Goal: Task Accomplishment & Management: Manage account settings

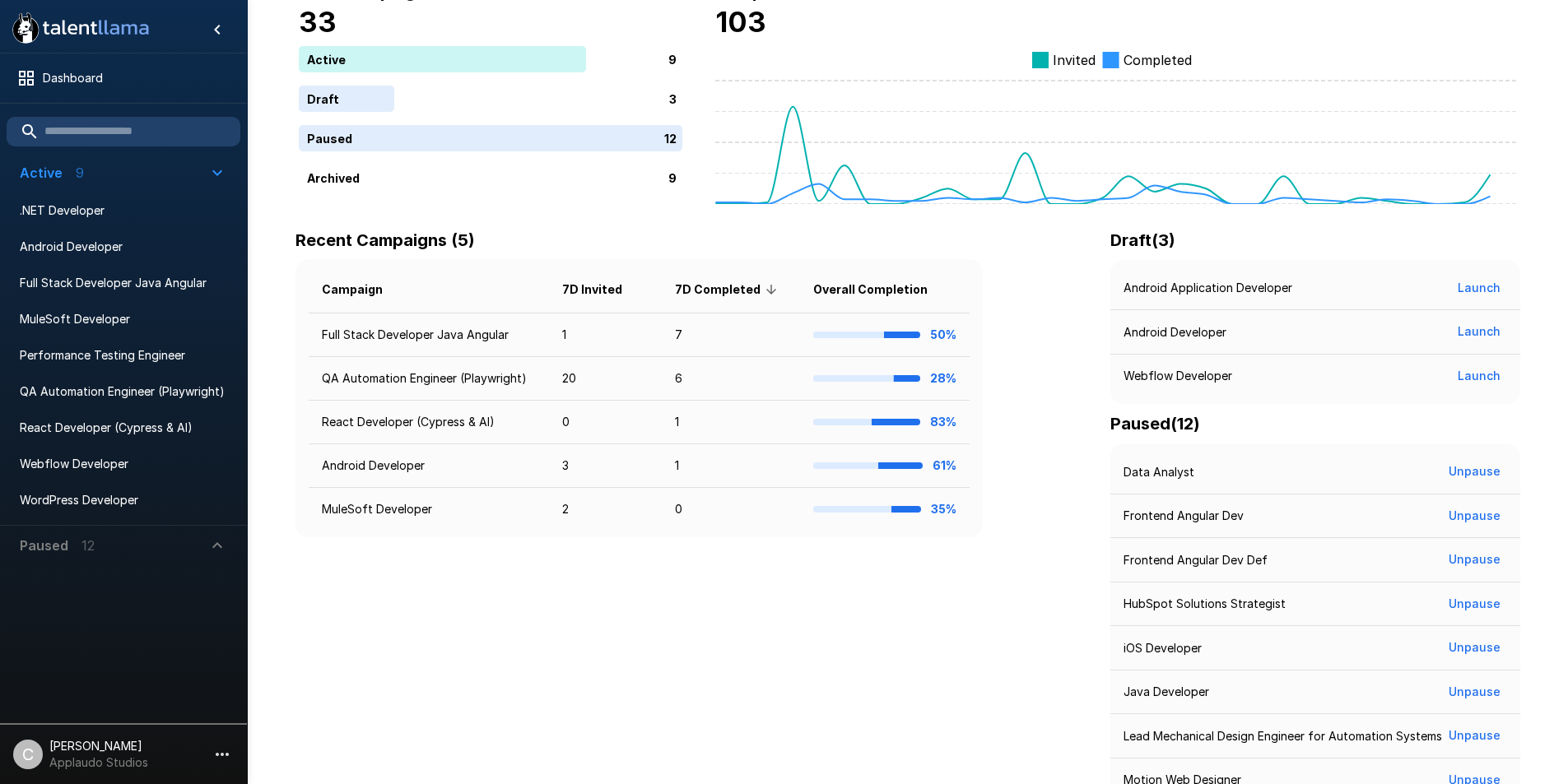
scroll to position [94, 0]
click at [130, 285] on span "Full Stack Developer Java Angular" at bounding box center [124, 282] width 207 height 16
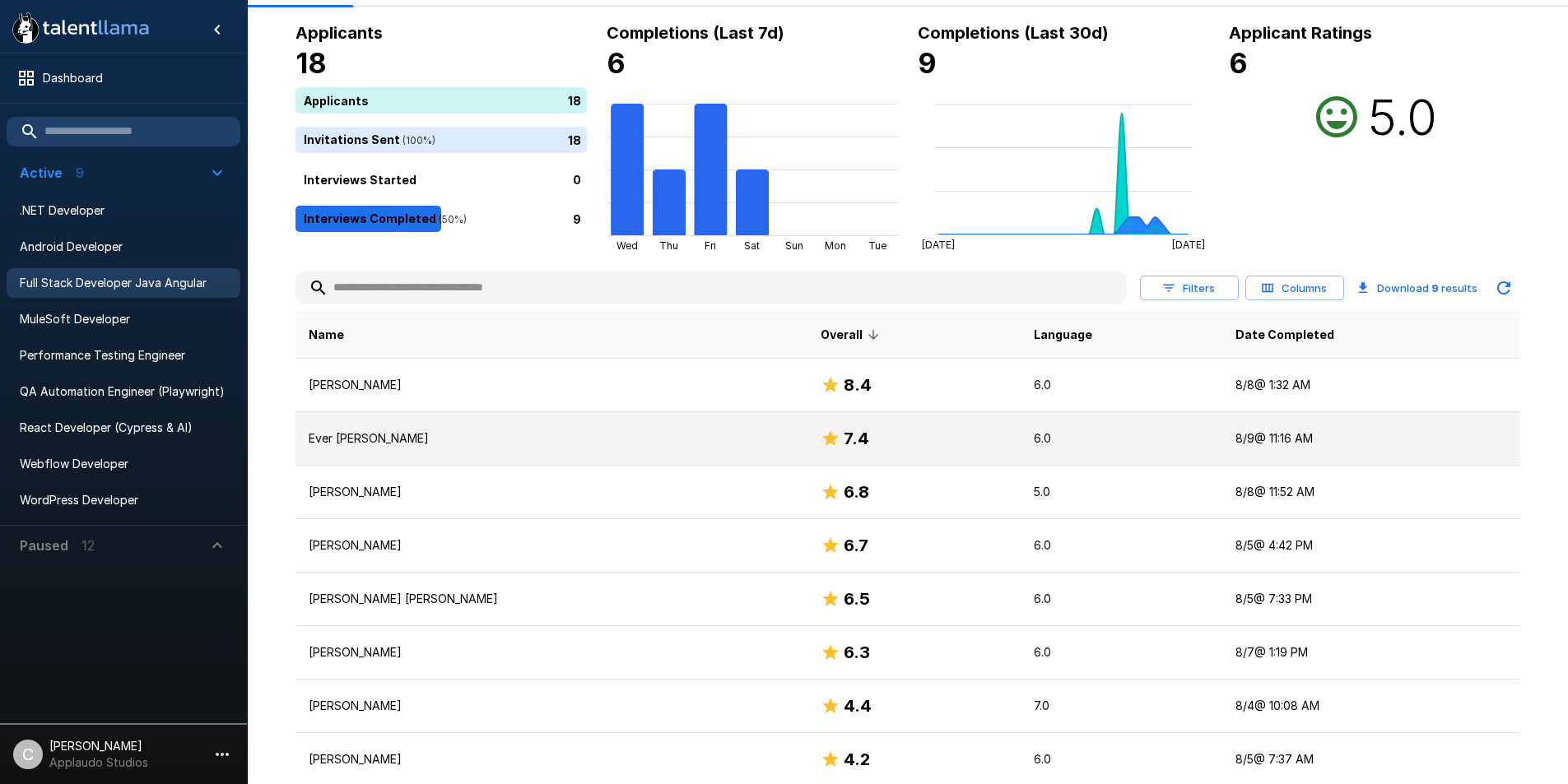
scroll to position [87, 0]
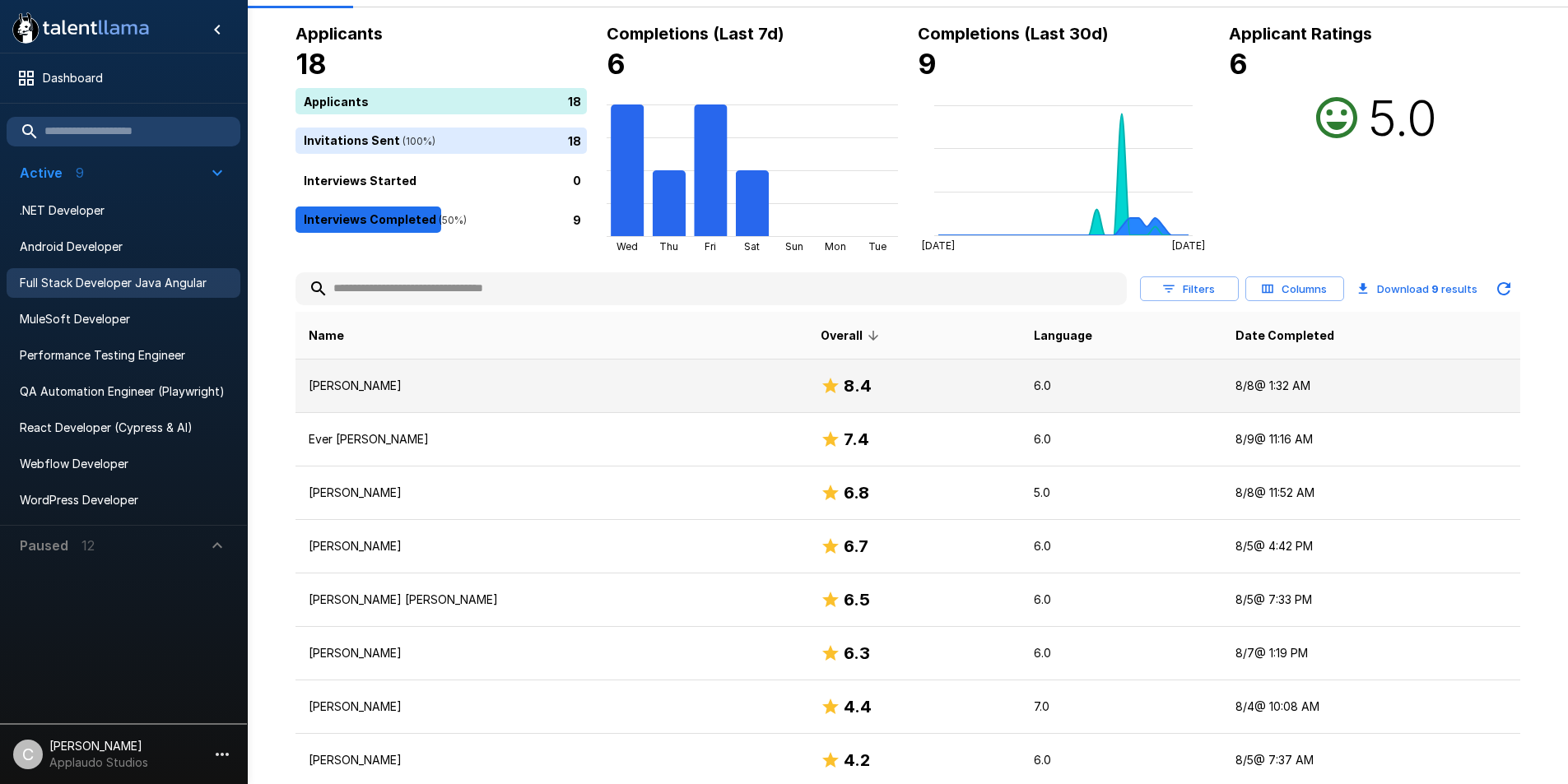
click at [375, 377] on p "[PERSON_NAME]" at bounding box center [551, 385] width 486 height 16
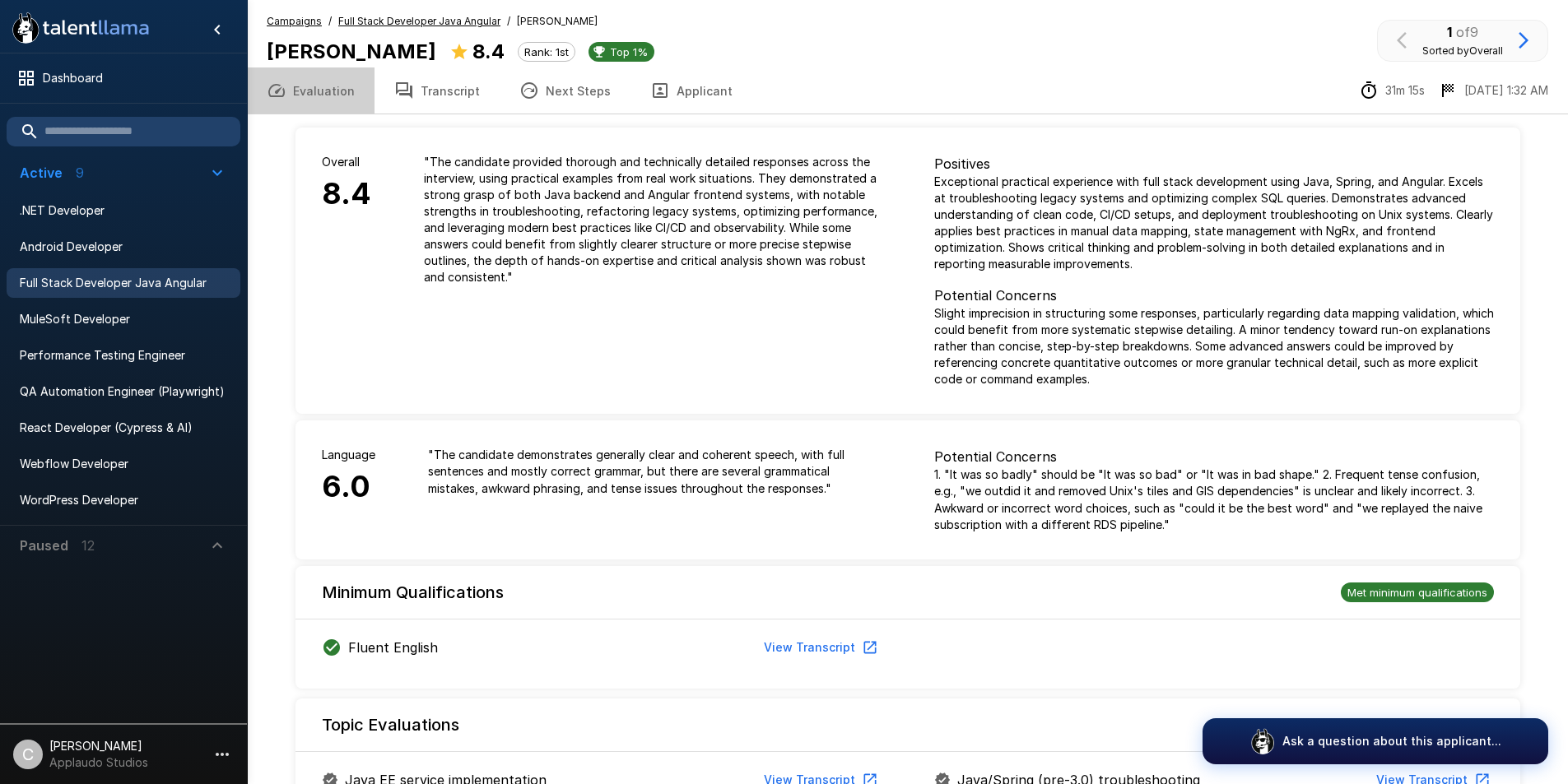
click at [342, 97] on button "Evaluation" at bounding box center [311, 90] width 128 height 46
click at [354, 93] on button "Evaluation" at bounding box center [311, 90] width 128 height 46
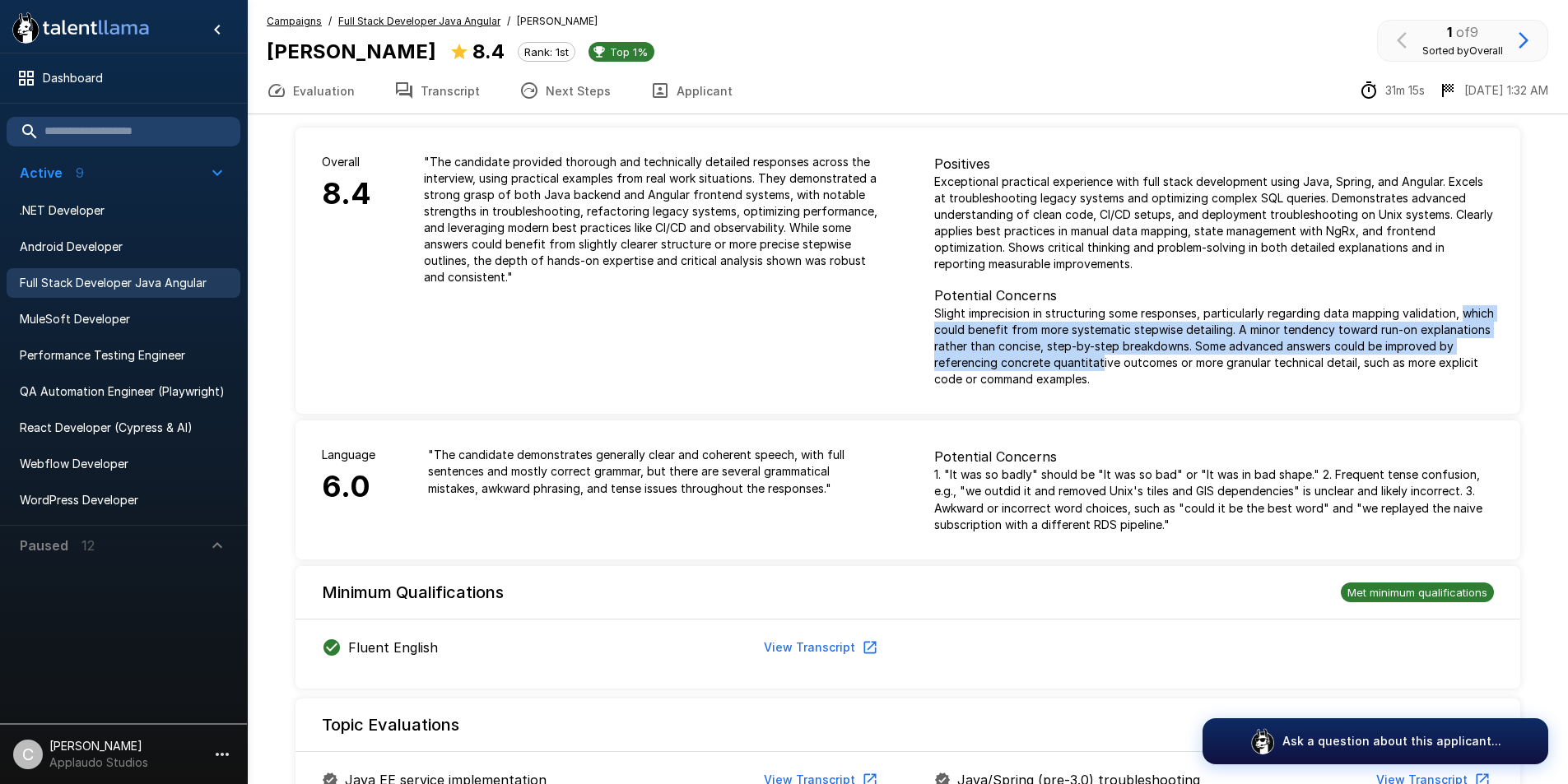
drag, startPoint x: 930, startPoint y: 325, endPoint x: 1178, endPoint y: 370, distance: 252.0
click at [1178, 370] on div "Positives Exceptional practical experience with full stack development using Ja…" at bounding box center [1214, 270] width 613 height 286
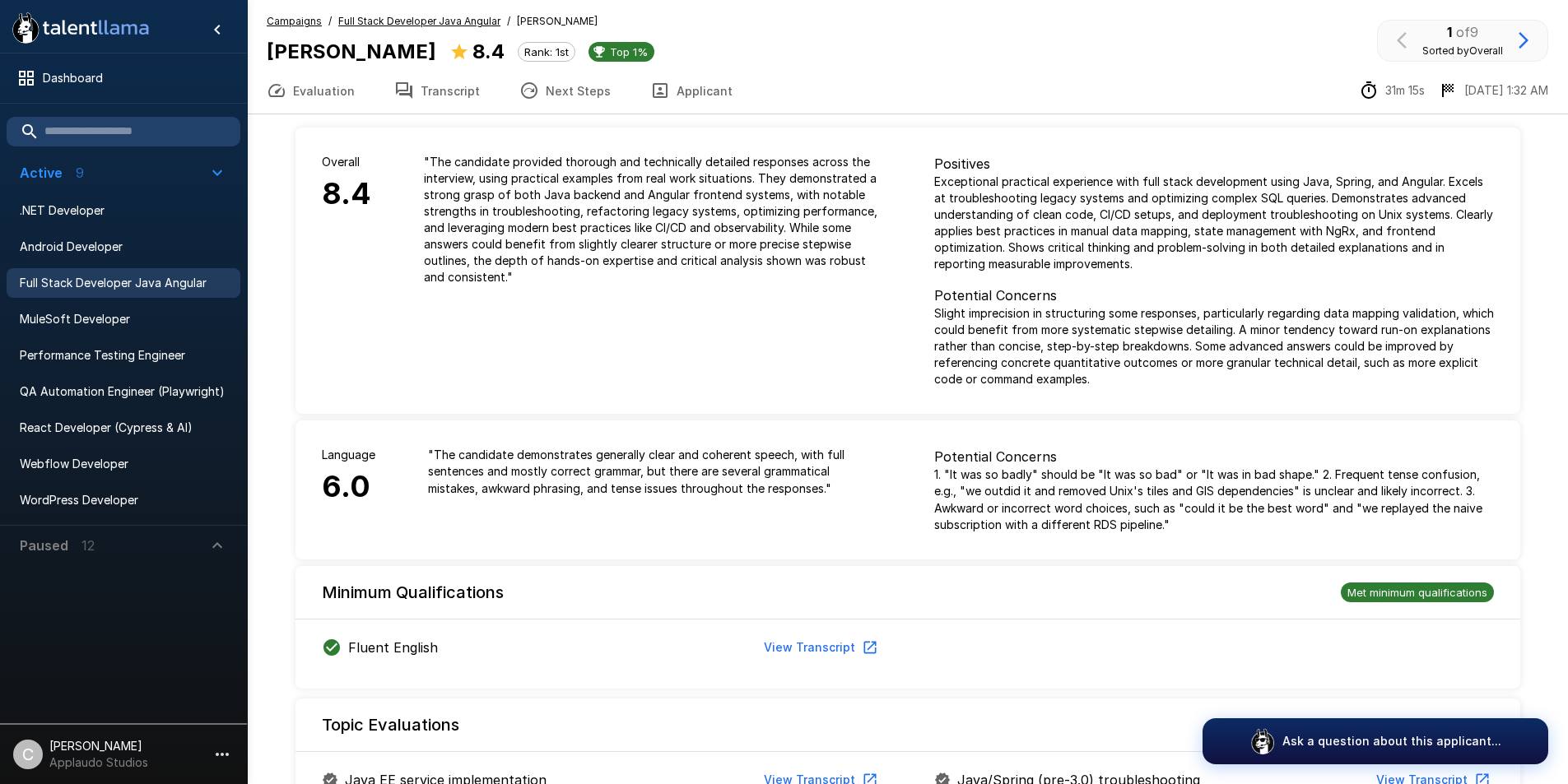
click at [1170, 389] on div "Positives Exceptional practical experience with full stack development using Ja…" at bounding box center [1214, 270] width 613 height 286
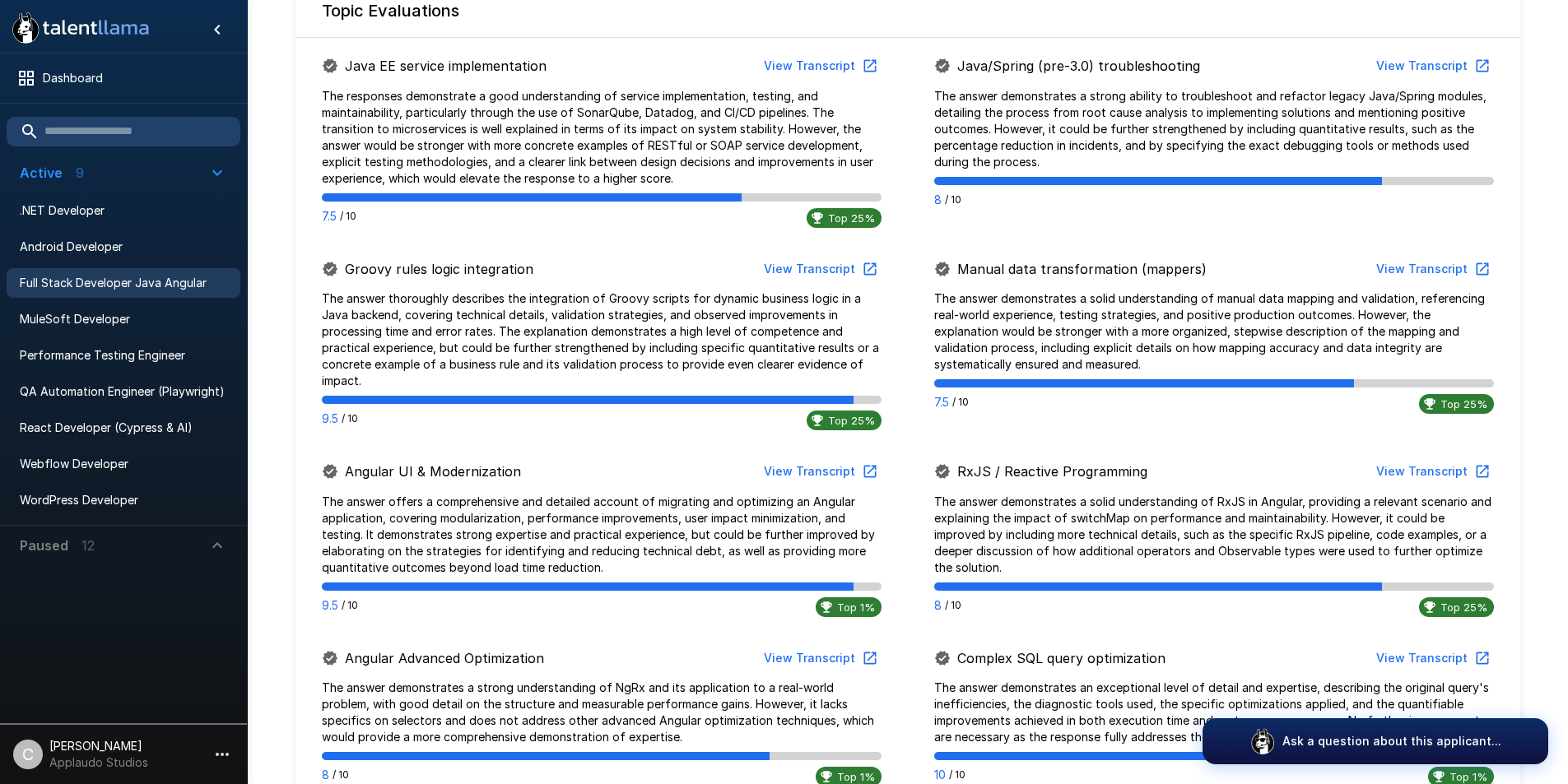
scroll to position [715, 0]
click at [773, 465] on button "View Transcript" at bounding box center [819, 471] width 124 height 30
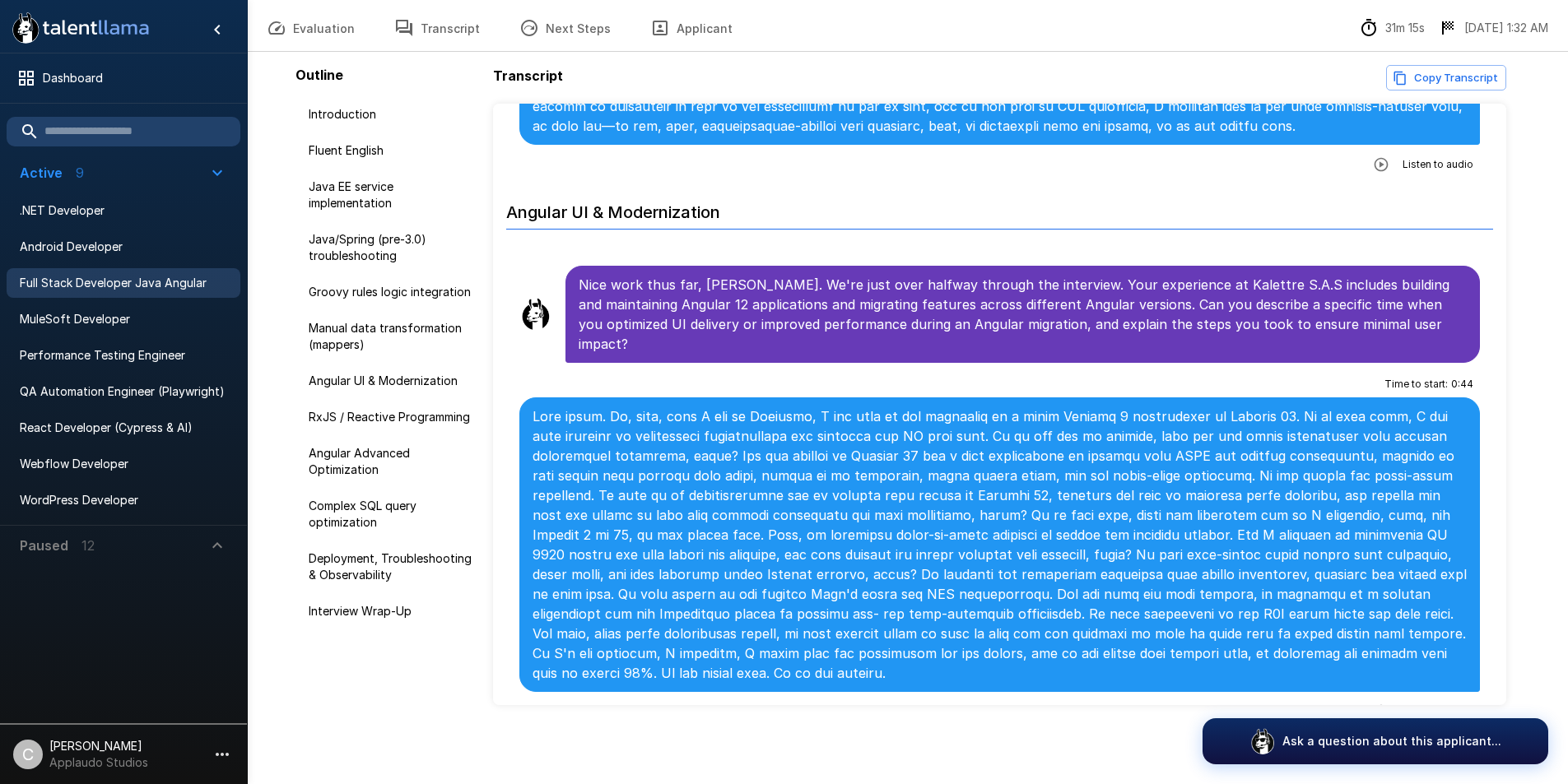
scroll to position [3201, 0]
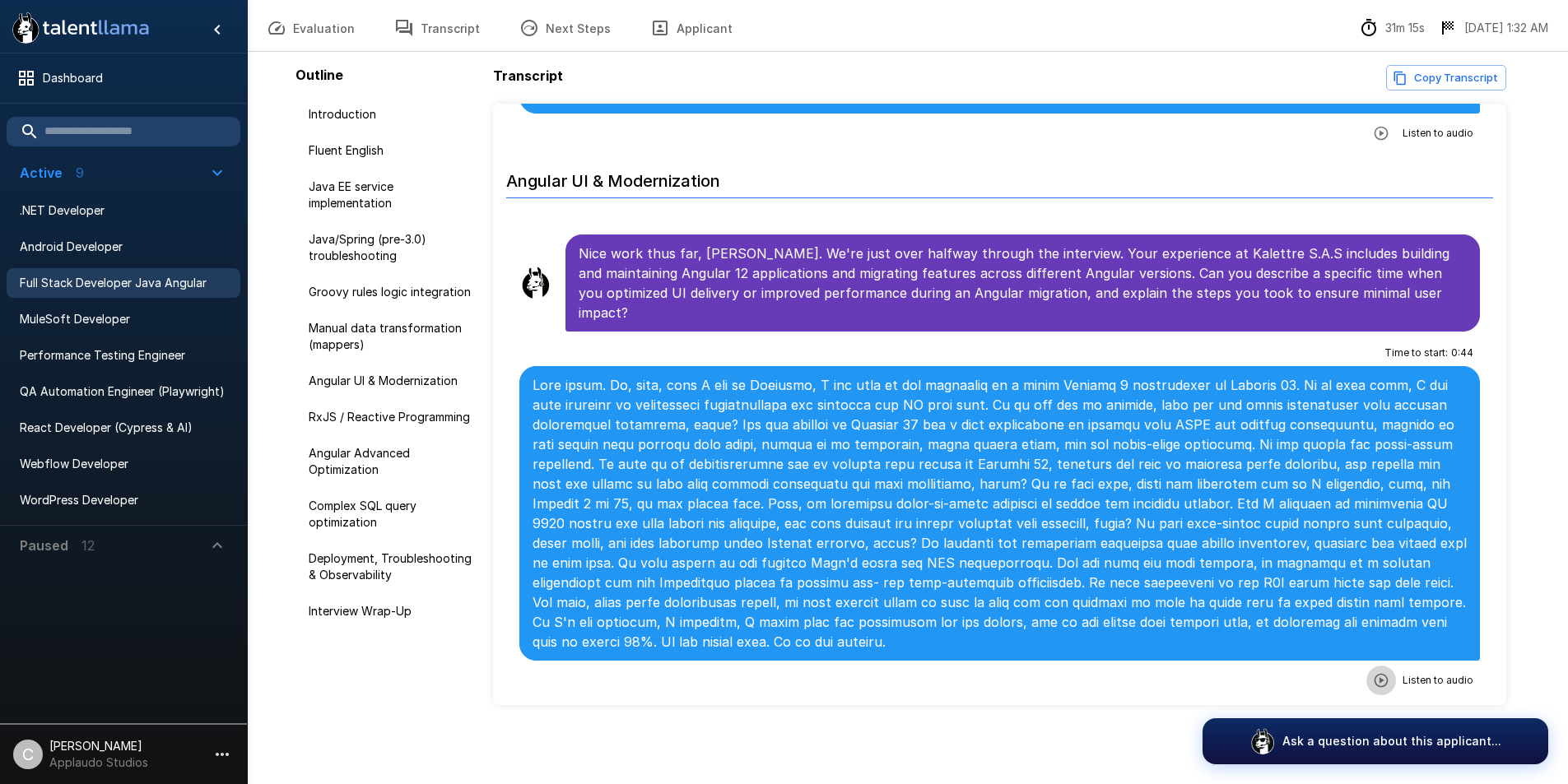
click at [1374, 672] on icon "button" at bounding box center [1381, 680] width 16 height 16
click at [1311, 667] on button "button" at bounding box center [1313, 682] width 29 height 29
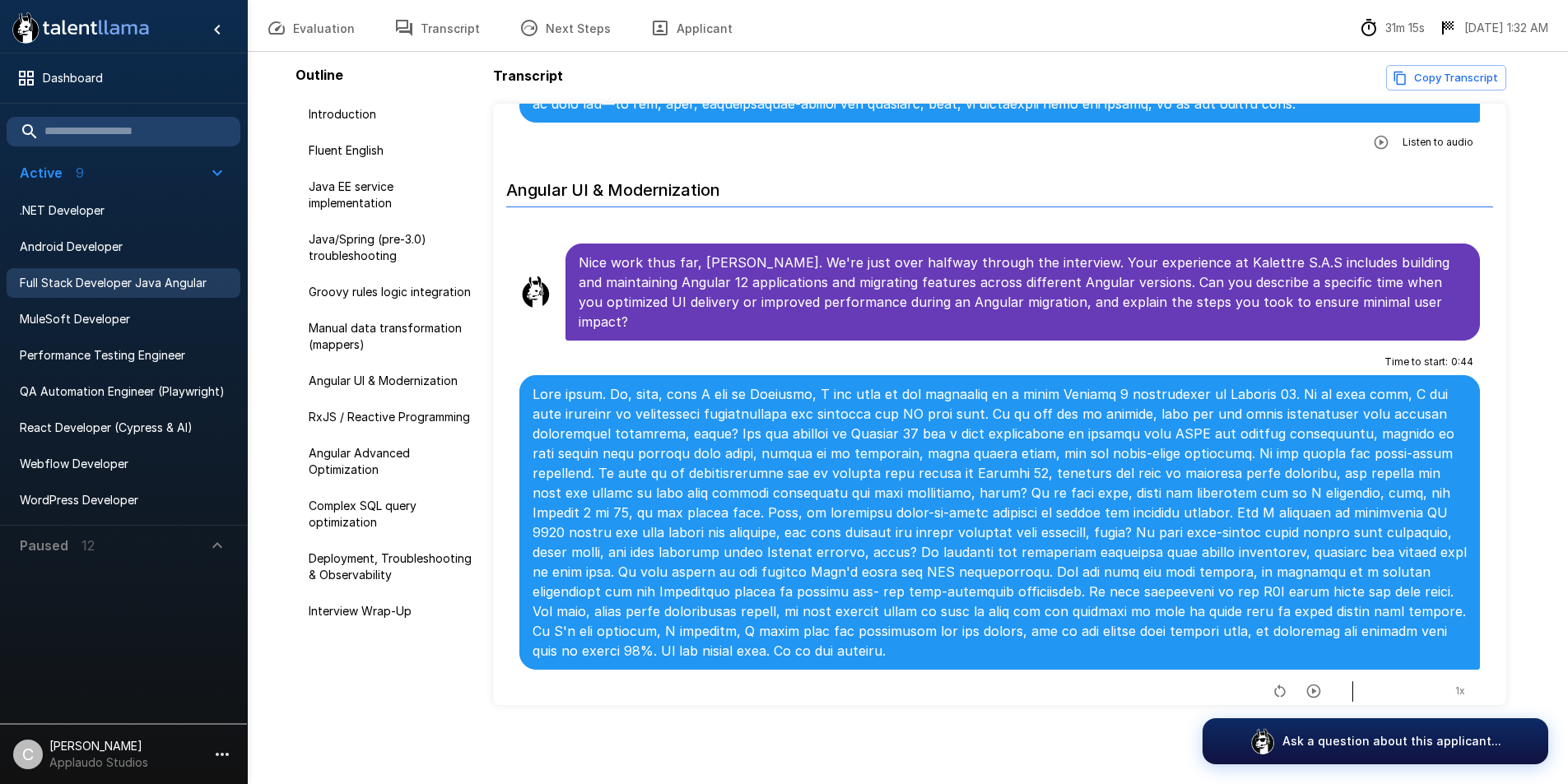
scroll to position [3191, 0]
drag, startPoint x: 1462, startPoint y: 300, endPoint x: 1372, endPoint y: 299, distance: 90.0
click at [1372, 350] on div "Time to start : 0 : 44 1 x" at bounding box center [1000, 527] width 962 height 354
click at [1261, 350] on div "Time to start : 0 : 44 1 x" at bounding box center [1000, 527] width 962 height 354
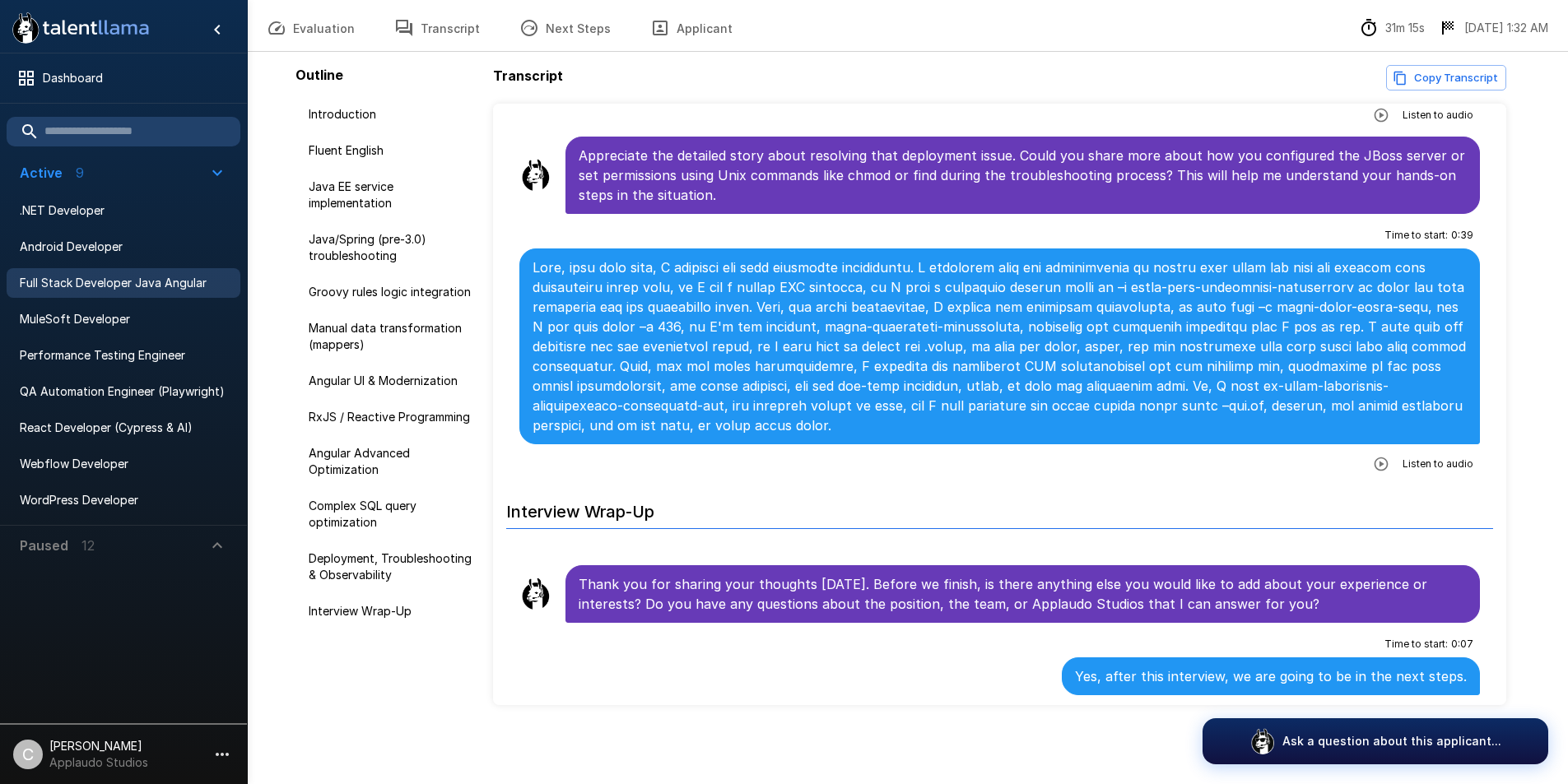
scroll to position [0, 0]
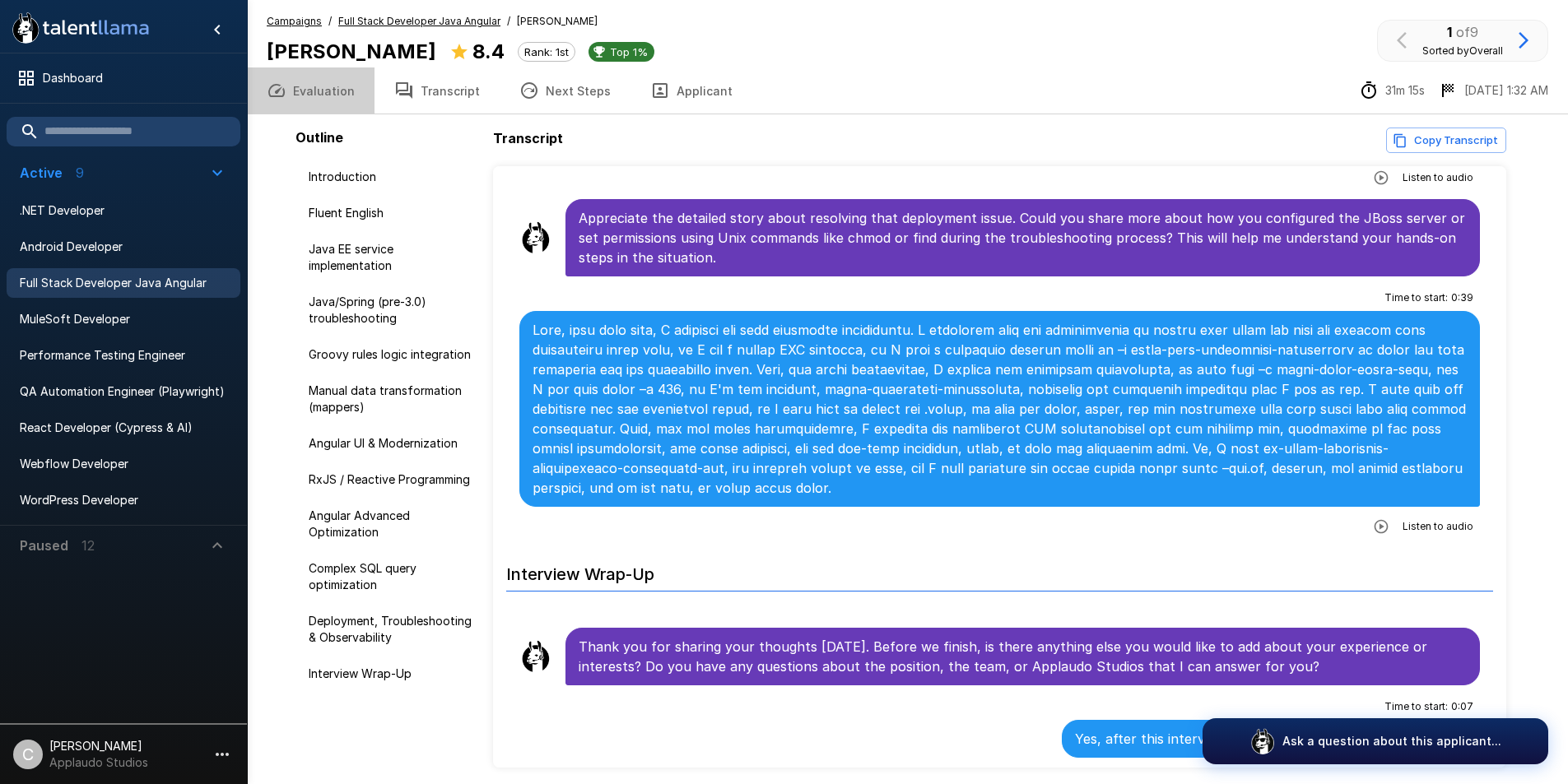
click at [321, 82] on button "Evaluation" at bounding box center [311, 90] width 128 height 46
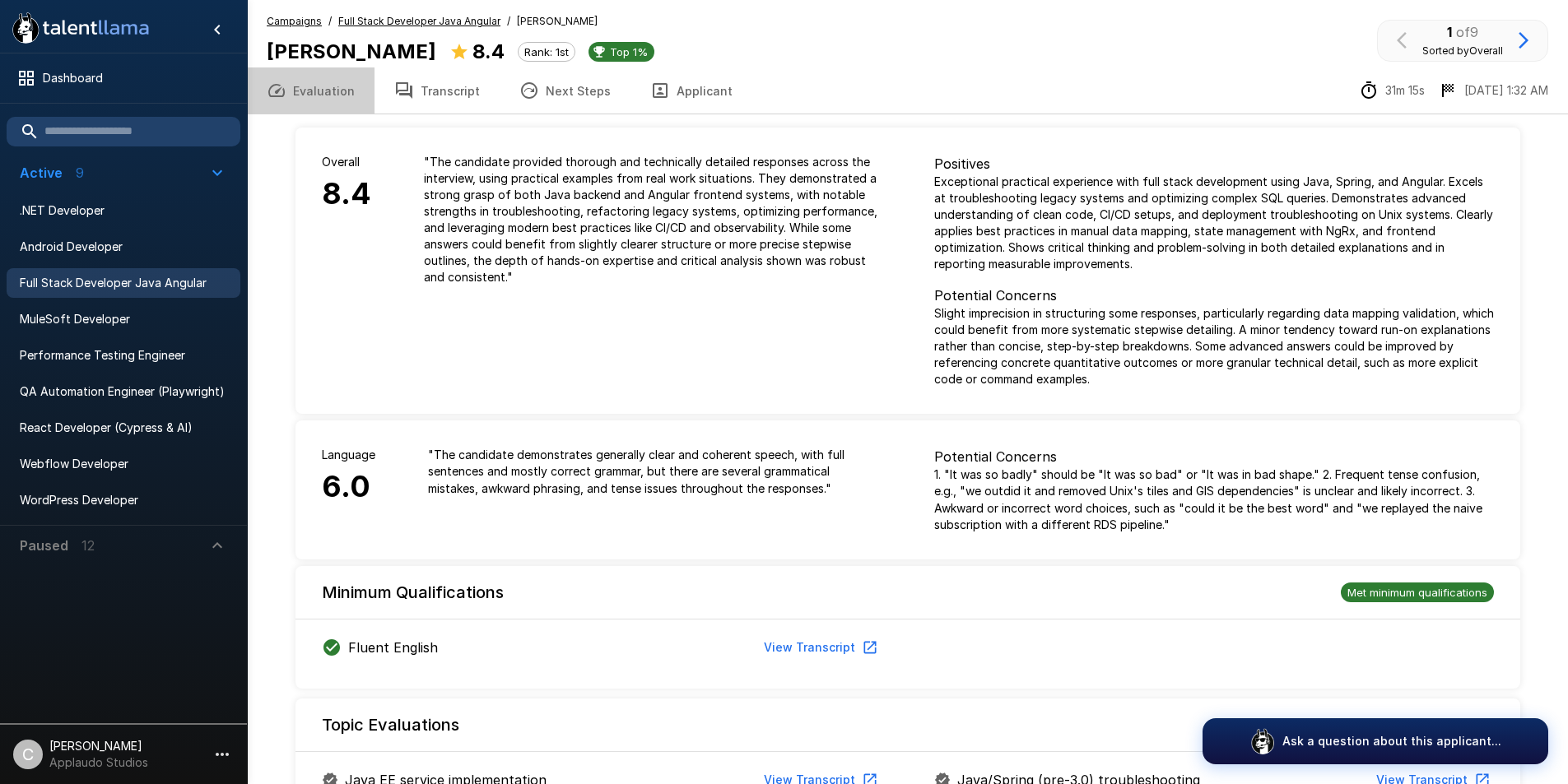
click at [327, 98] on button "Evaluation" at bounding box center [311, 90] width 128 height 46
click at [394, 19] on u "Full Stack Developer Java Angular" at bounding box center [420, 21] width 162 height 12
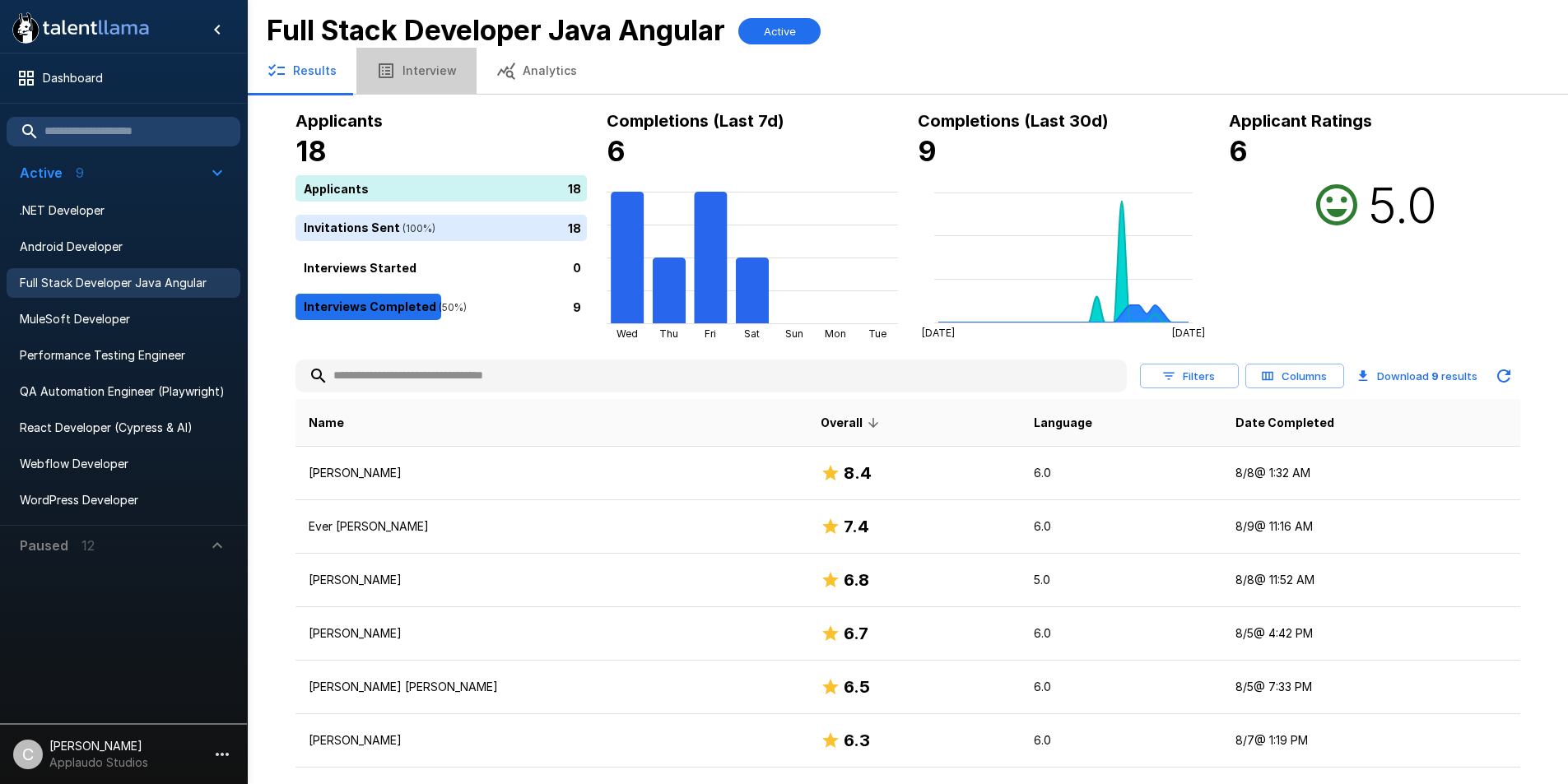
click at [417, 89] on button "Interview" at bounding box center [416, 70] width 120 height 46
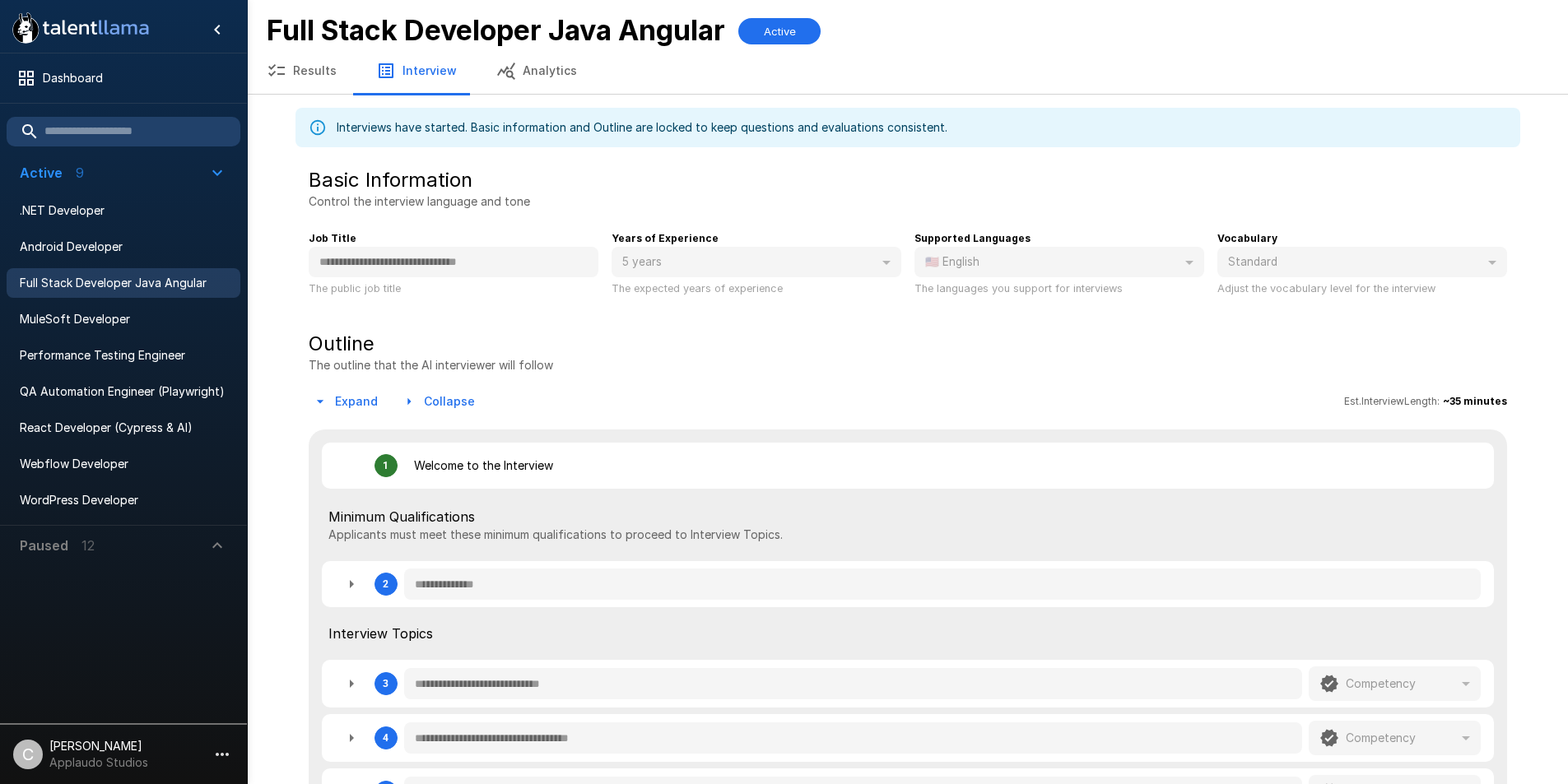
type textarea "*"
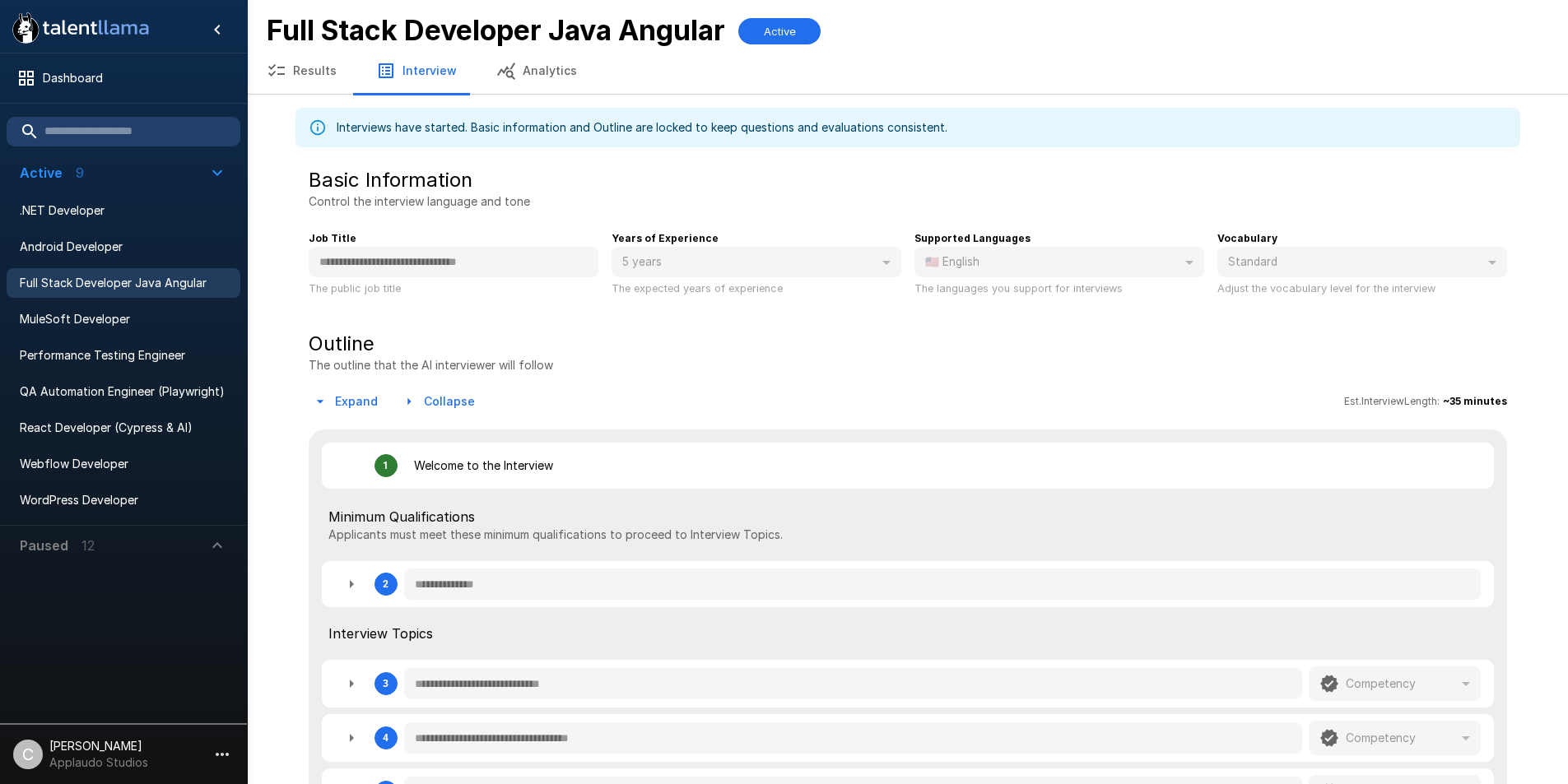
type textarea "*"
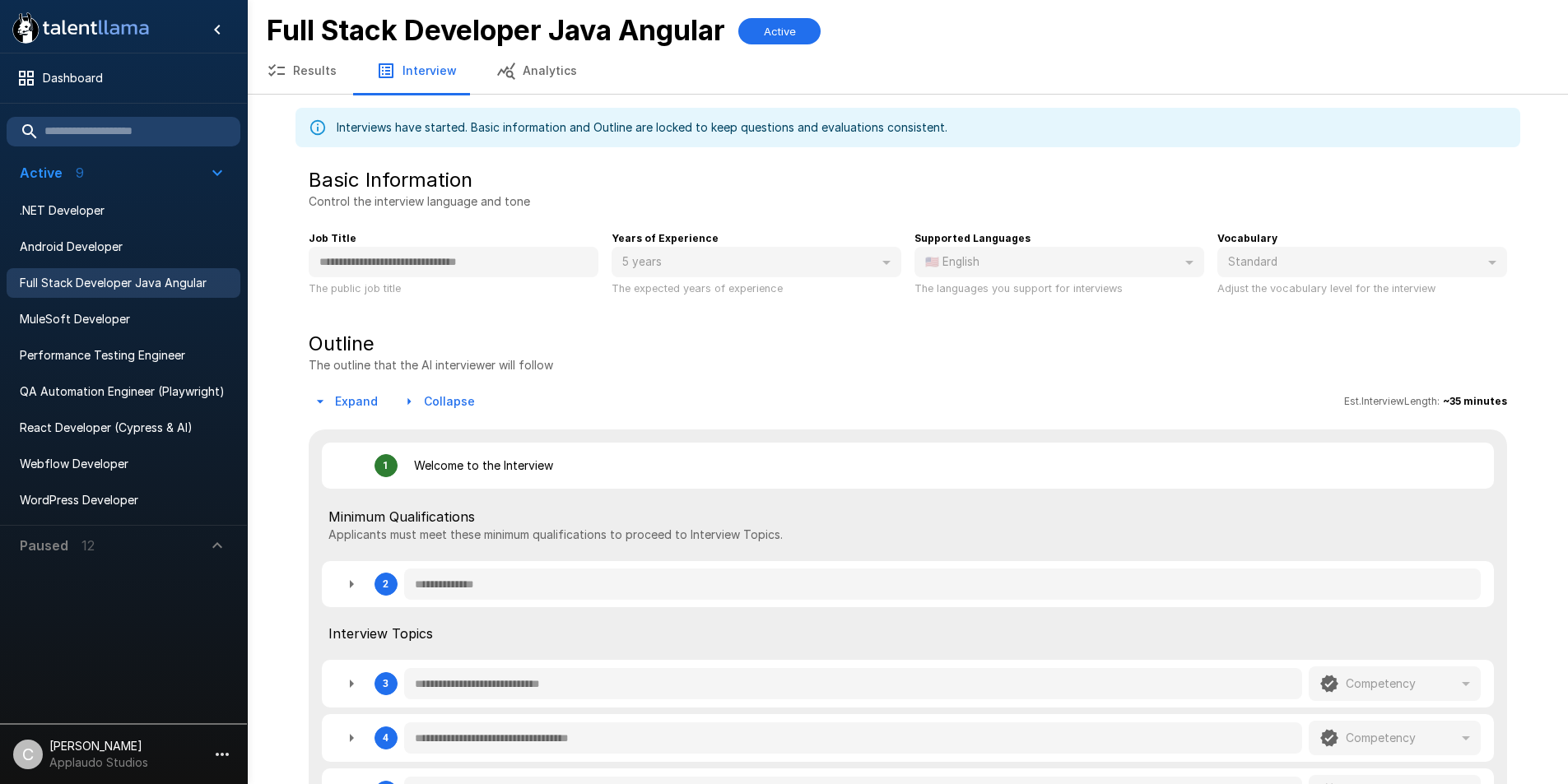
type textarea "*"
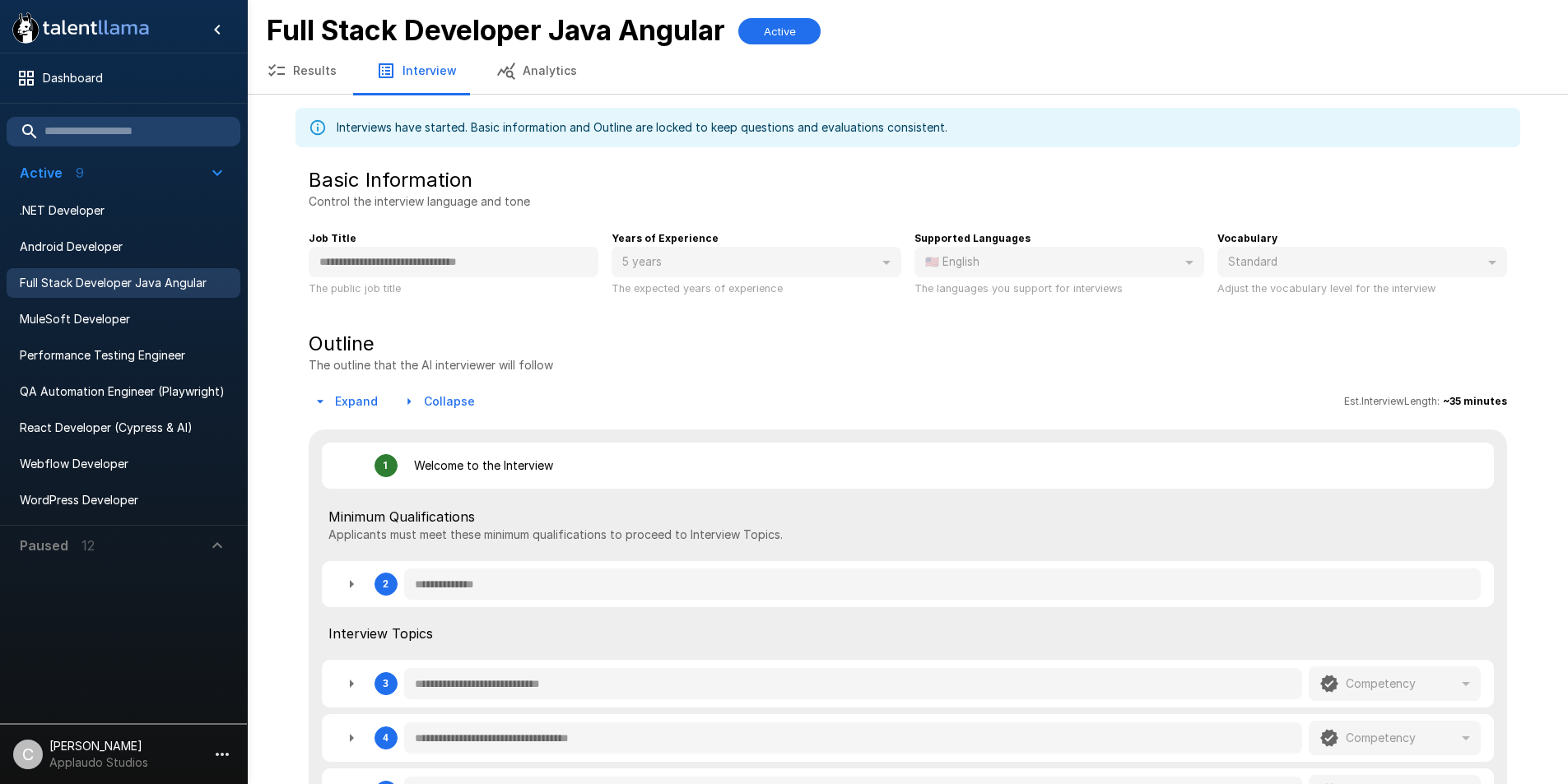
type textarea "*"
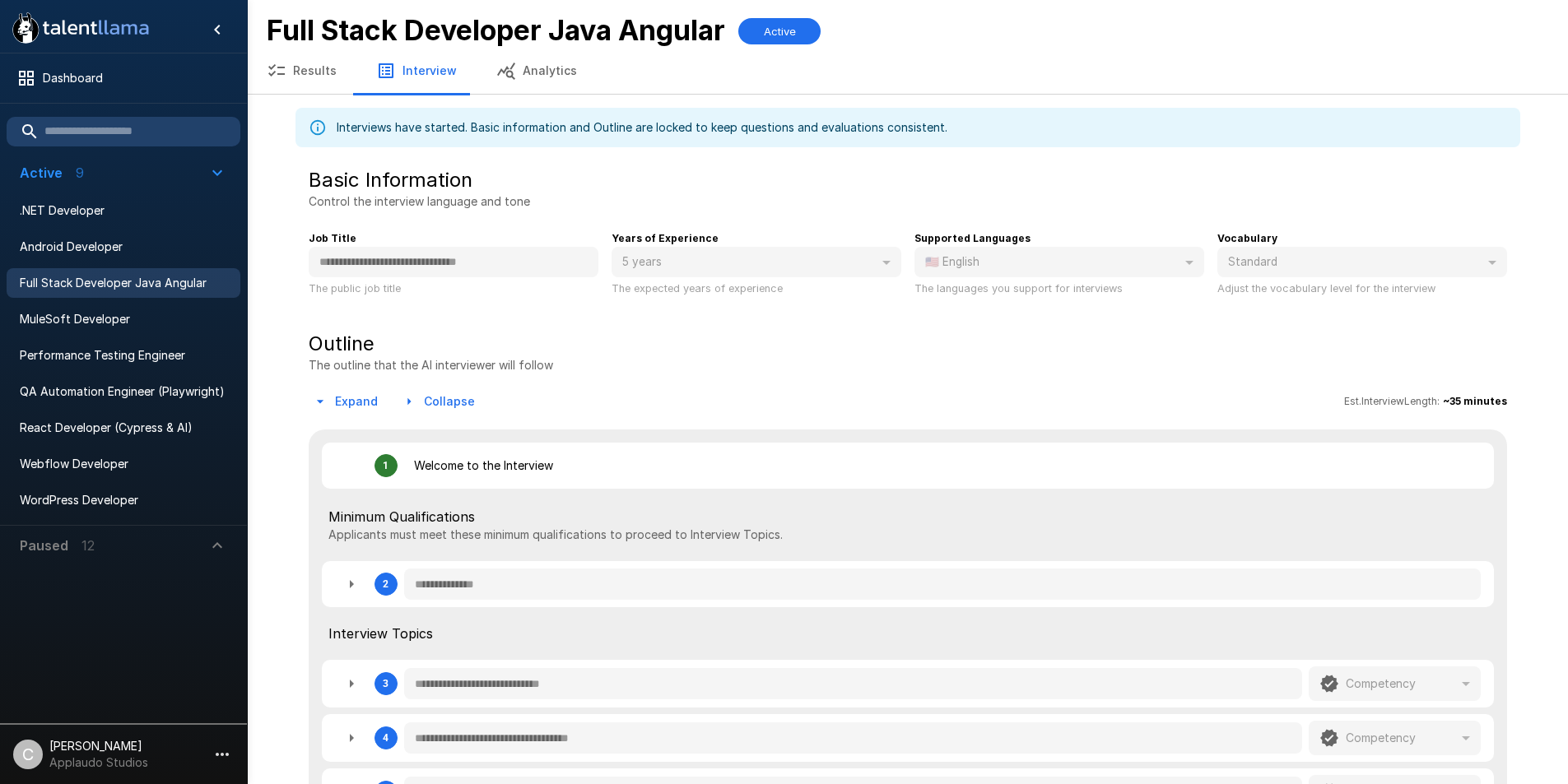
type textarea "*"
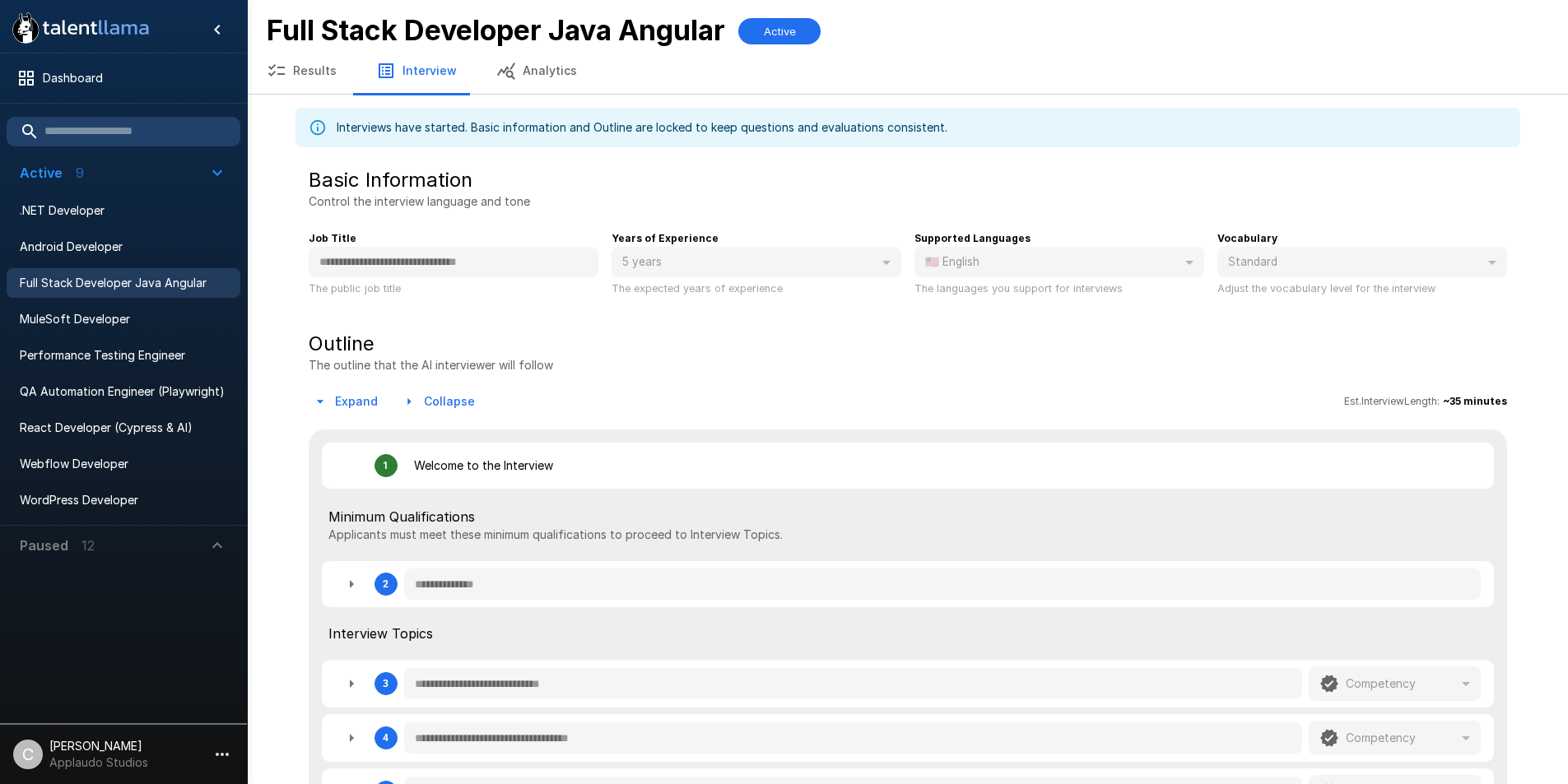
type textarea "*"
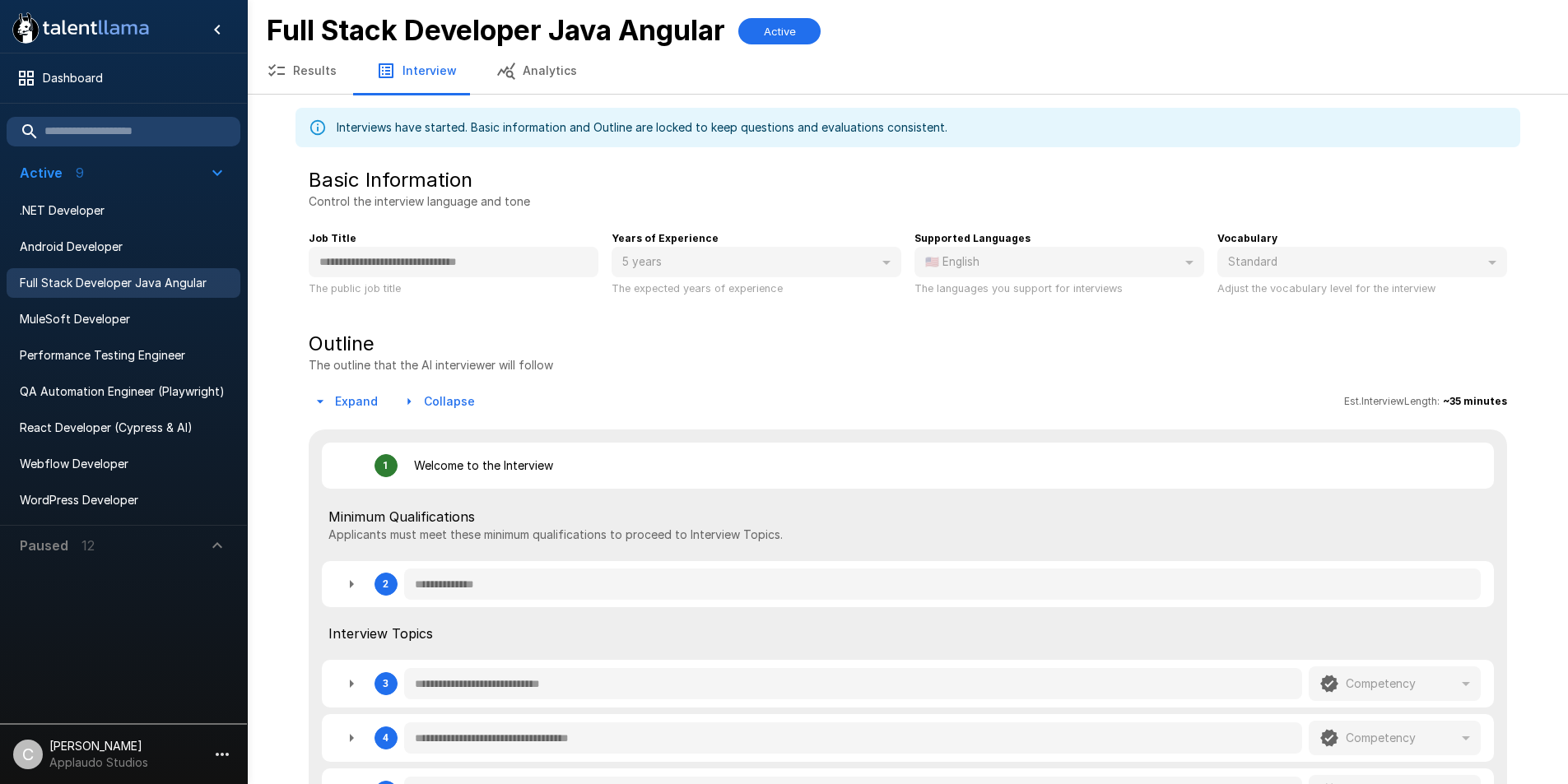
type textarea "*"
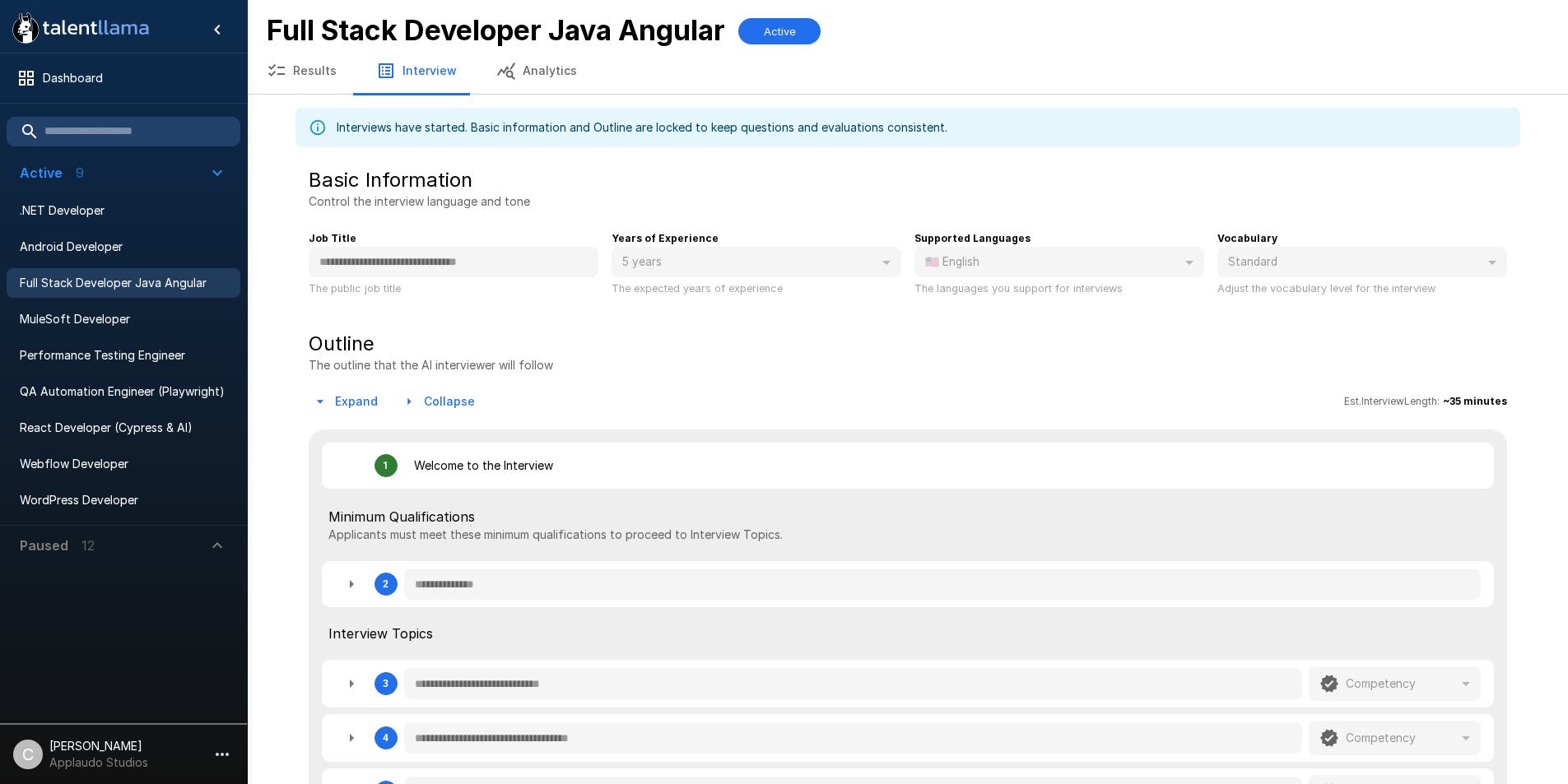
type textarea "*"
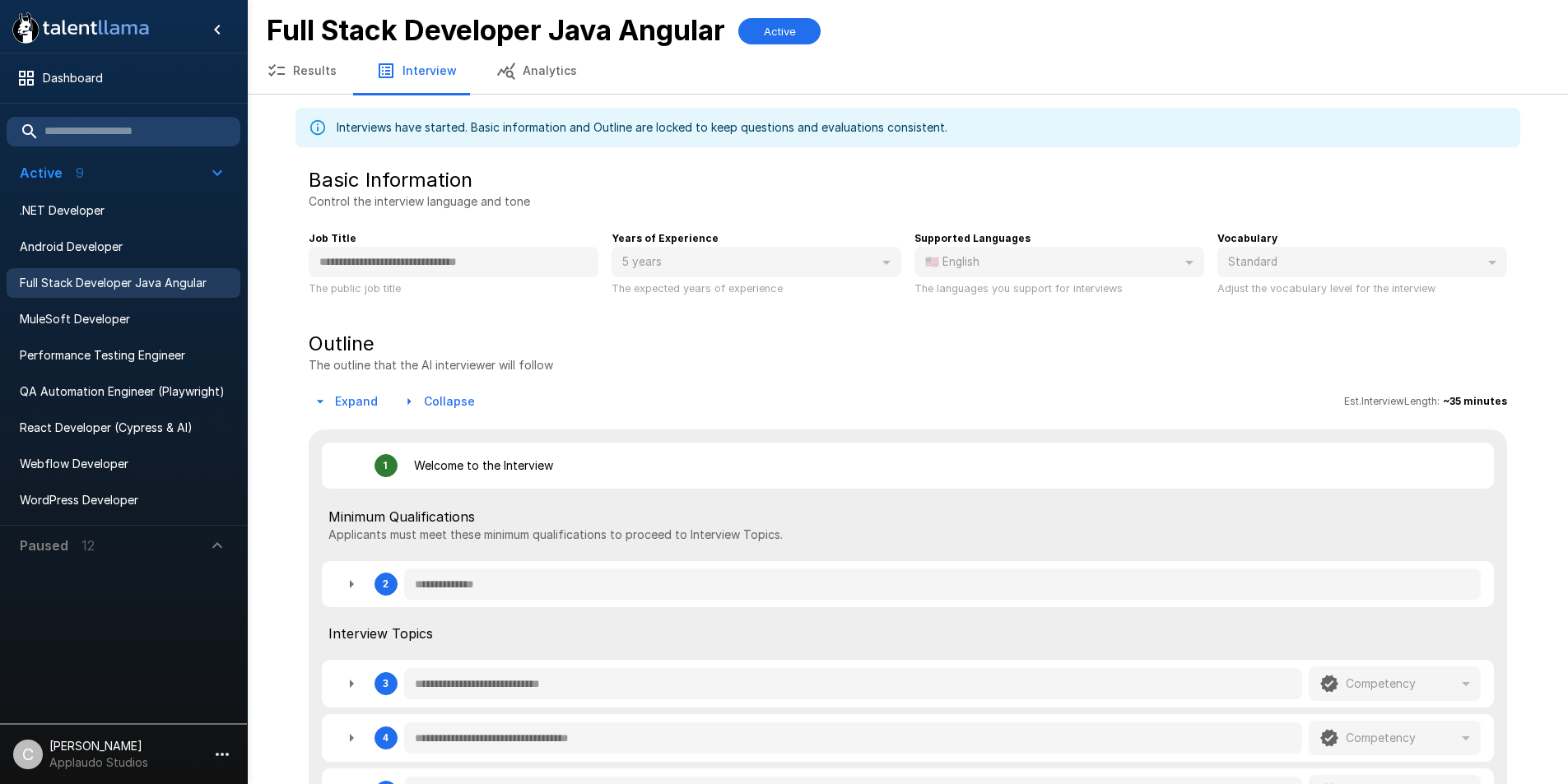
type textarea "*"
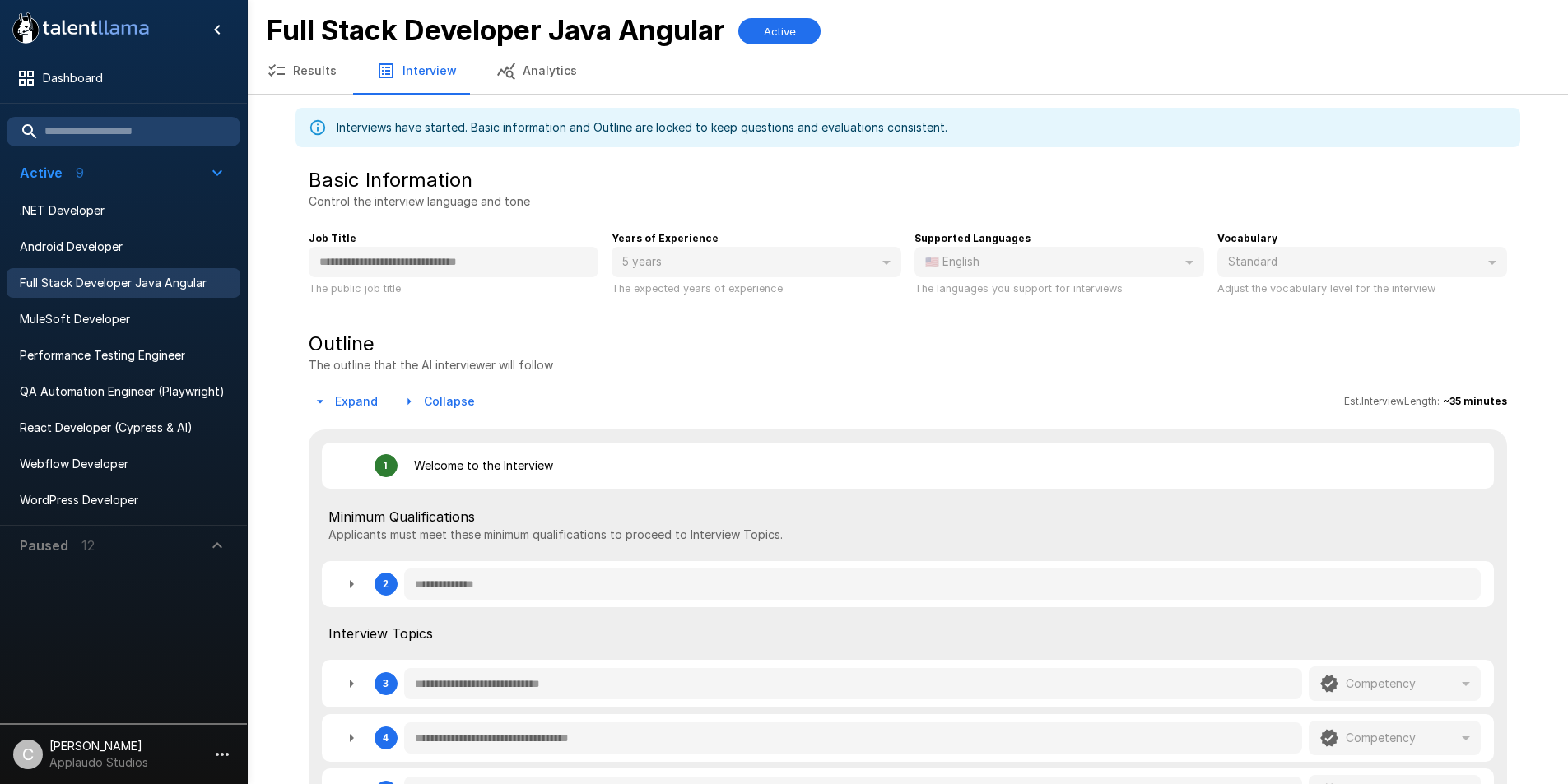
type textarea "*"
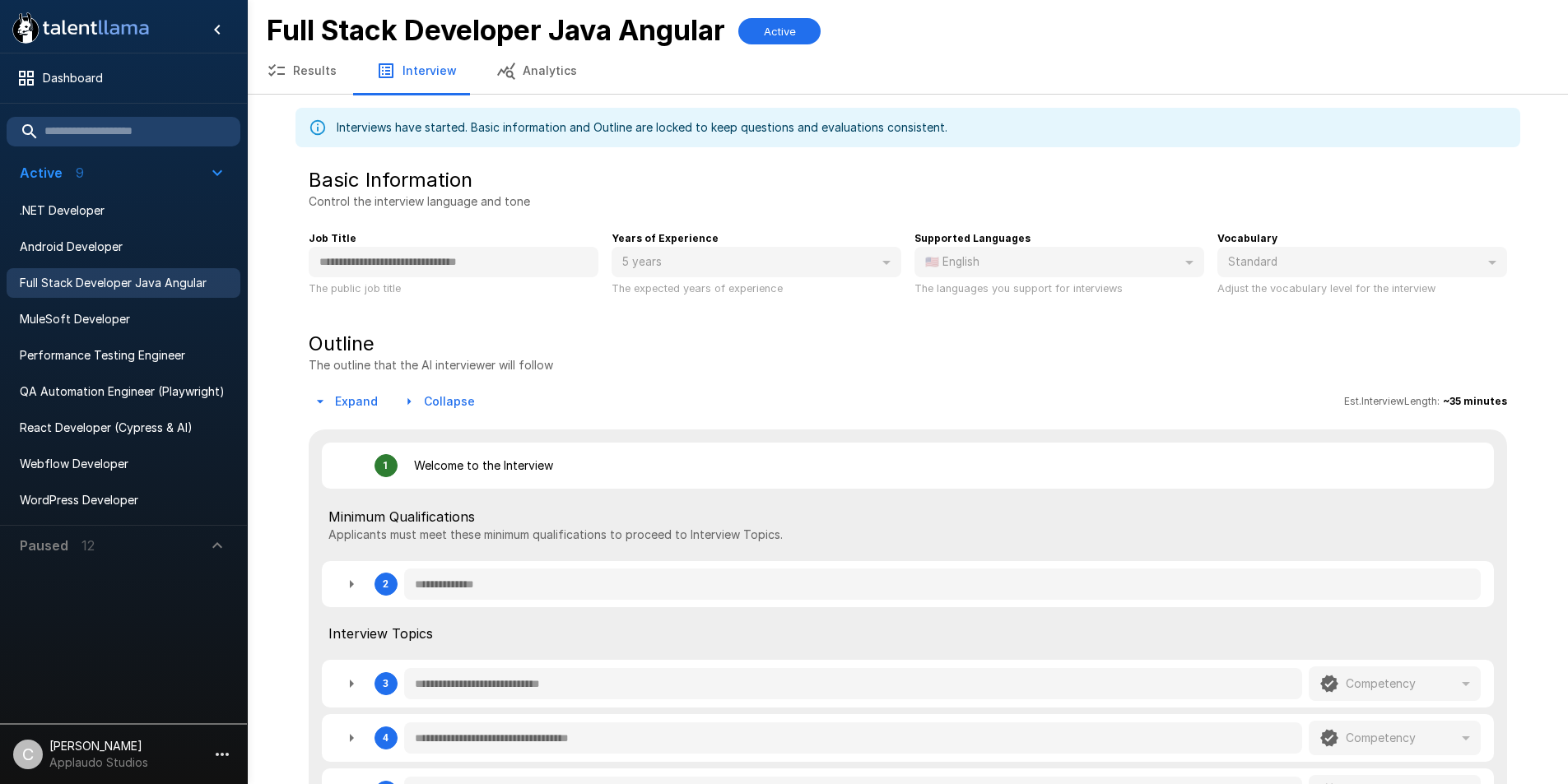
type textarea "*"
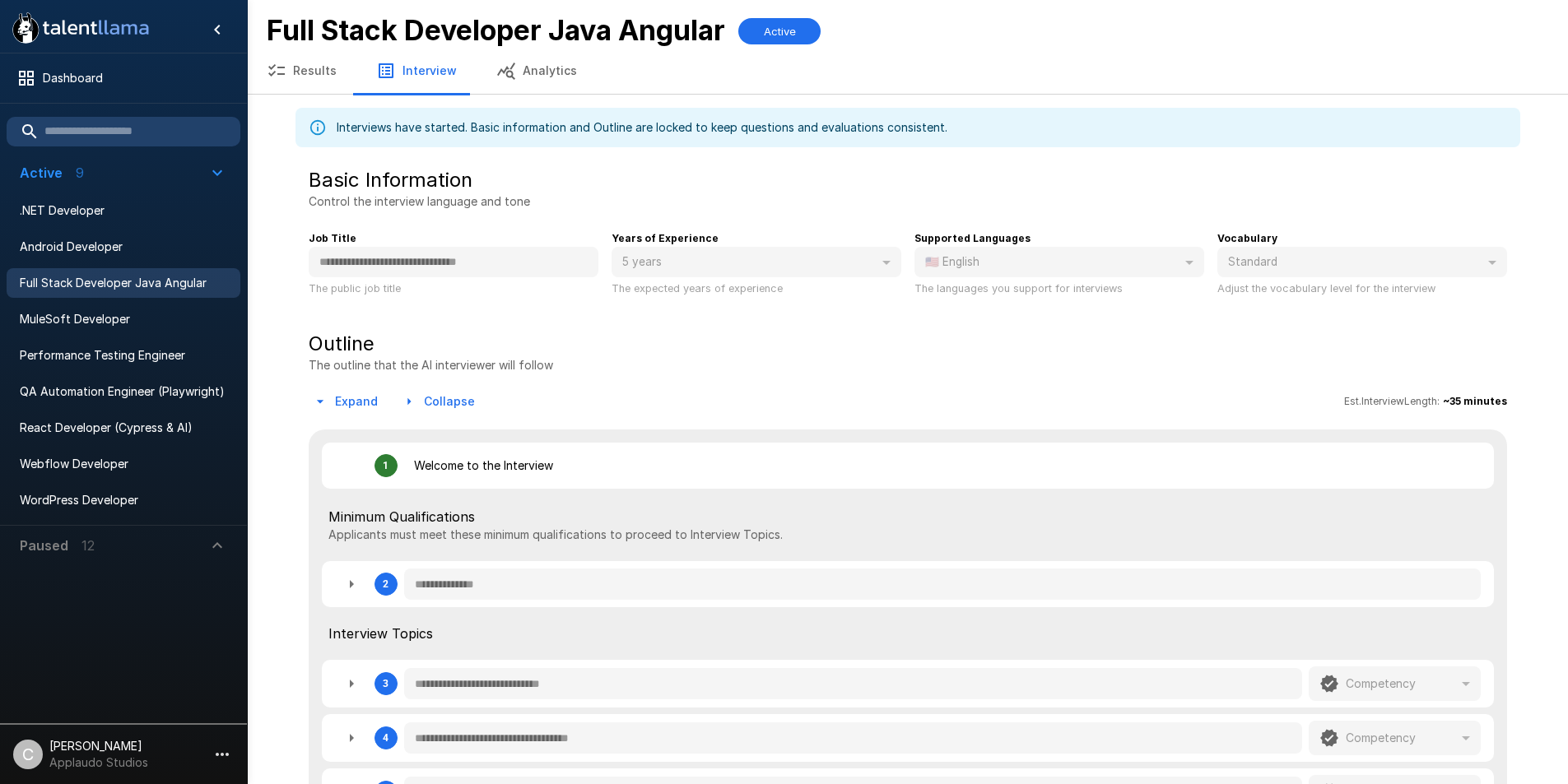
type textarea "*"
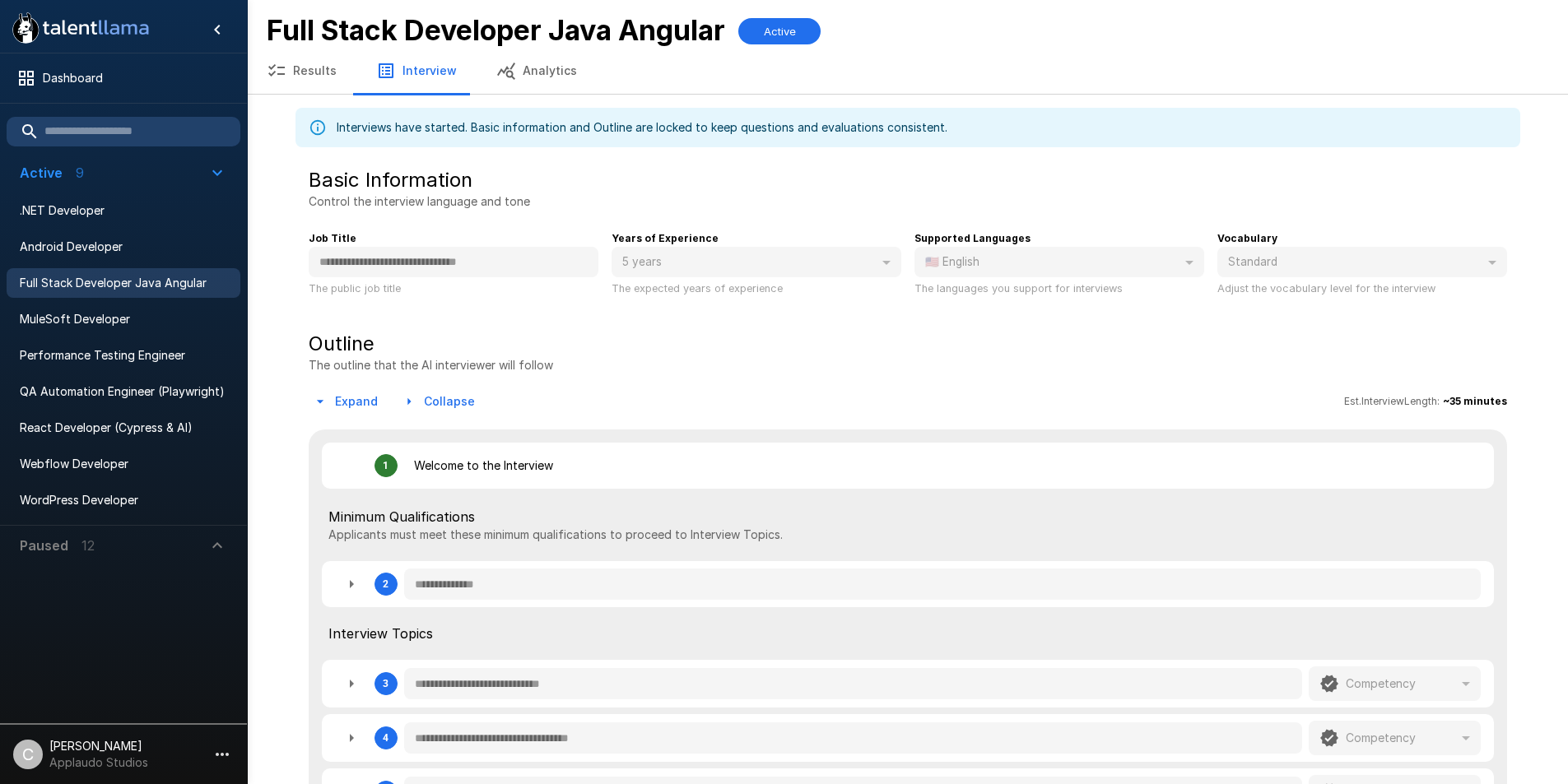
type textarea "*"
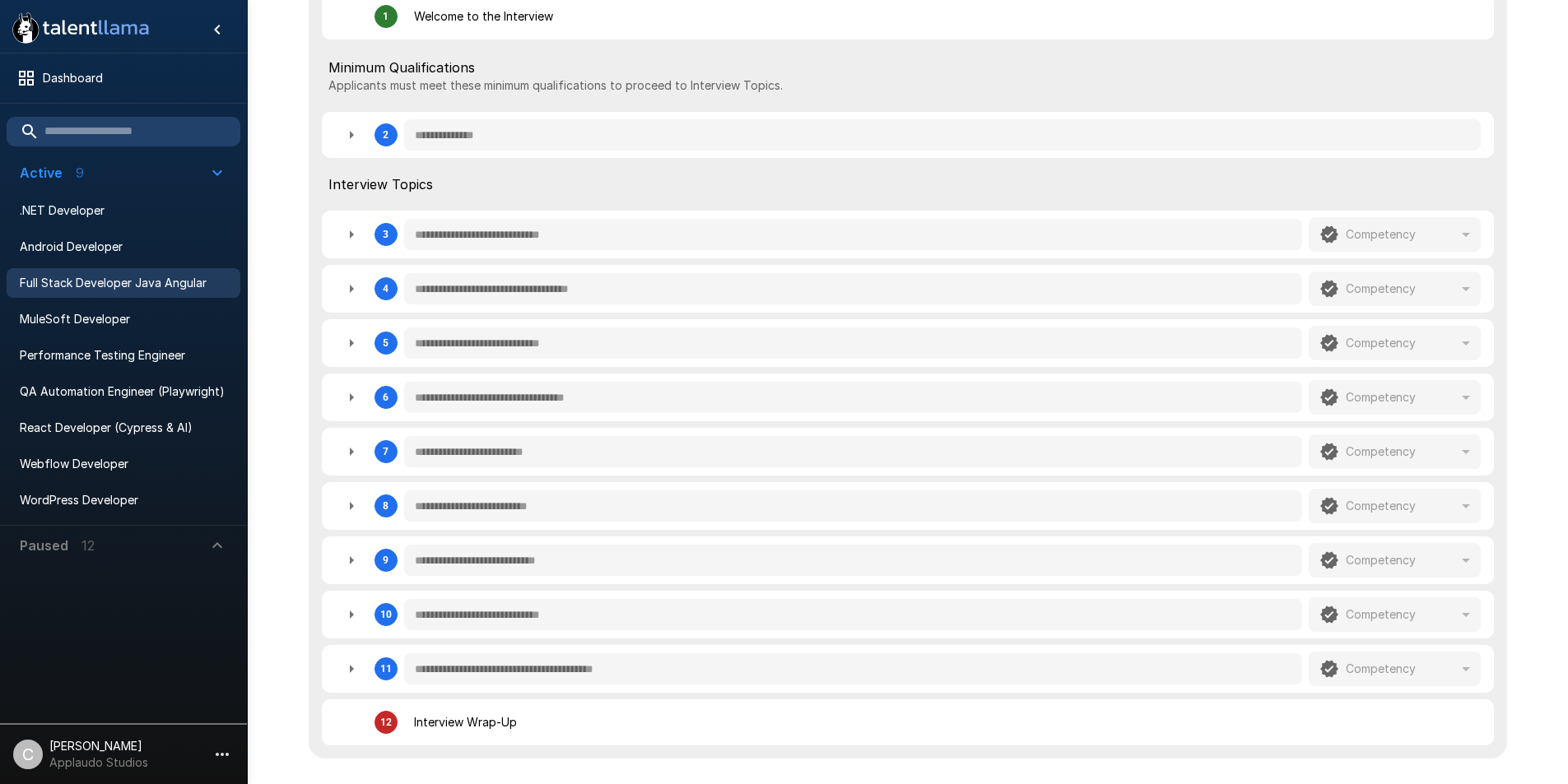
scroll to position [450, 0]
click at [352, 454] on icon "button" at bounding box center [352, 451] width 4 height 9
type textarea "*"
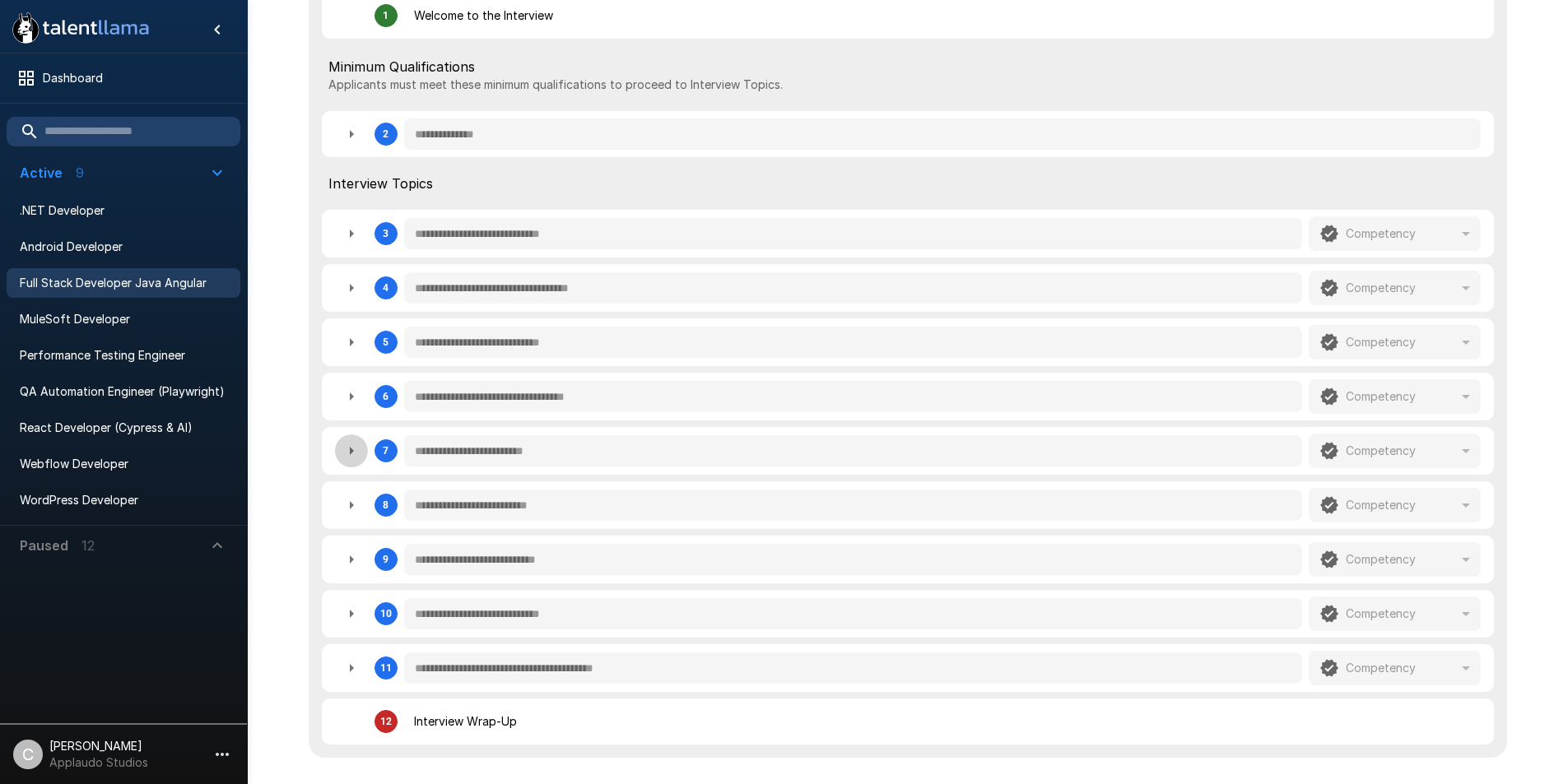
type textarea "*"
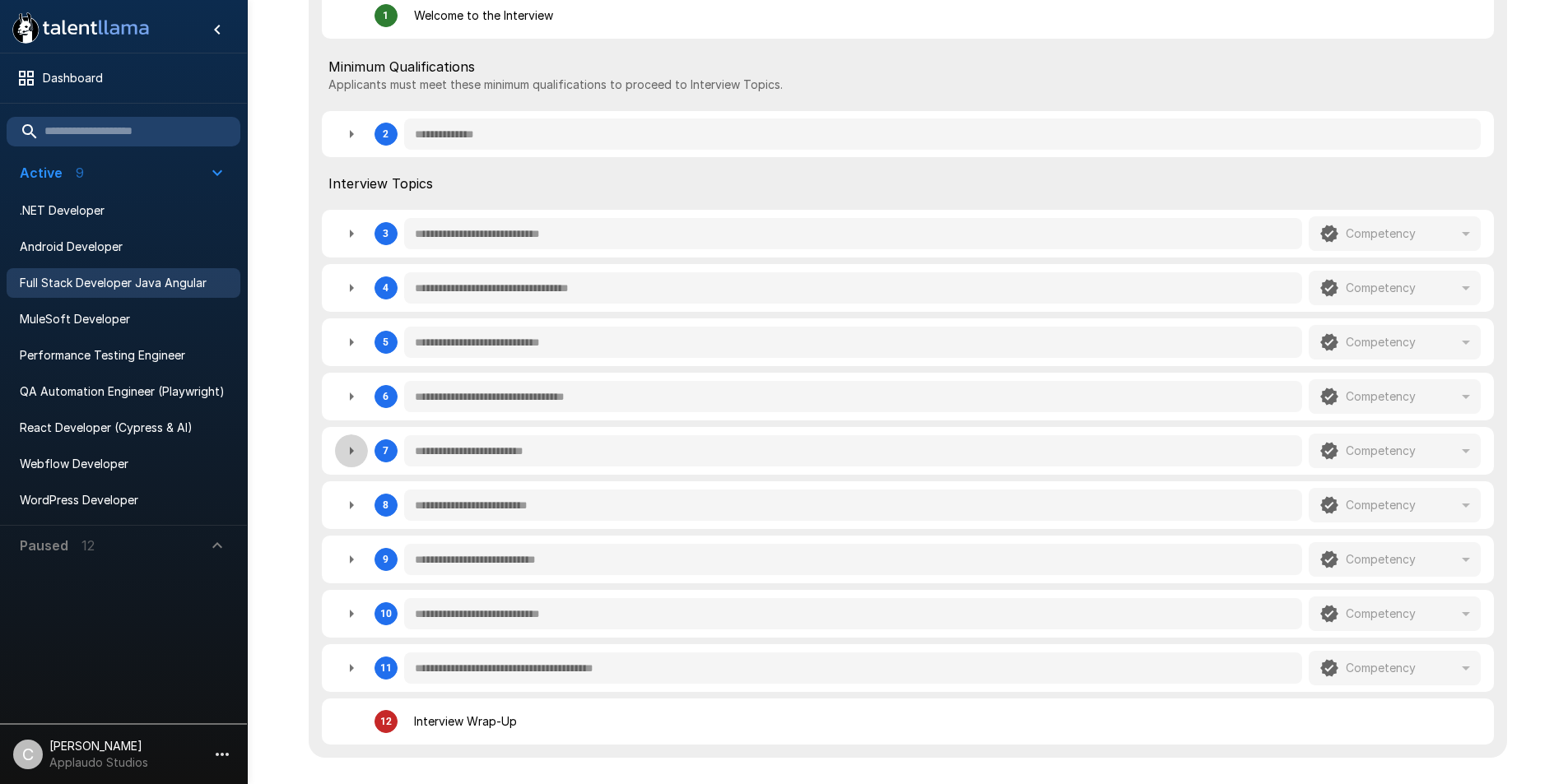
type textarea "*"
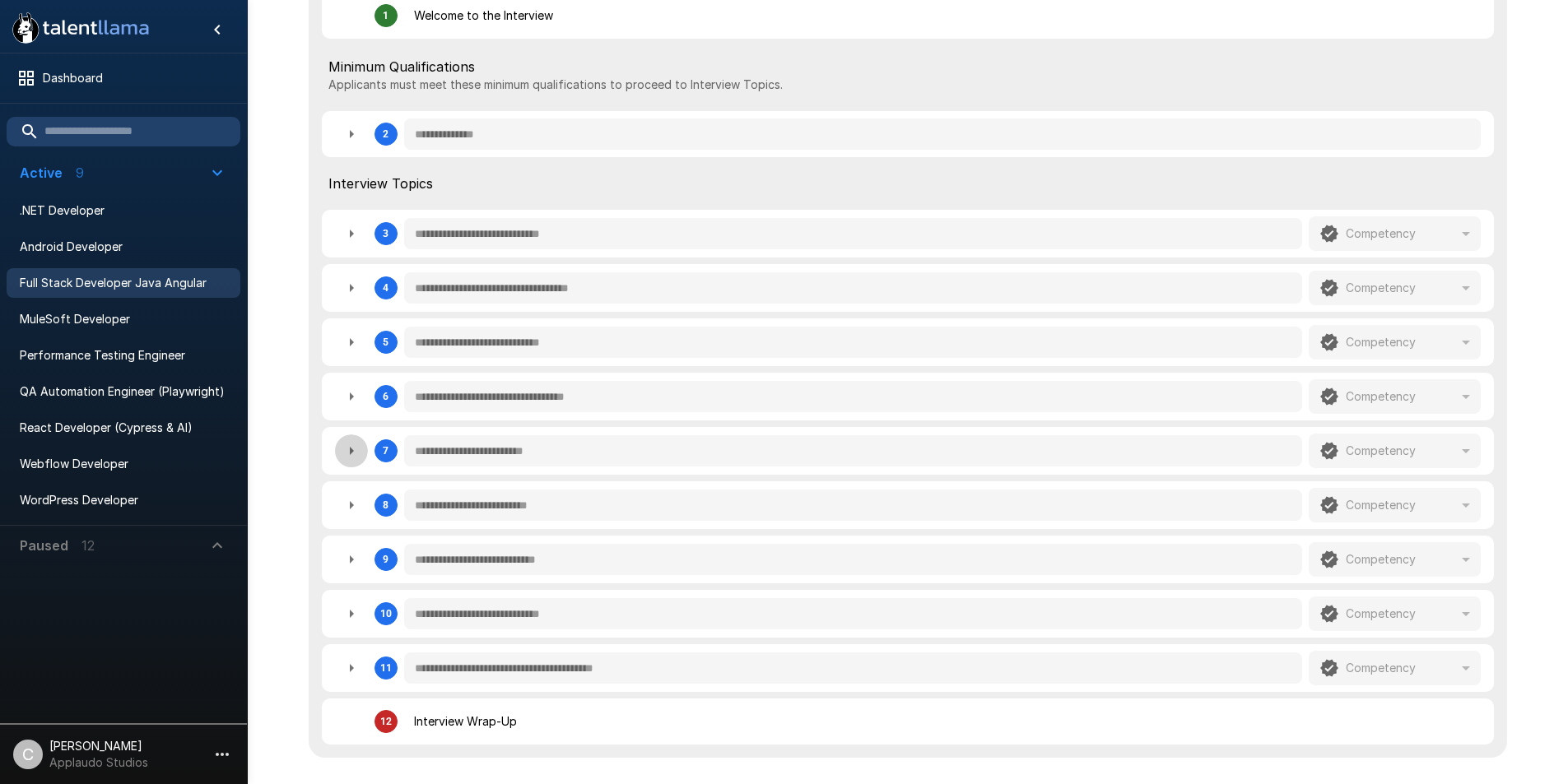
type textarea "*"
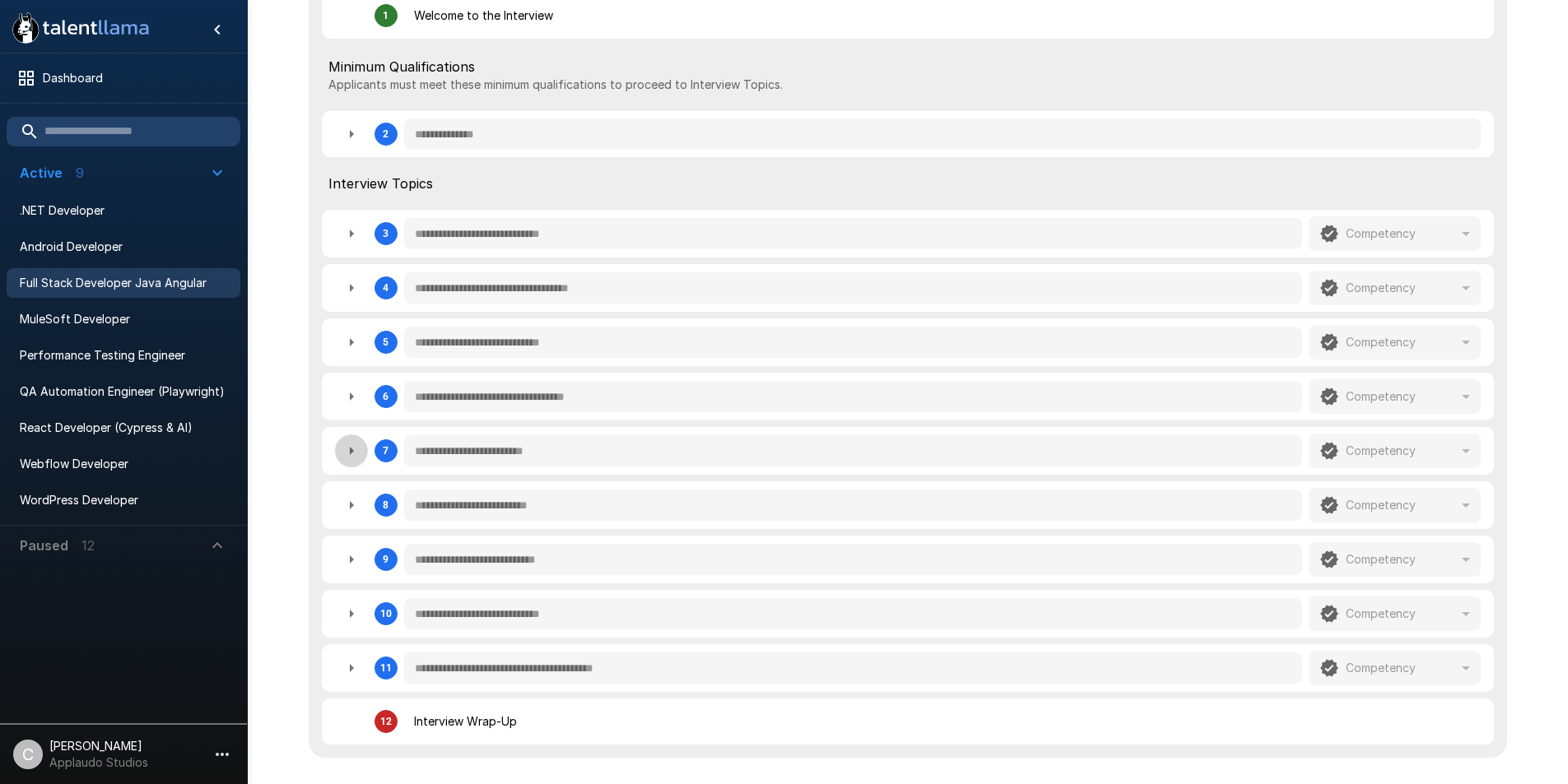
type textarea "*"
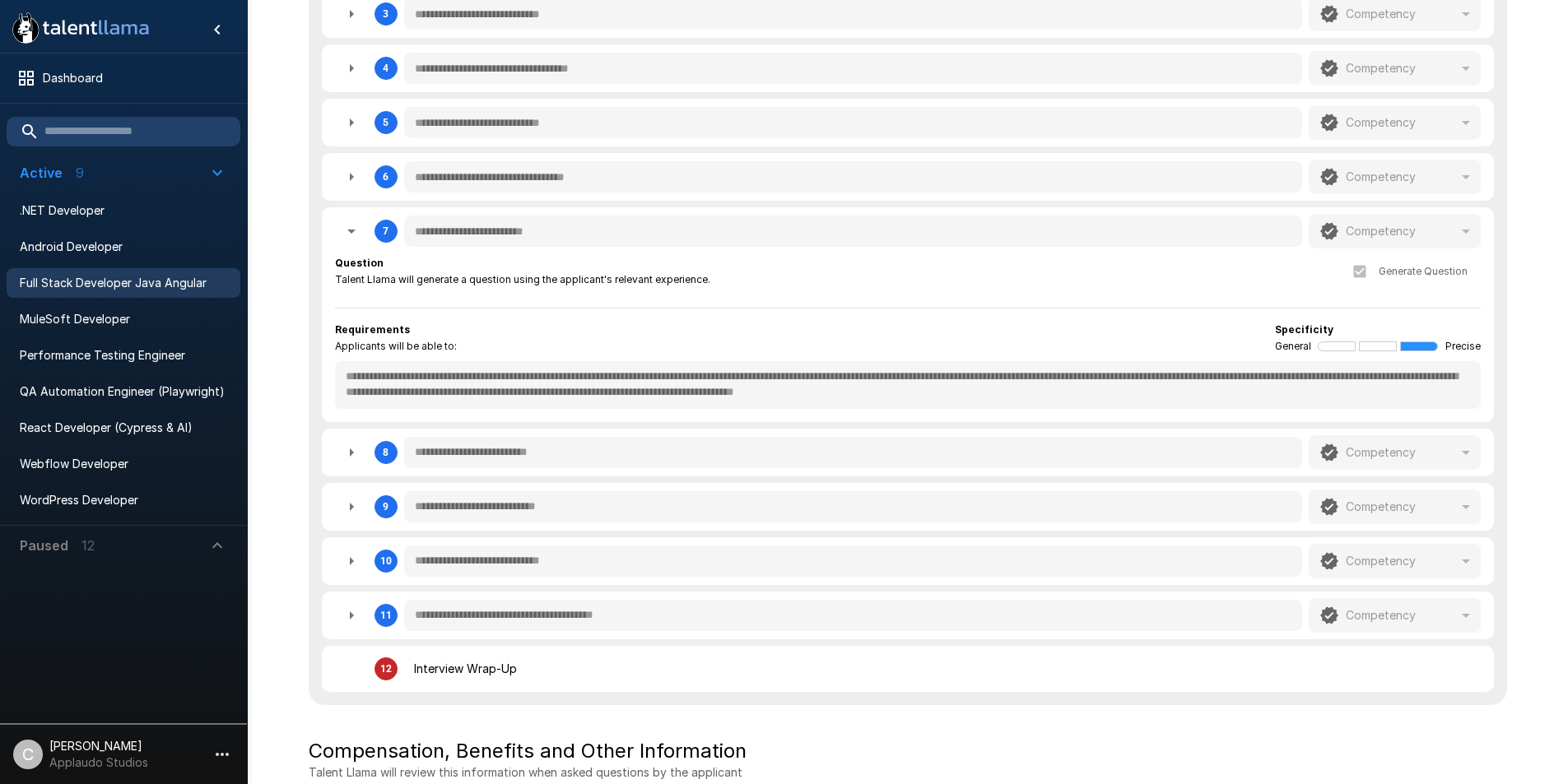
scroll to position [670, 0]
click at [348, 453] on icon "button" at bounding box center [351, 452] width 20 height 20
type textarea "*"
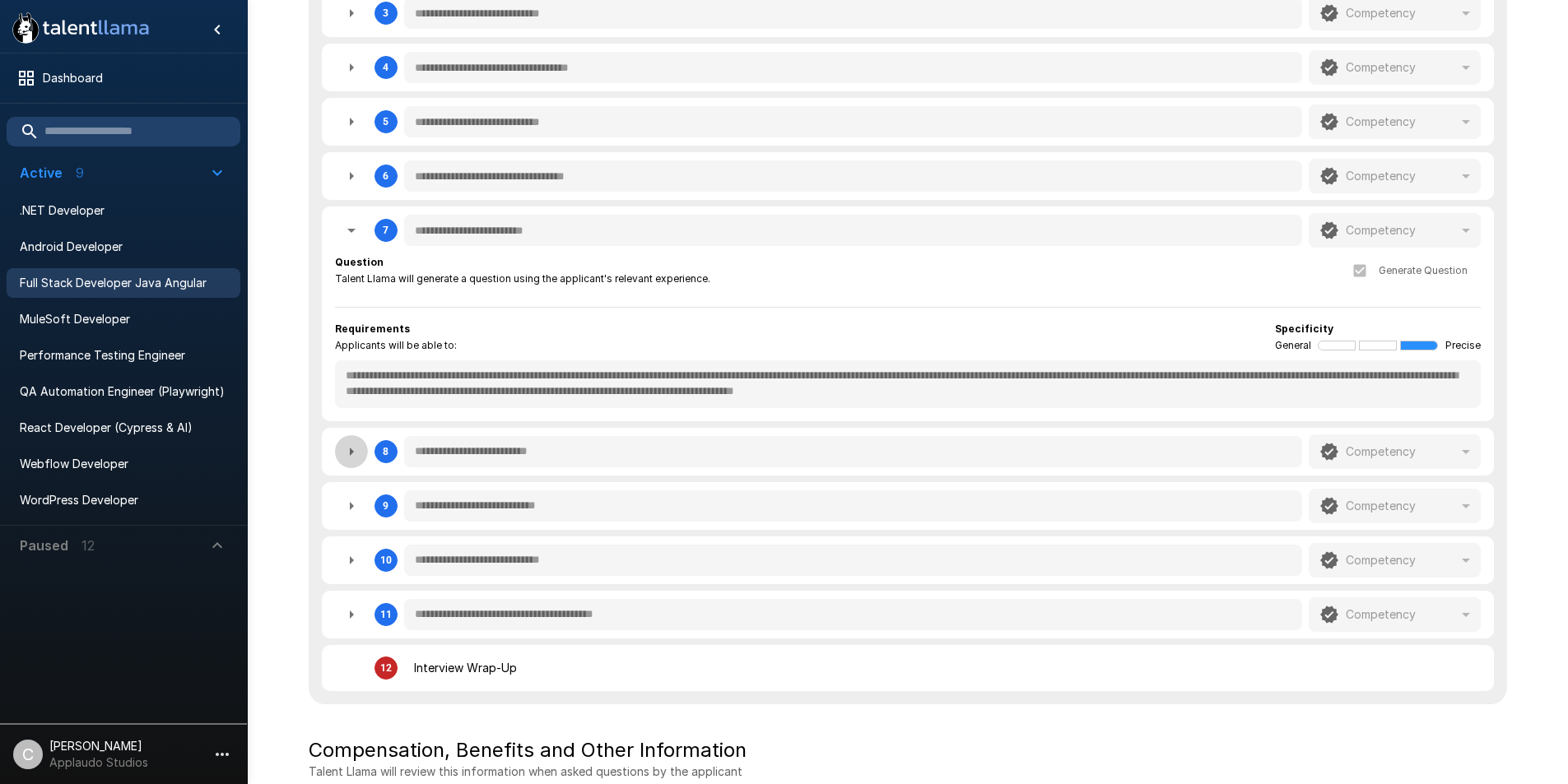
type textarea "*"
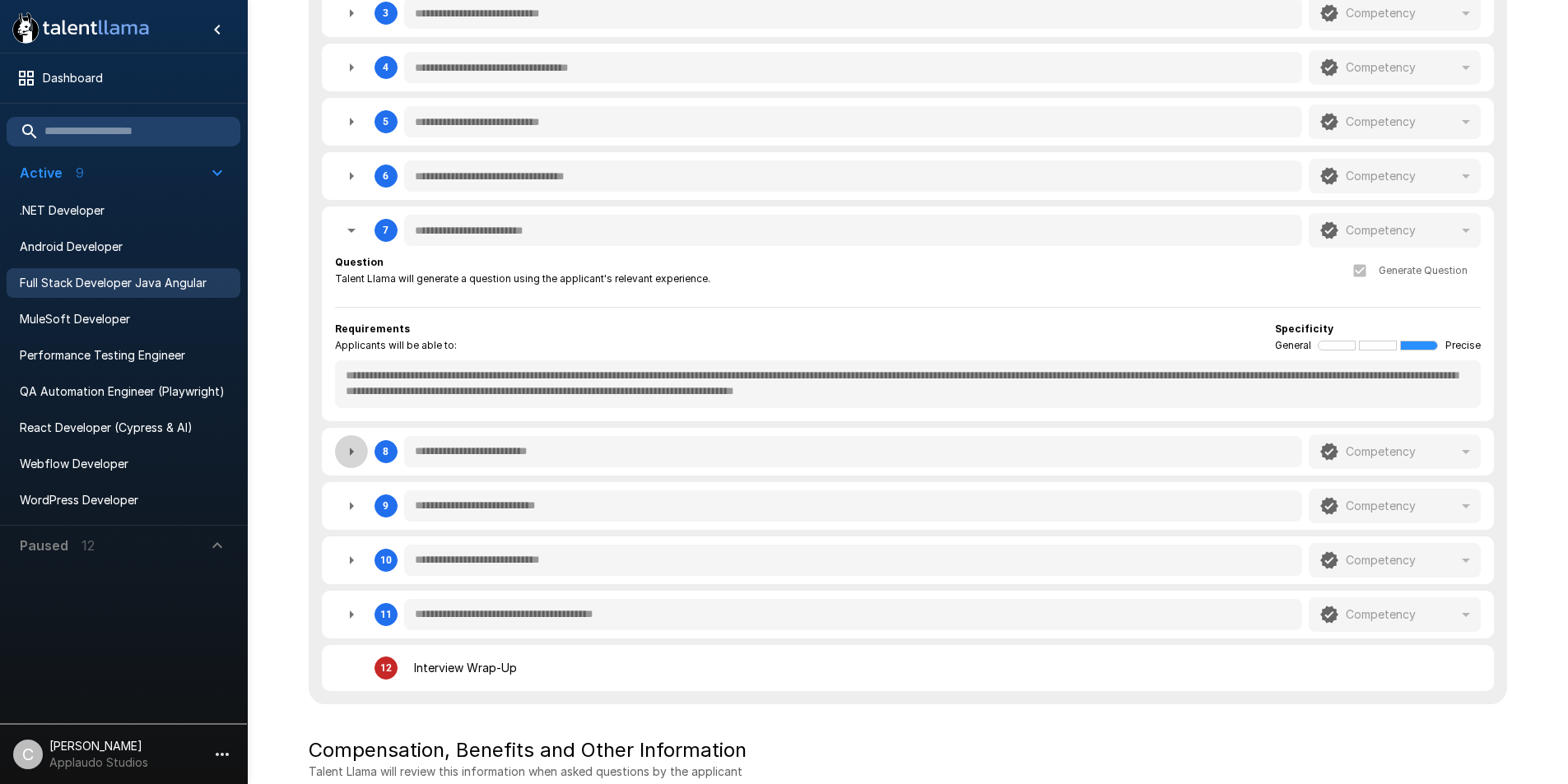
type textarea "*"
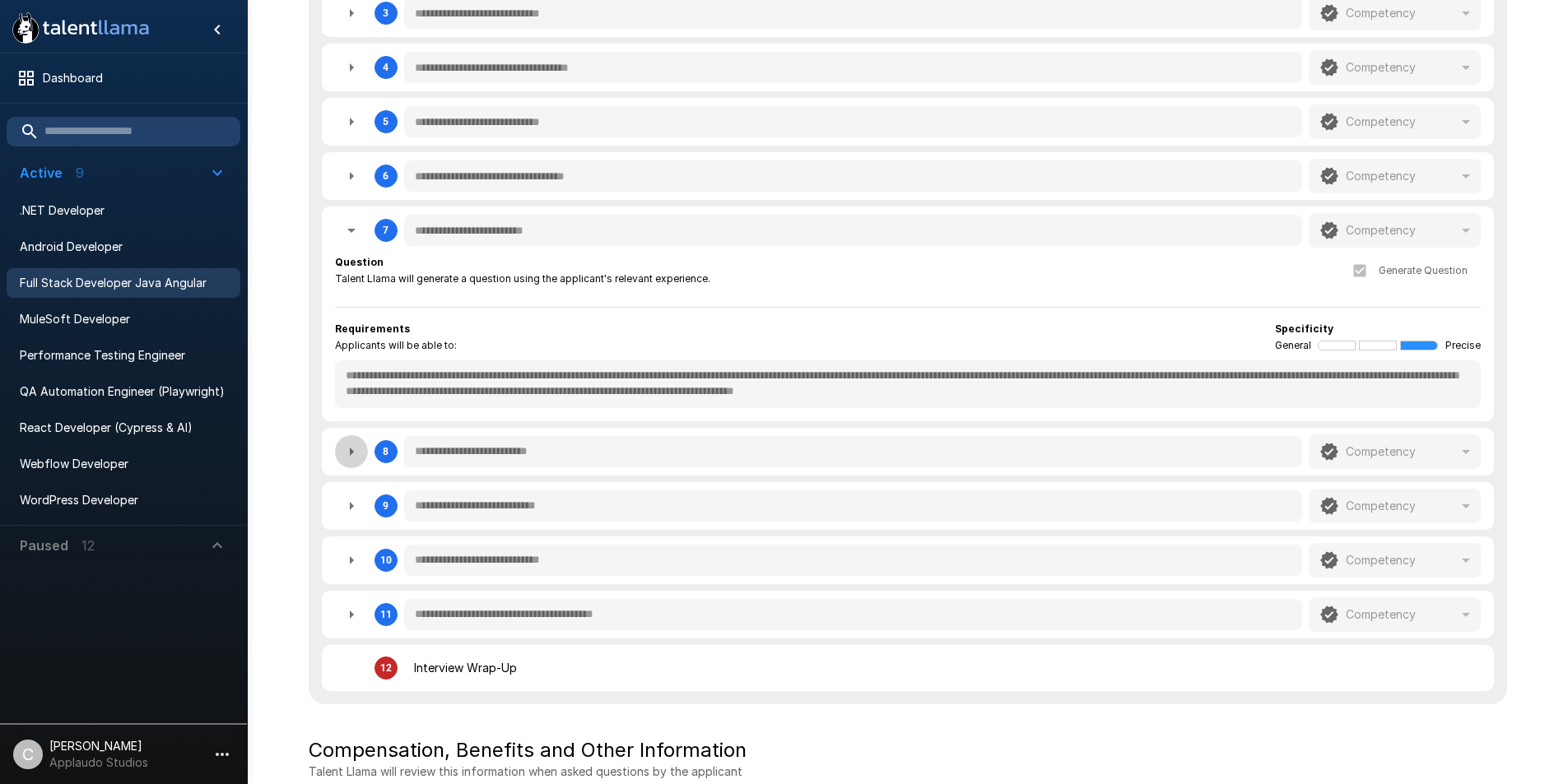
type textarea "*"
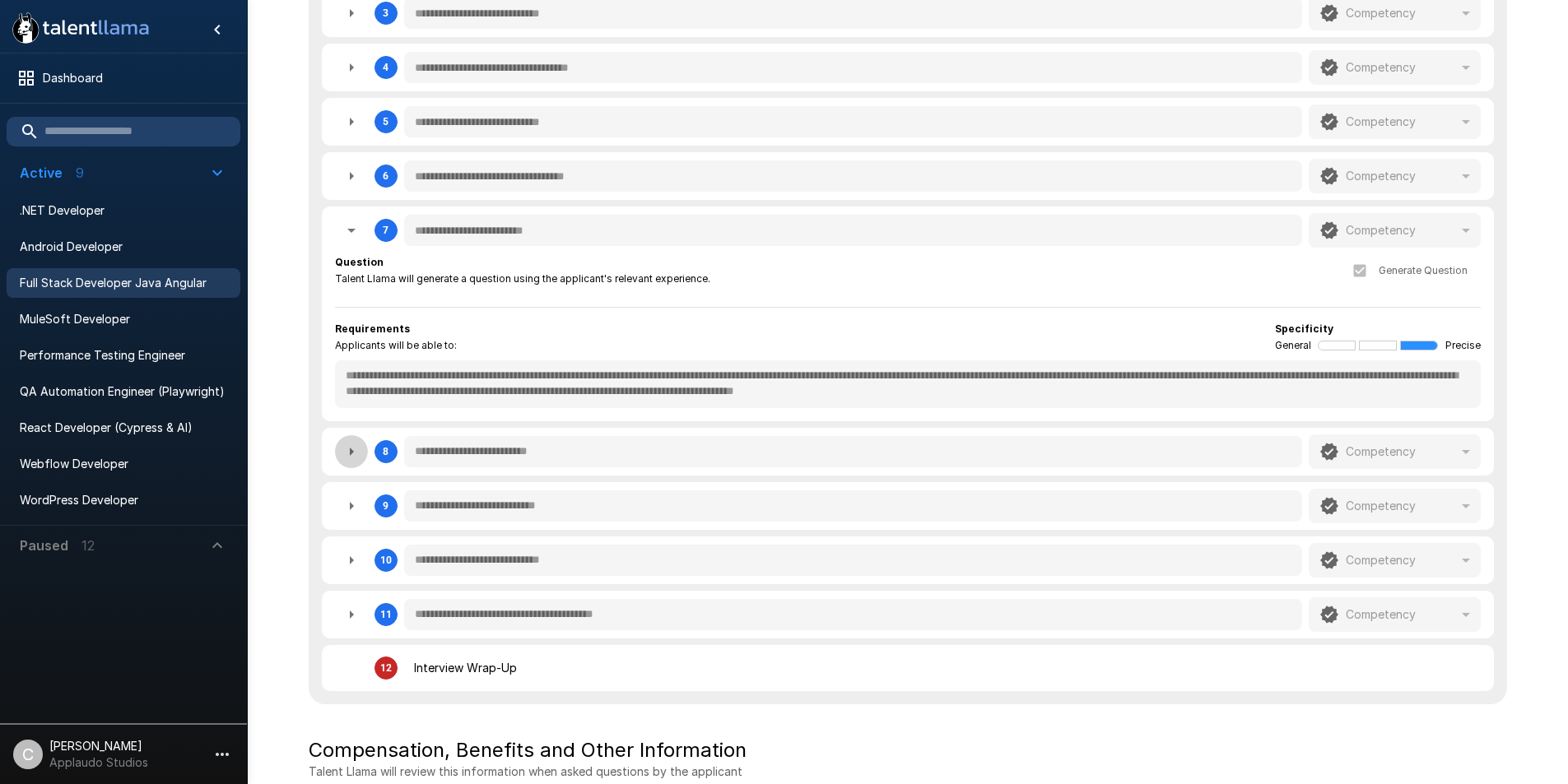
type textarea "*"
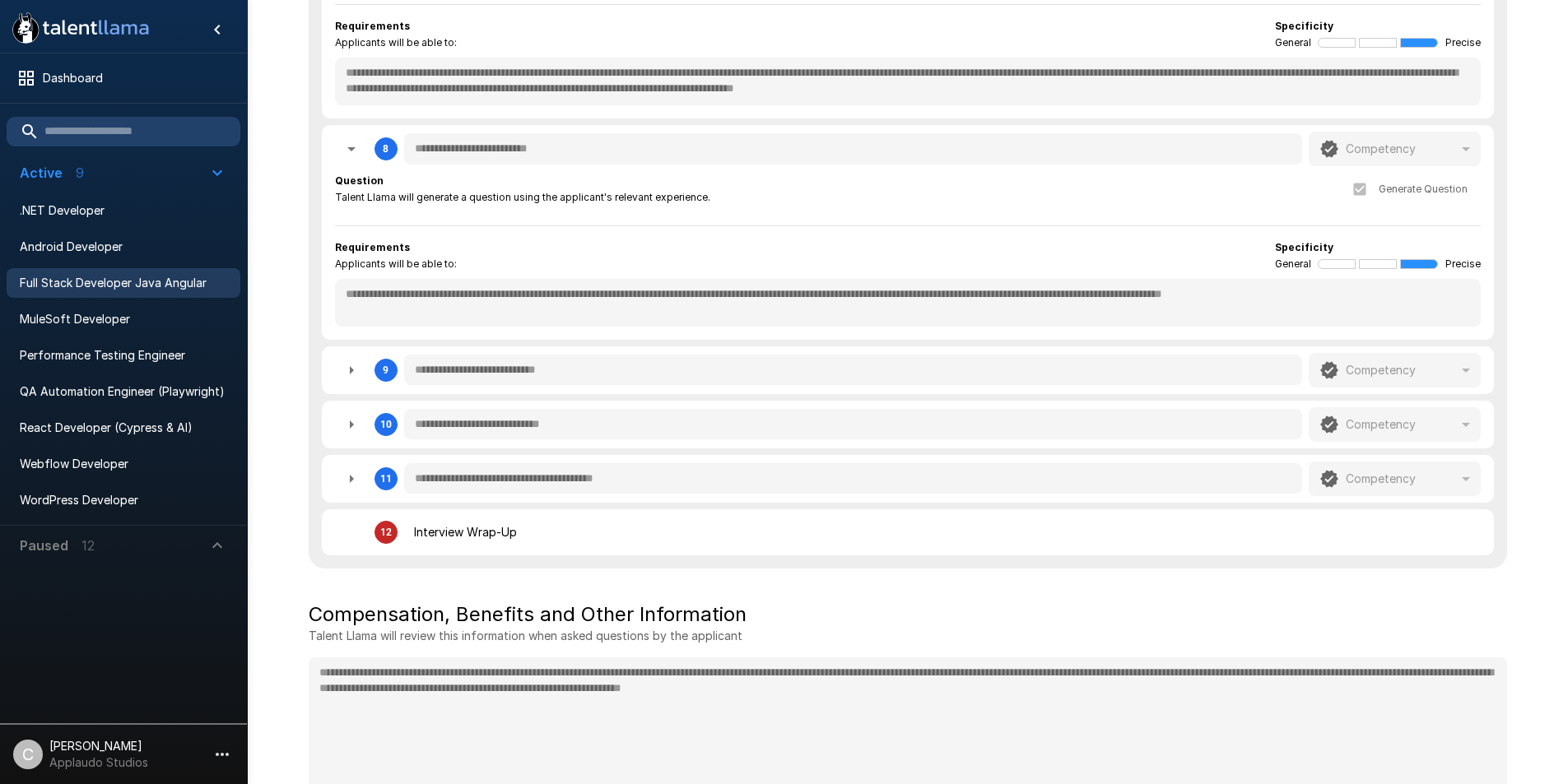
scroll to position [974, 0]
click at [346, 370] on icon "button" at bounding box center [351, 369] width 20 height 20
type textarea "*"
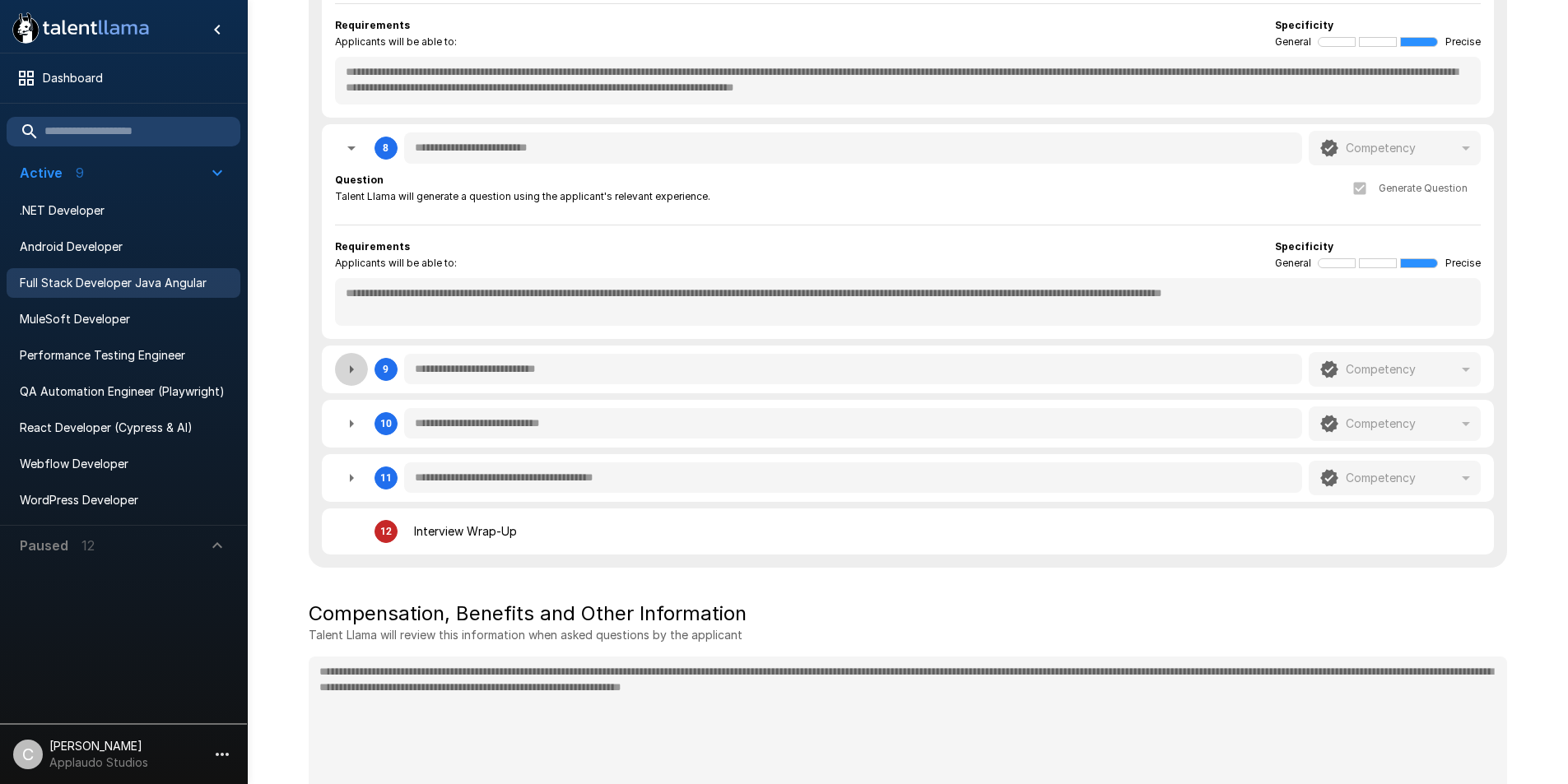
type textarea "*"
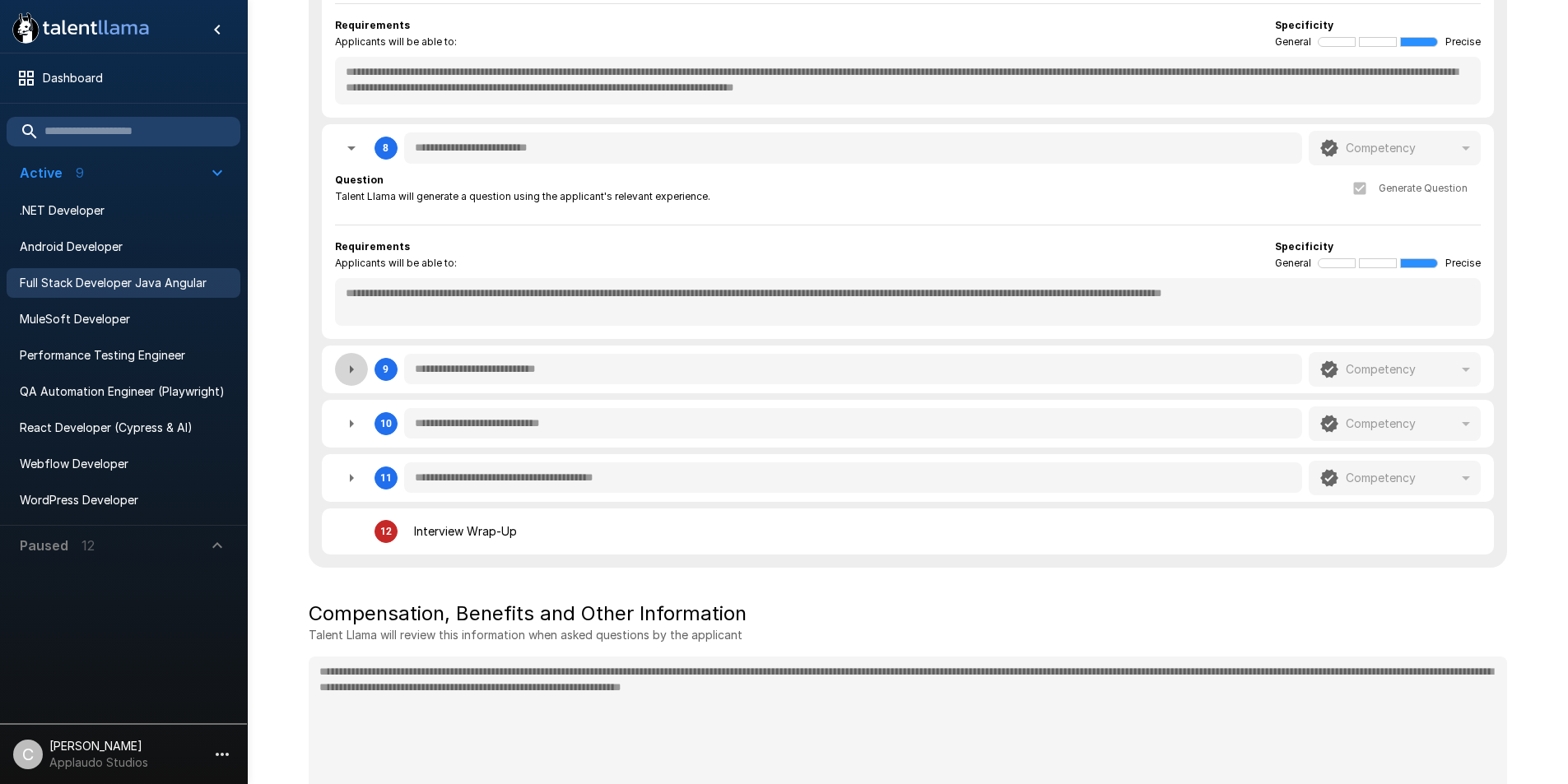
type textarea "*"
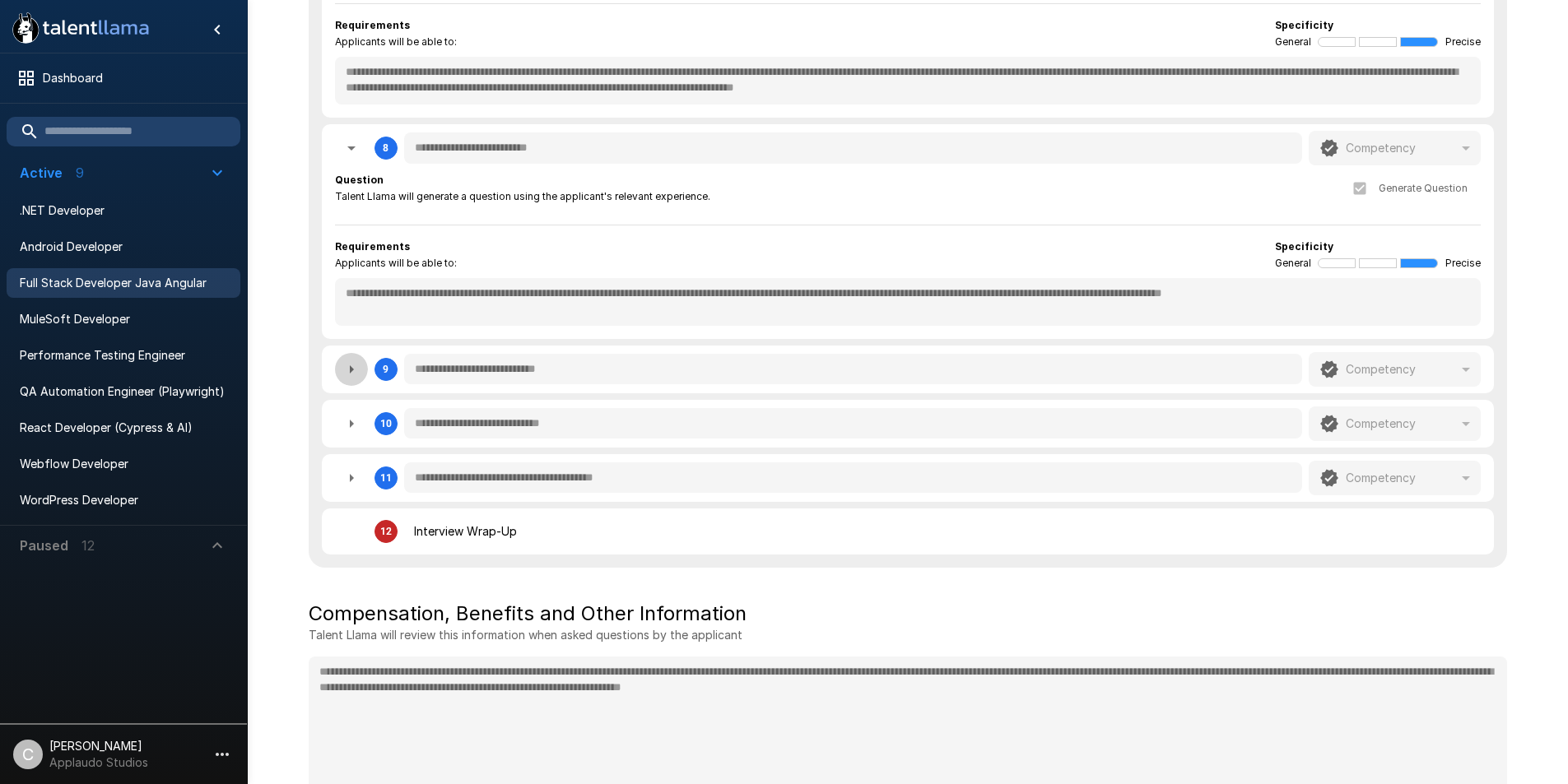
type textarea "*"
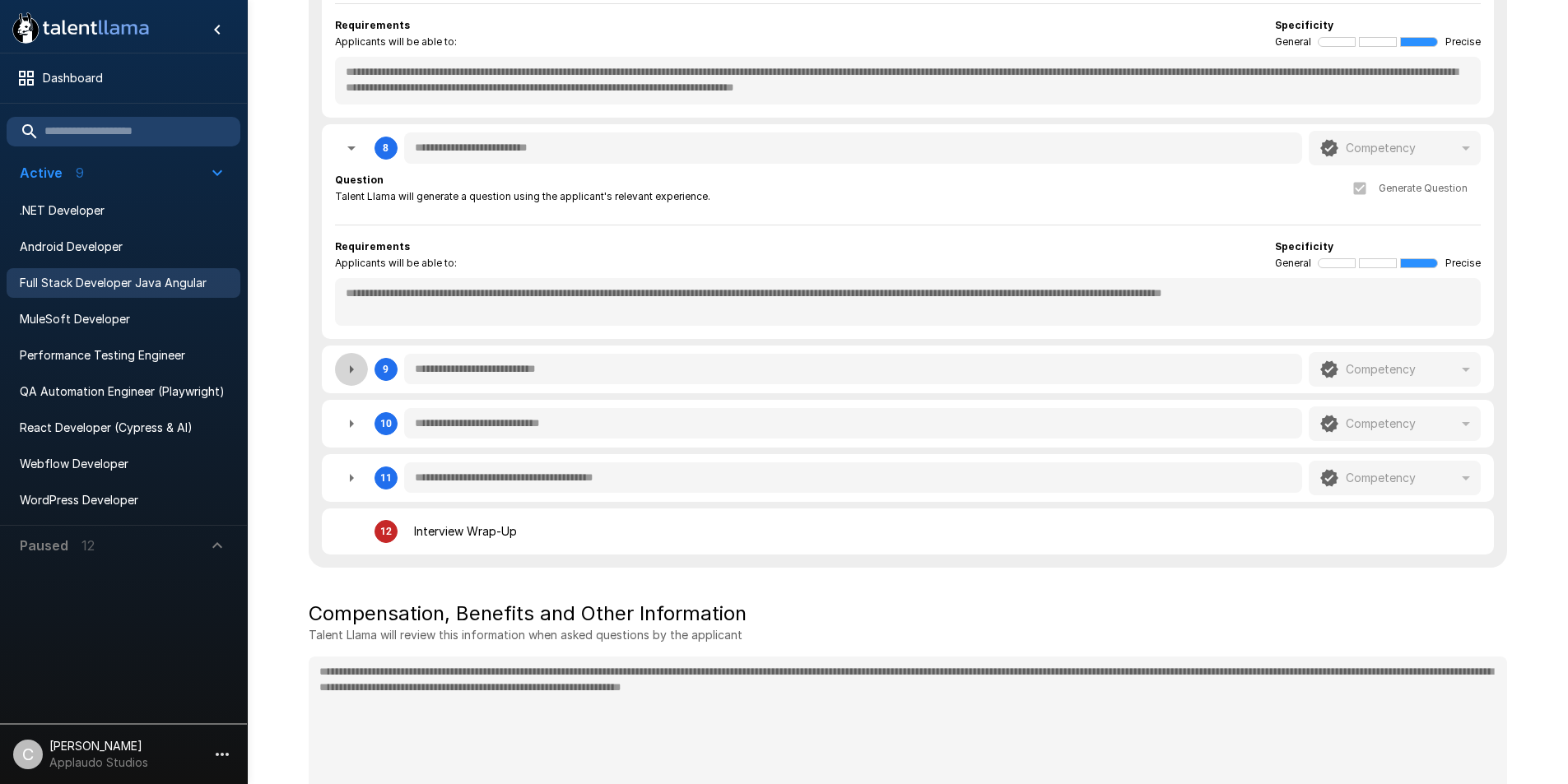
type textarea "*"
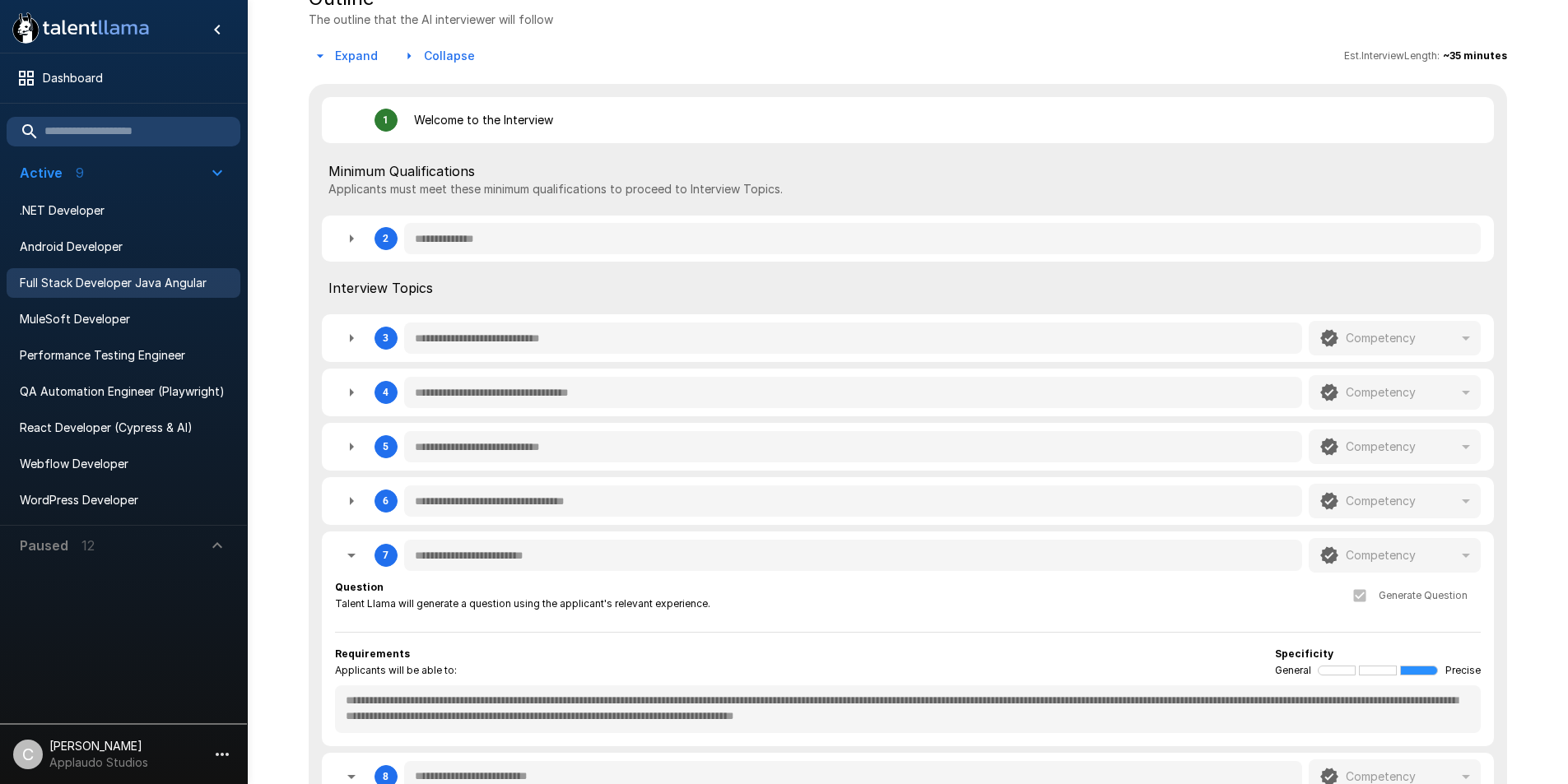
scroll to position [0, 0]
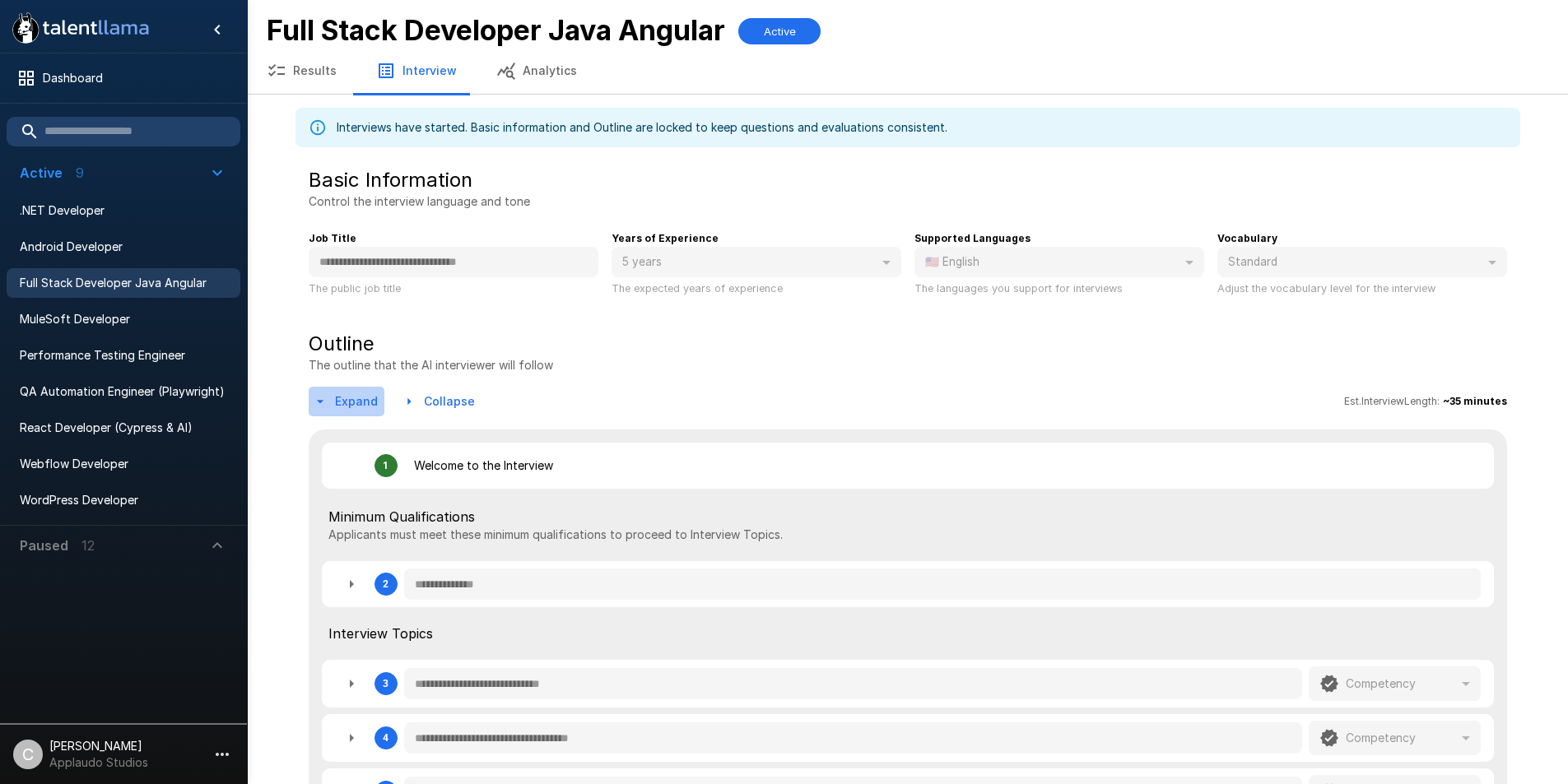
click at [324, 408] on icon "button" at bounding box center [320, 401] width 16 height 16
type textarea "*"
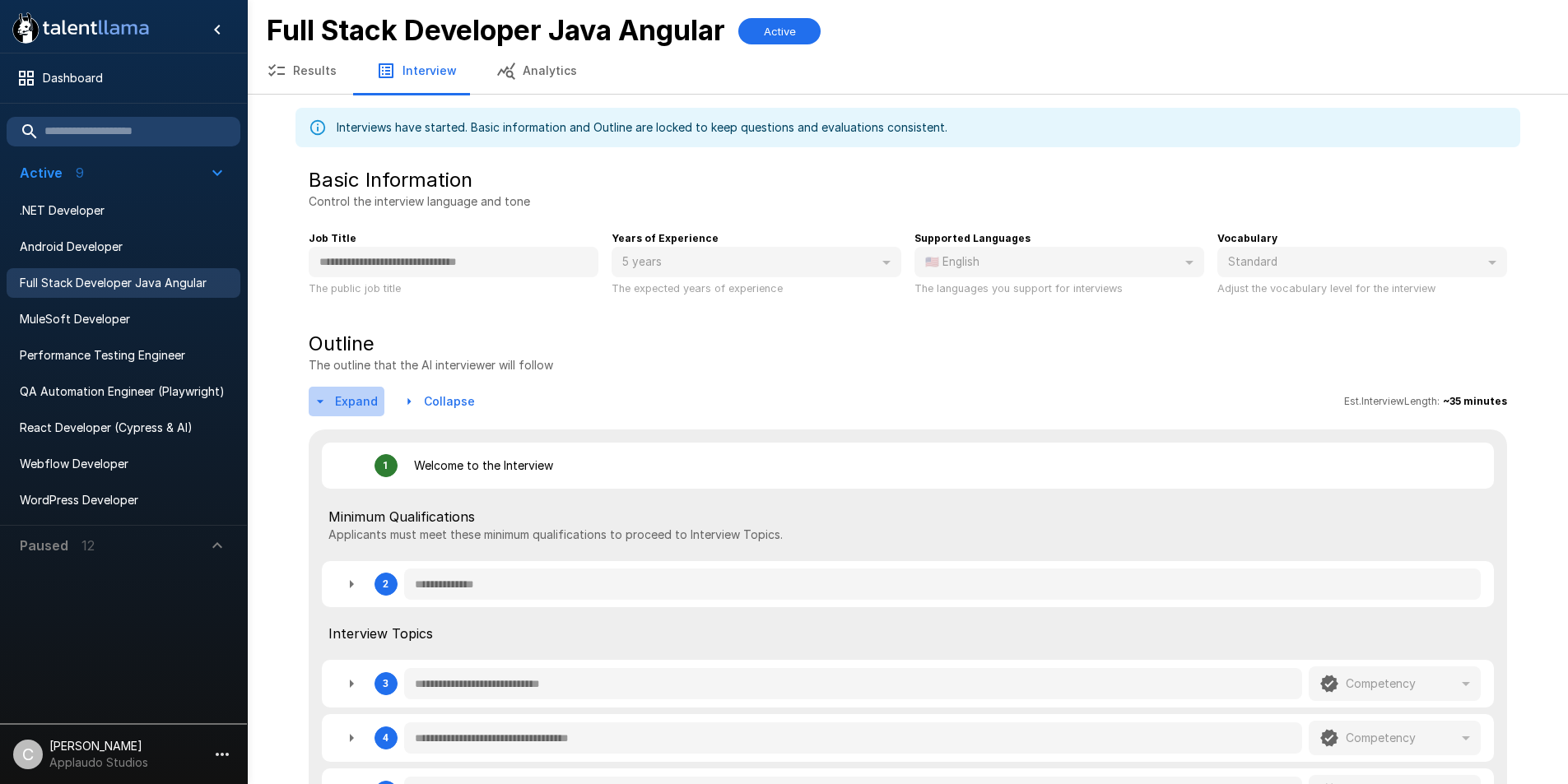
type textarea "*"
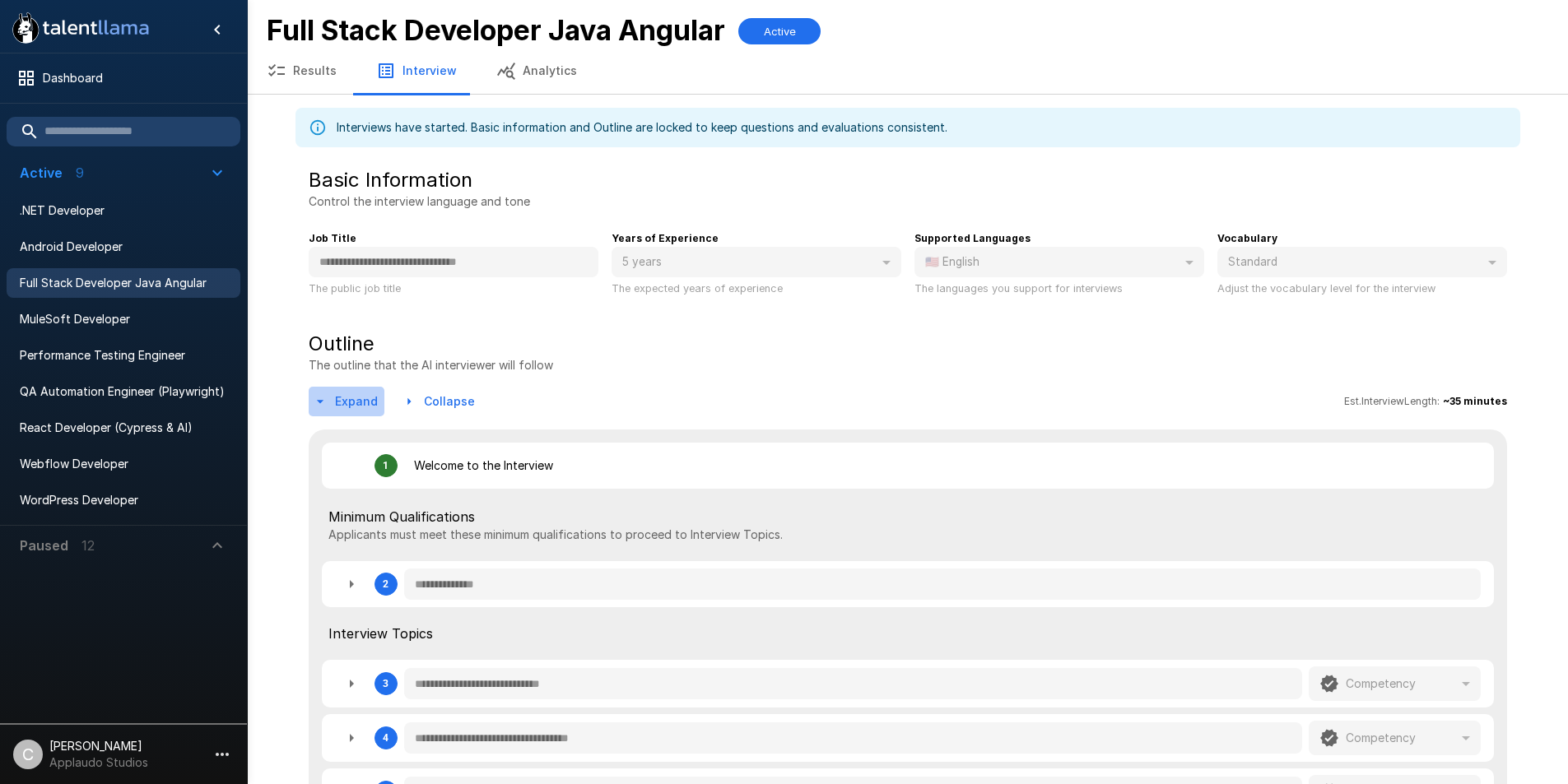
type textarea "*"
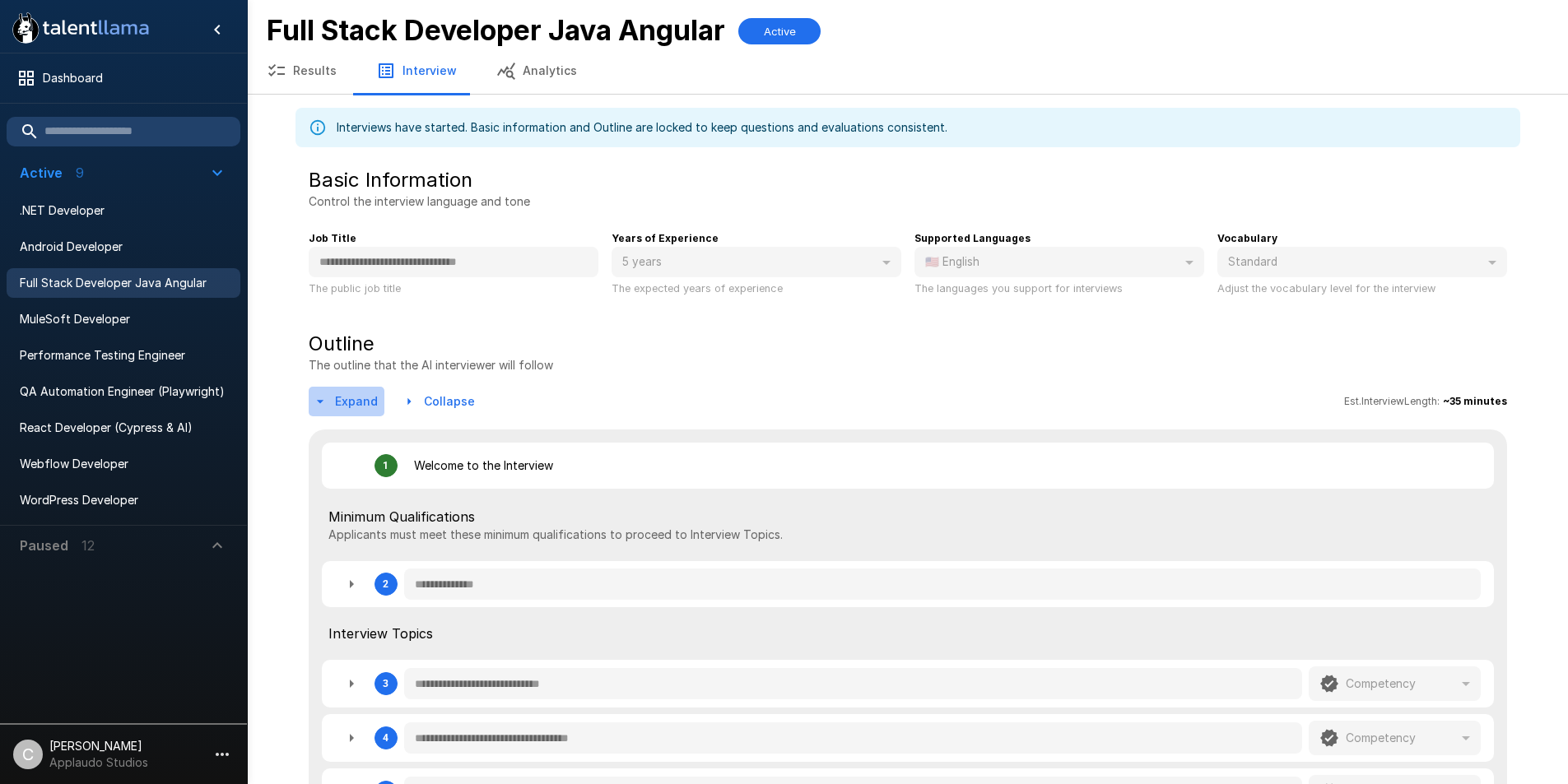
type textarea "*"
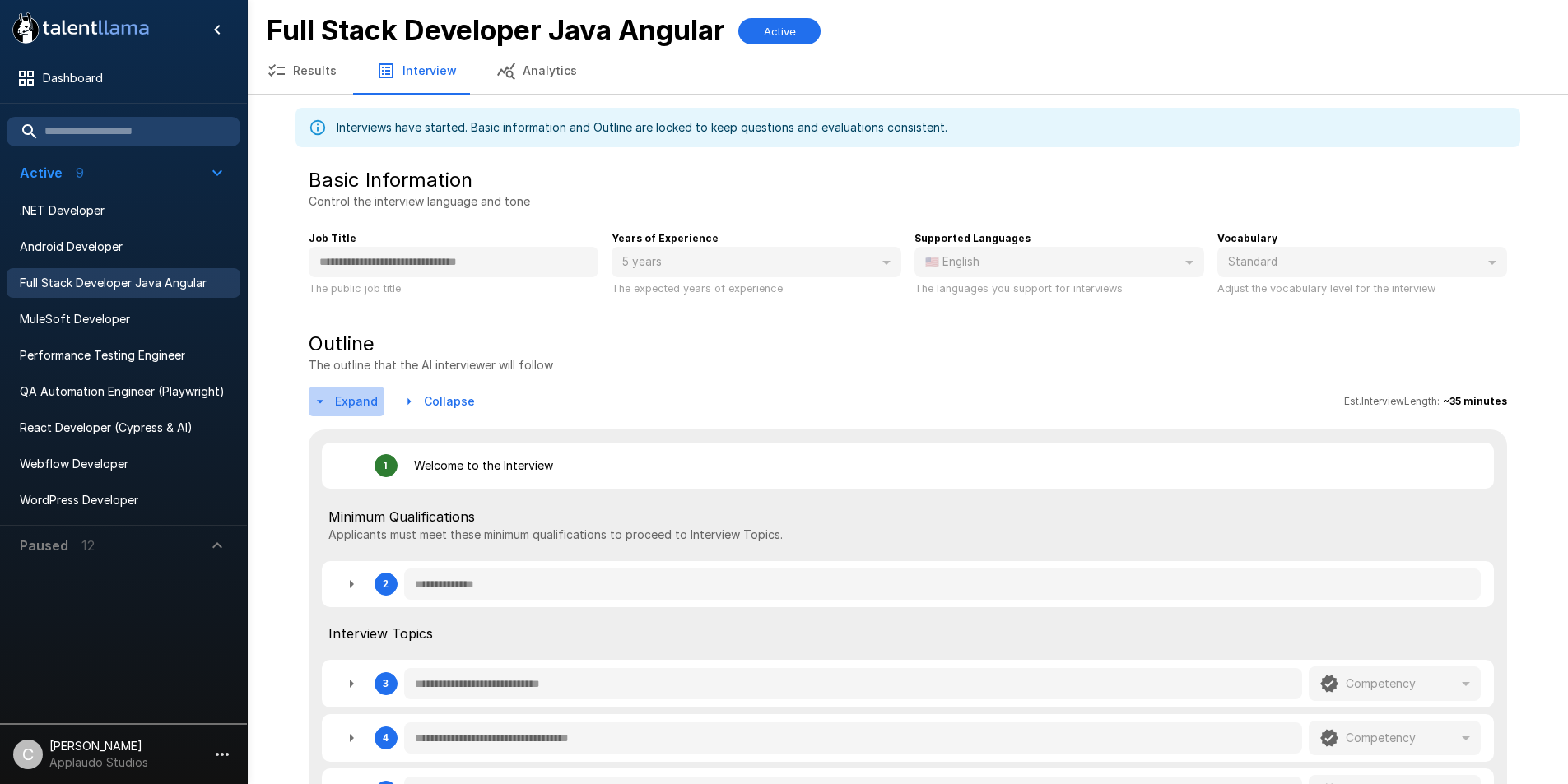
type textarea "*"
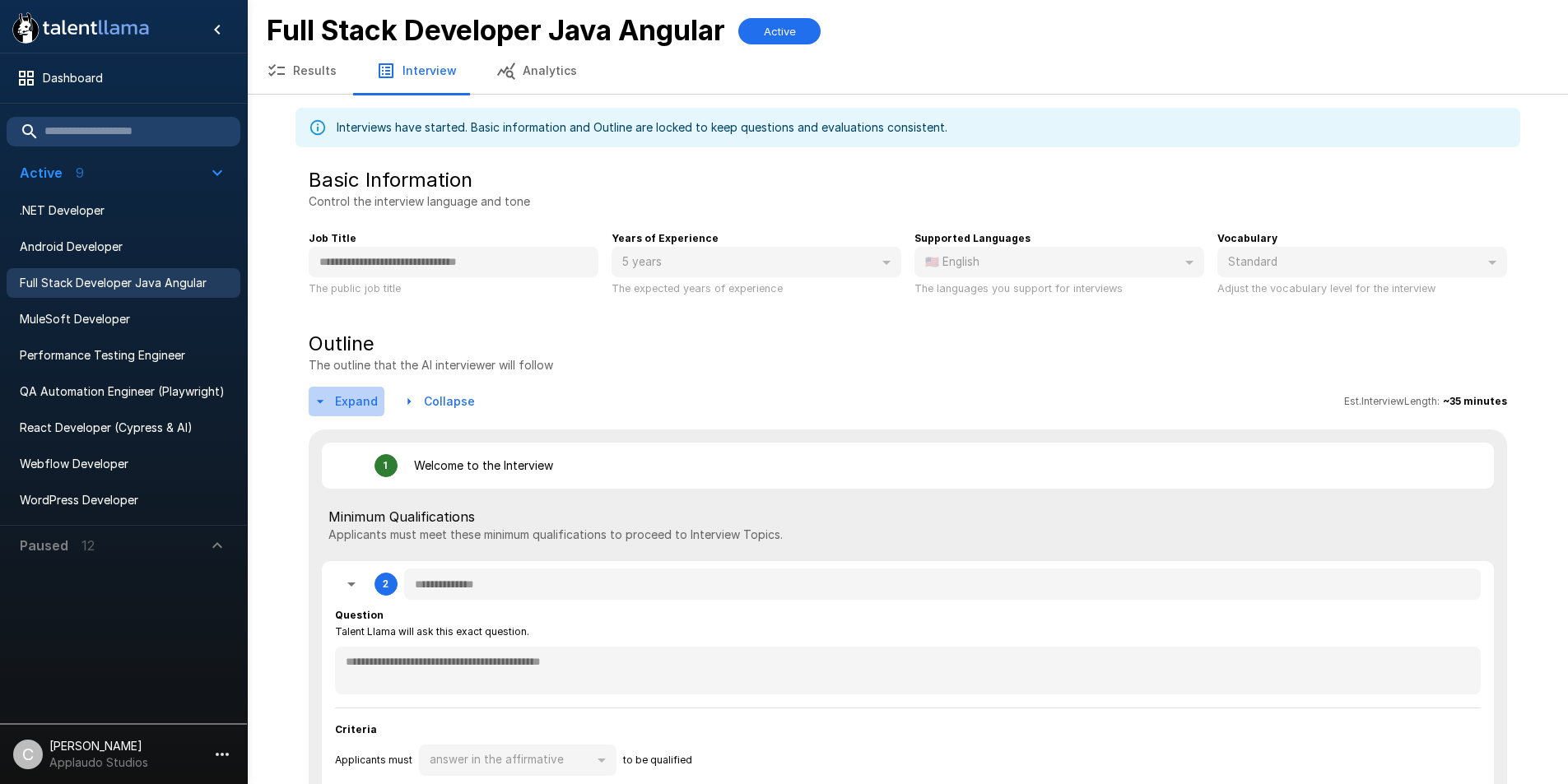
click at [339, 404] on button "Expand" at bounding box center [346, 401] width 76 height 30
type textarea "*"
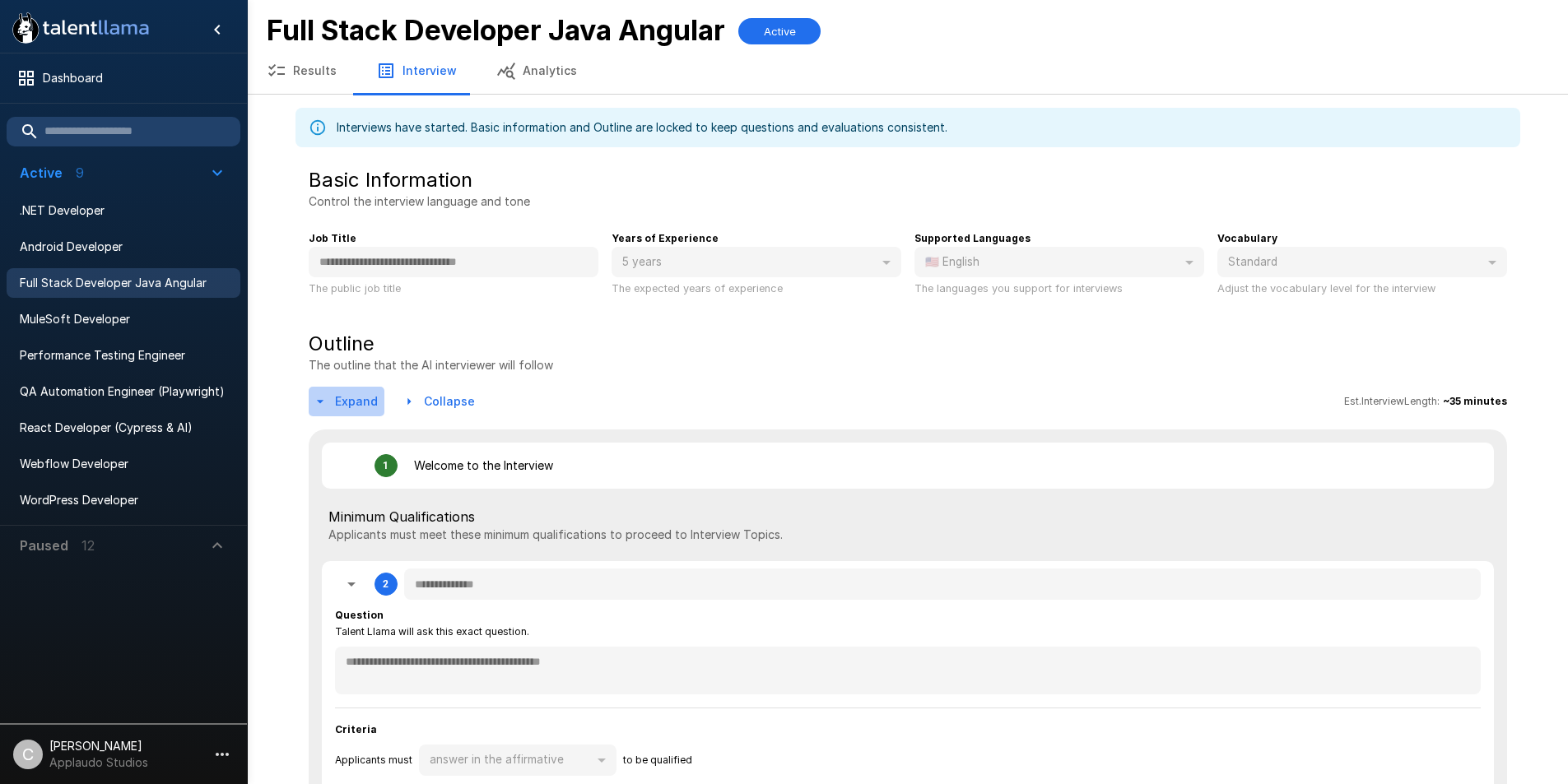
type textarea "*"
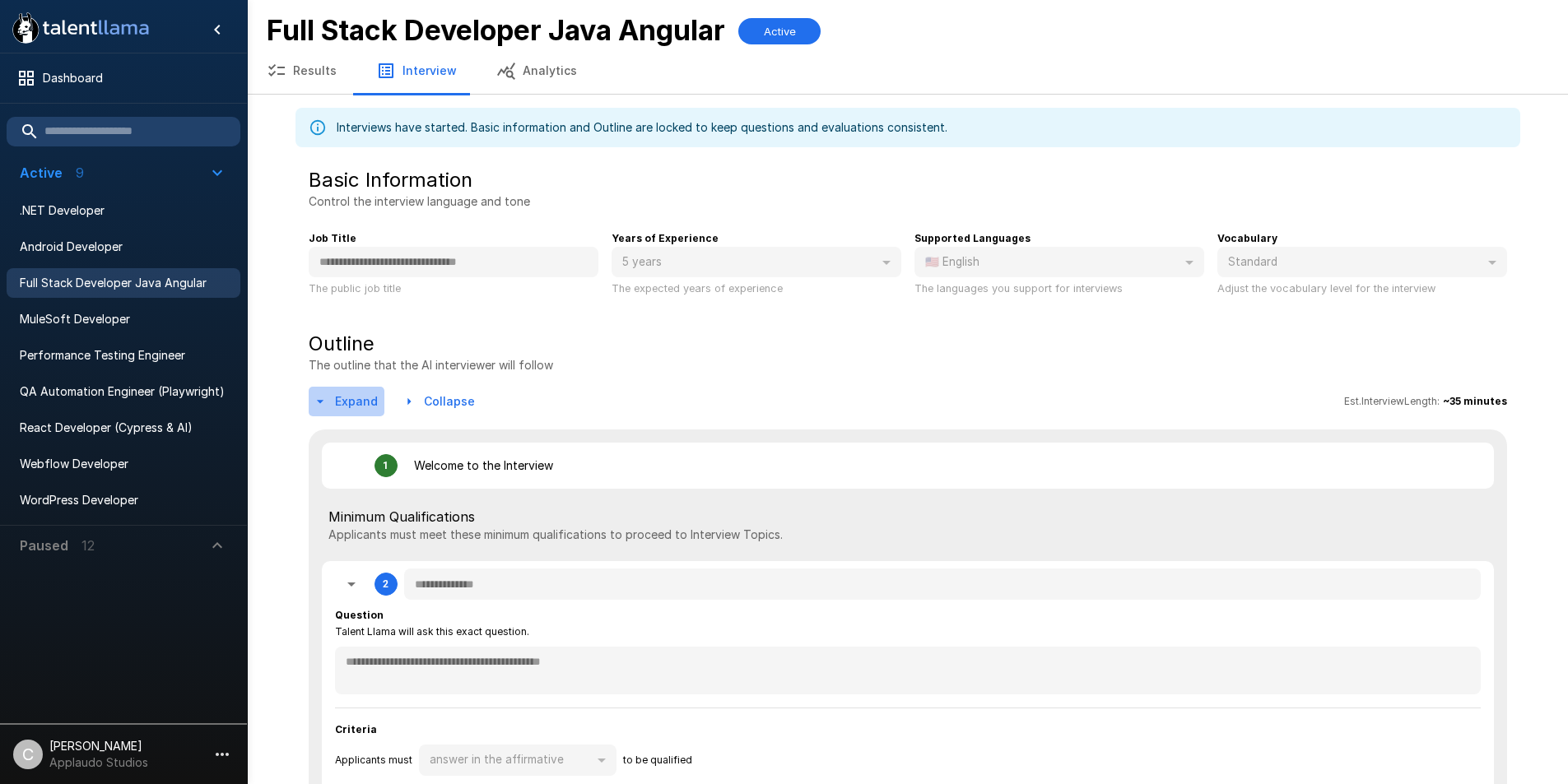
type textarea "*"
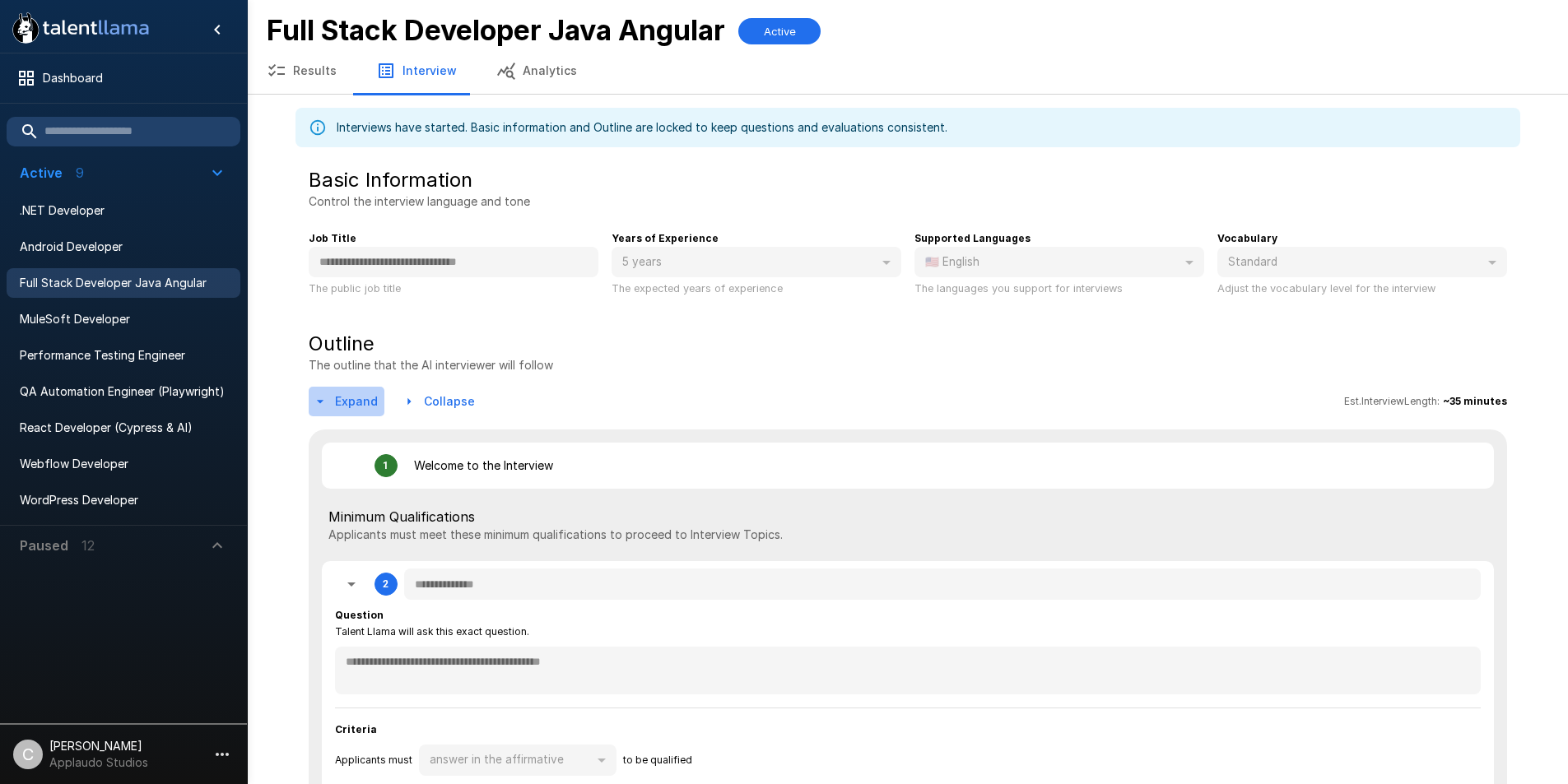
type textarea "*"
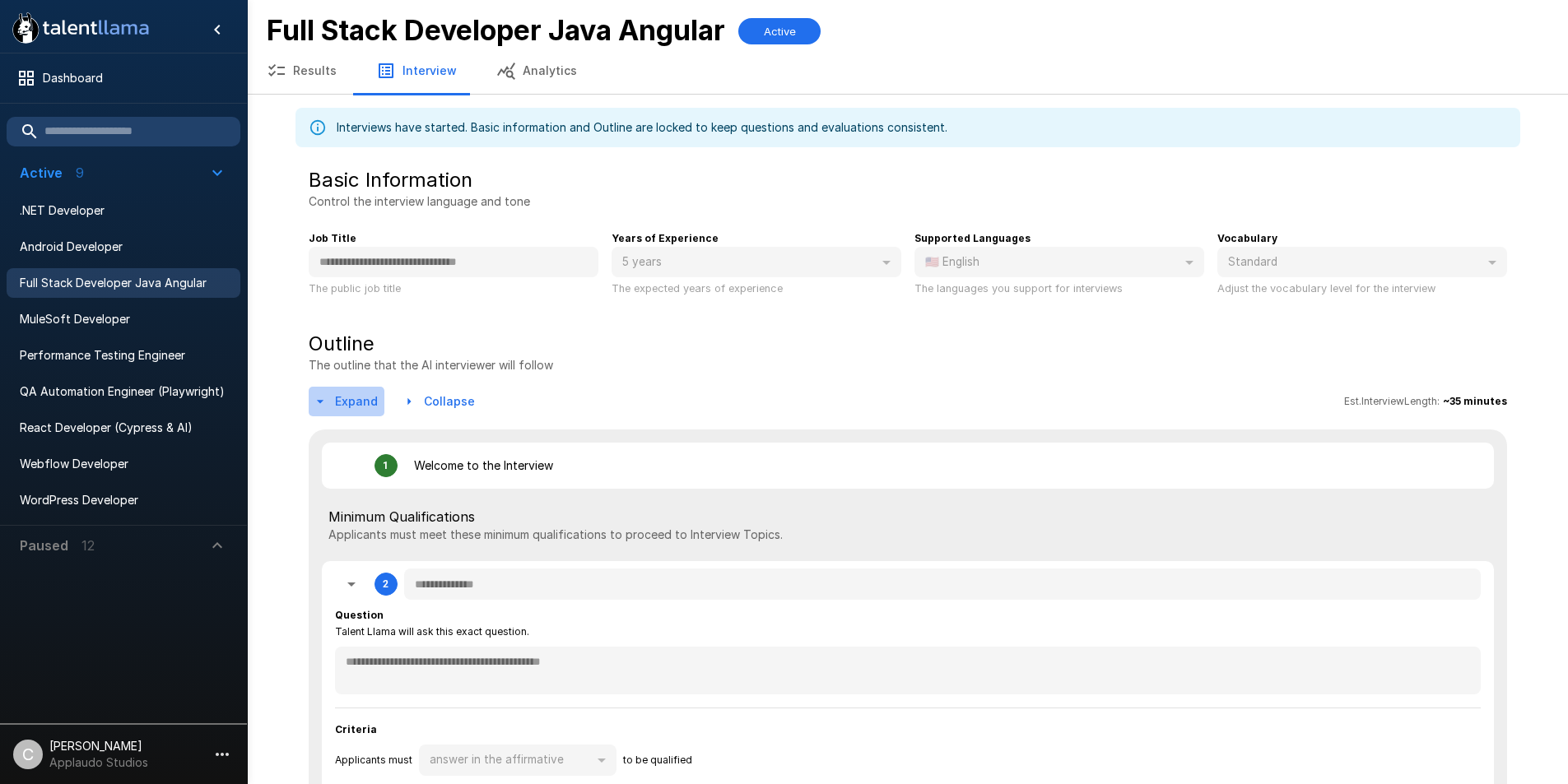
type textarea "*"
click at [527, 68] on button "Analytics" at bounding box center [536, 70] width 120 height 46
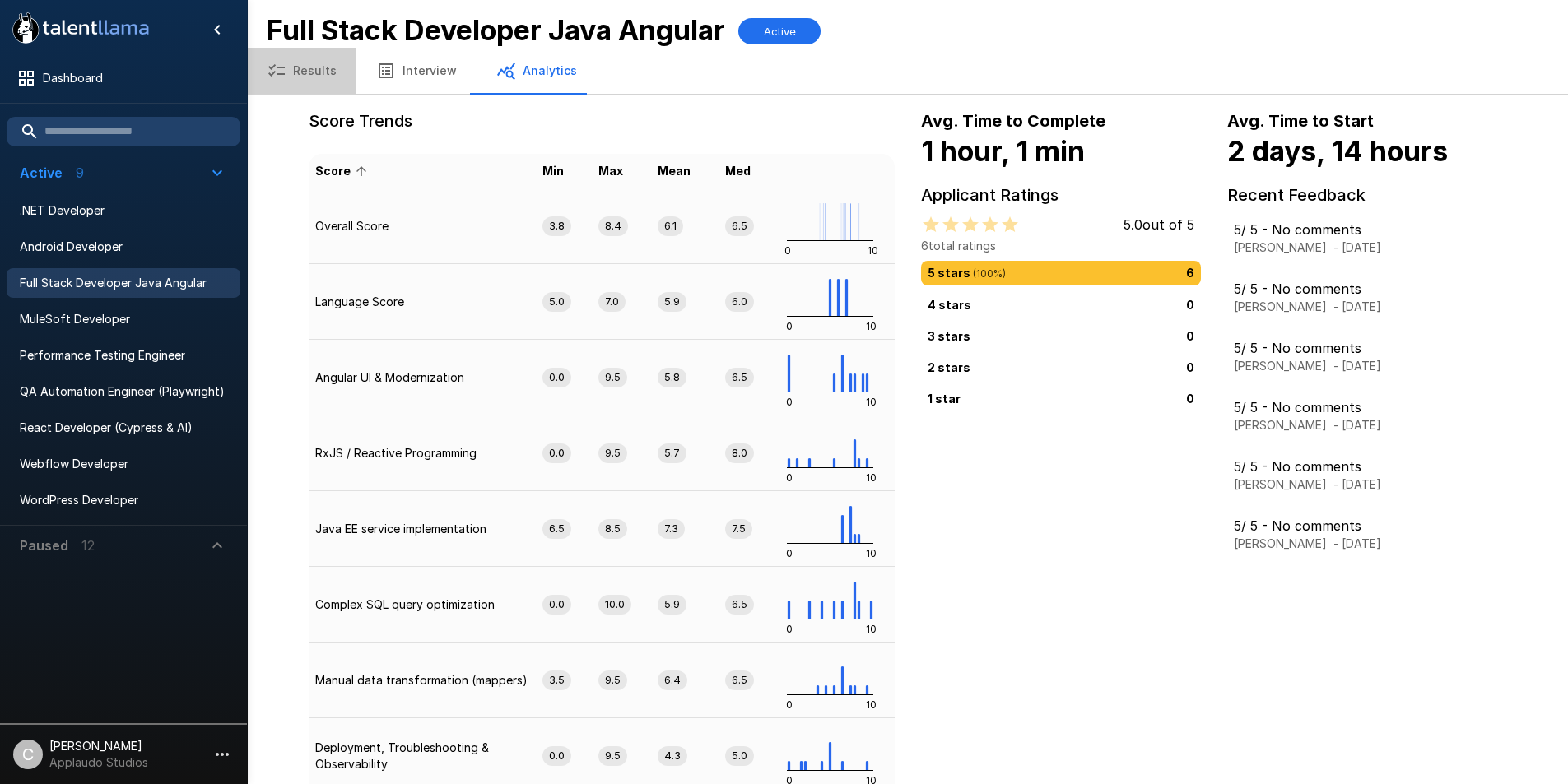
click at [308, 72] on button "Results" at bounding box center [302, 70] width 110 height 46
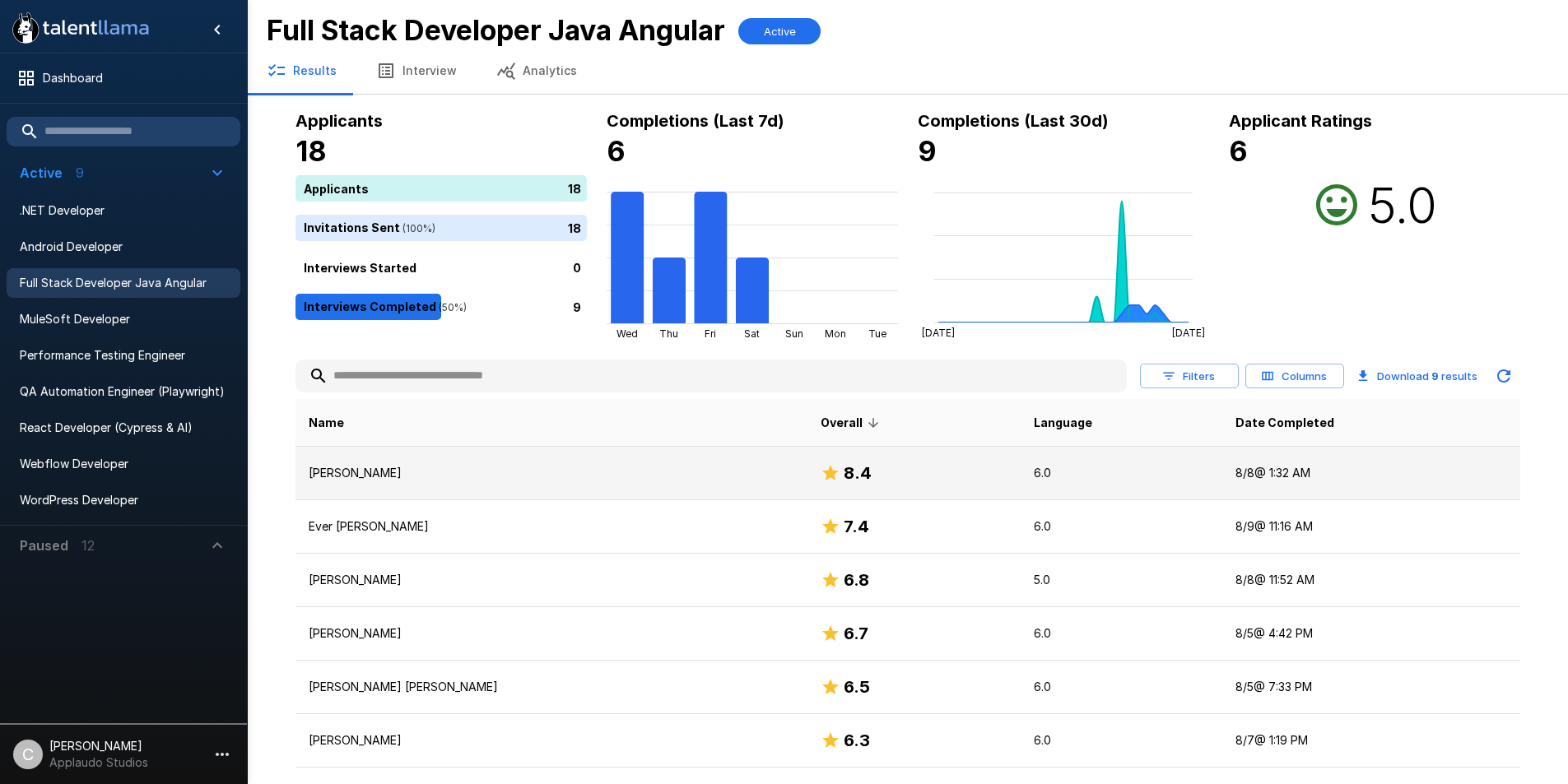
click at [524, 468] on p "[PERSON_NAME]" at bounding box center [551, 472] width 486 height 16
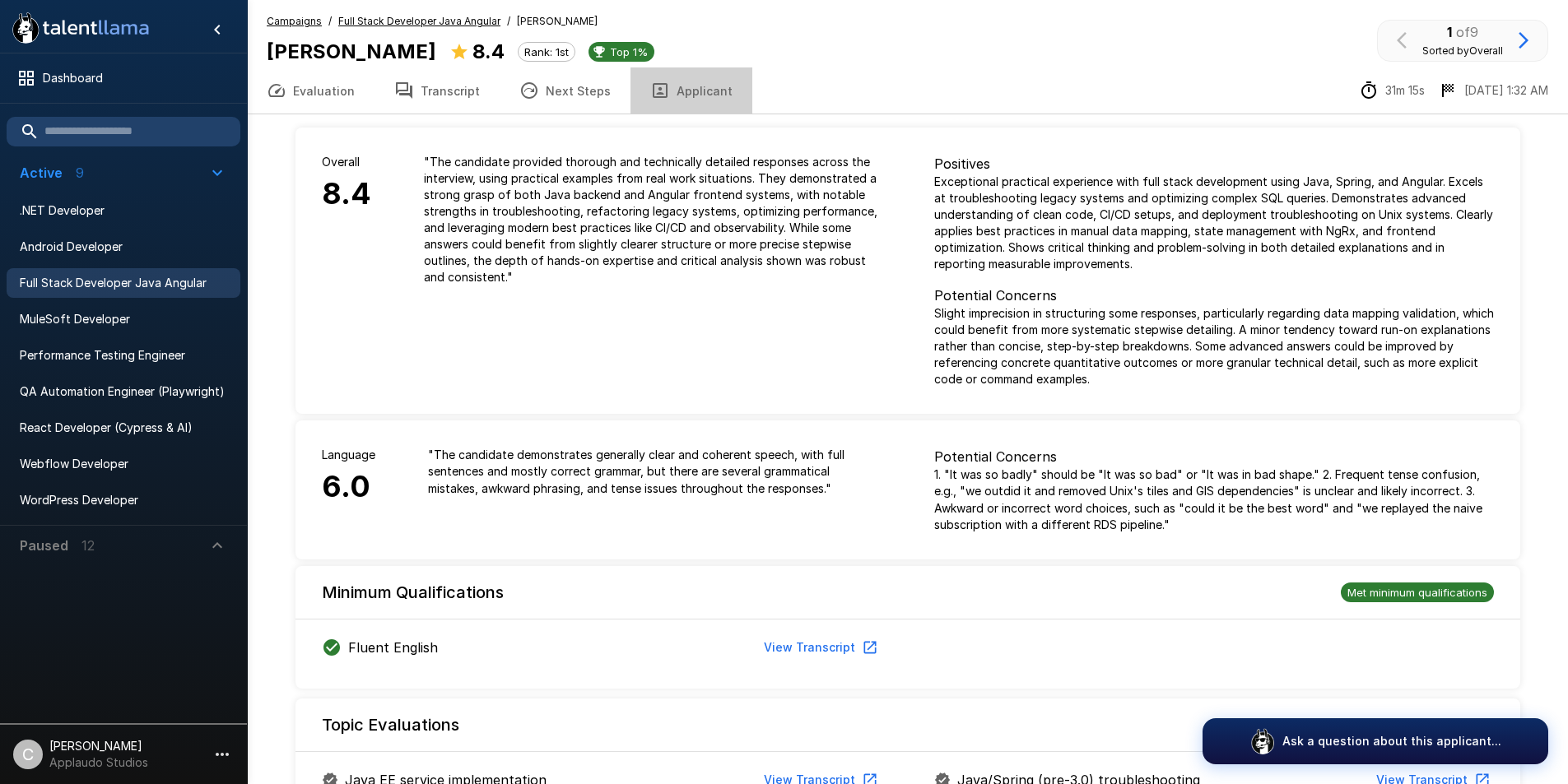
click at [687, 86] on button "Applicant" at bounding box center [691, 90] width 122 height 46
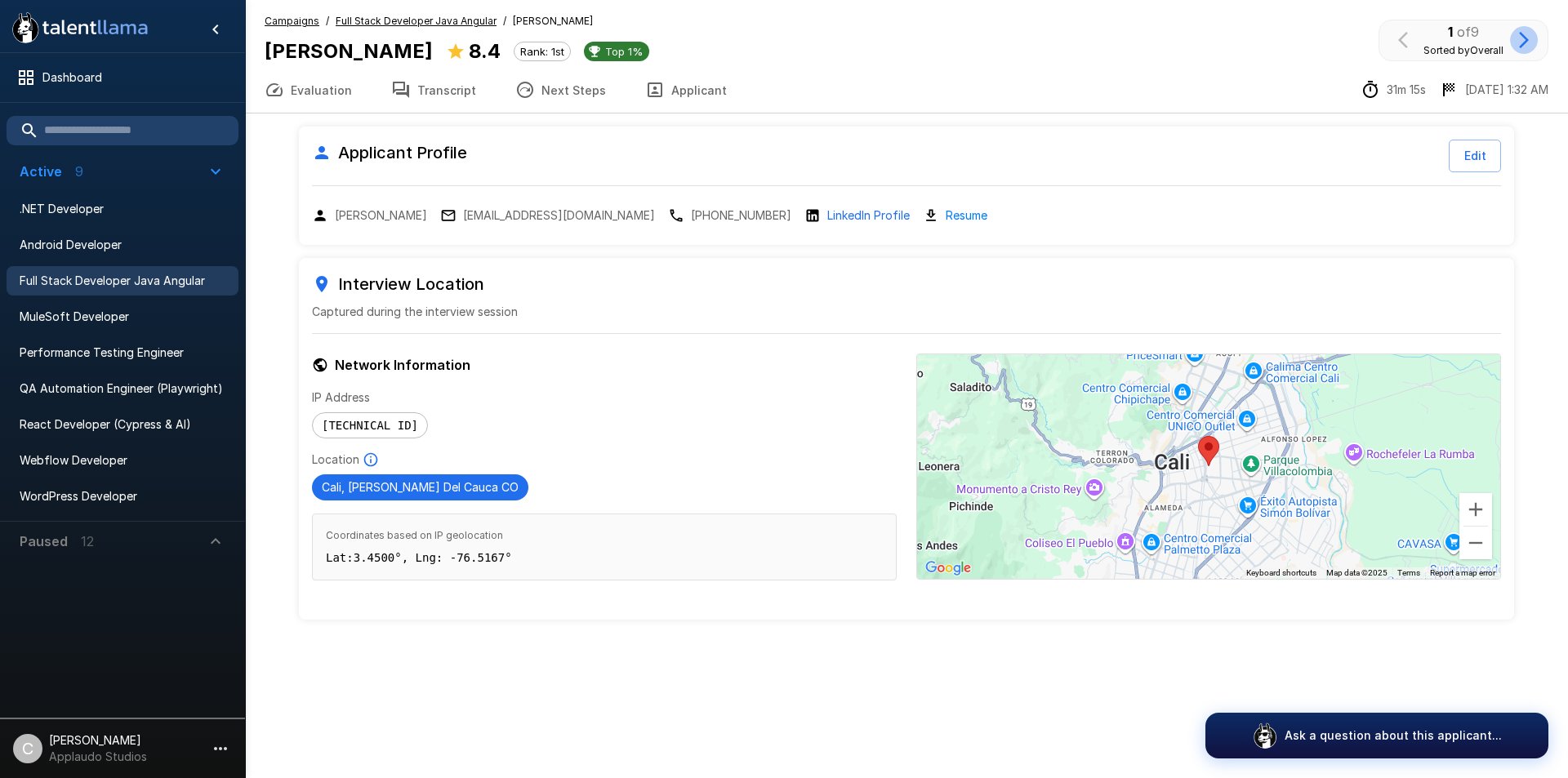
click at [1525, 44] on icon "button" at bounding box center [1523, 39] width 20 height 20
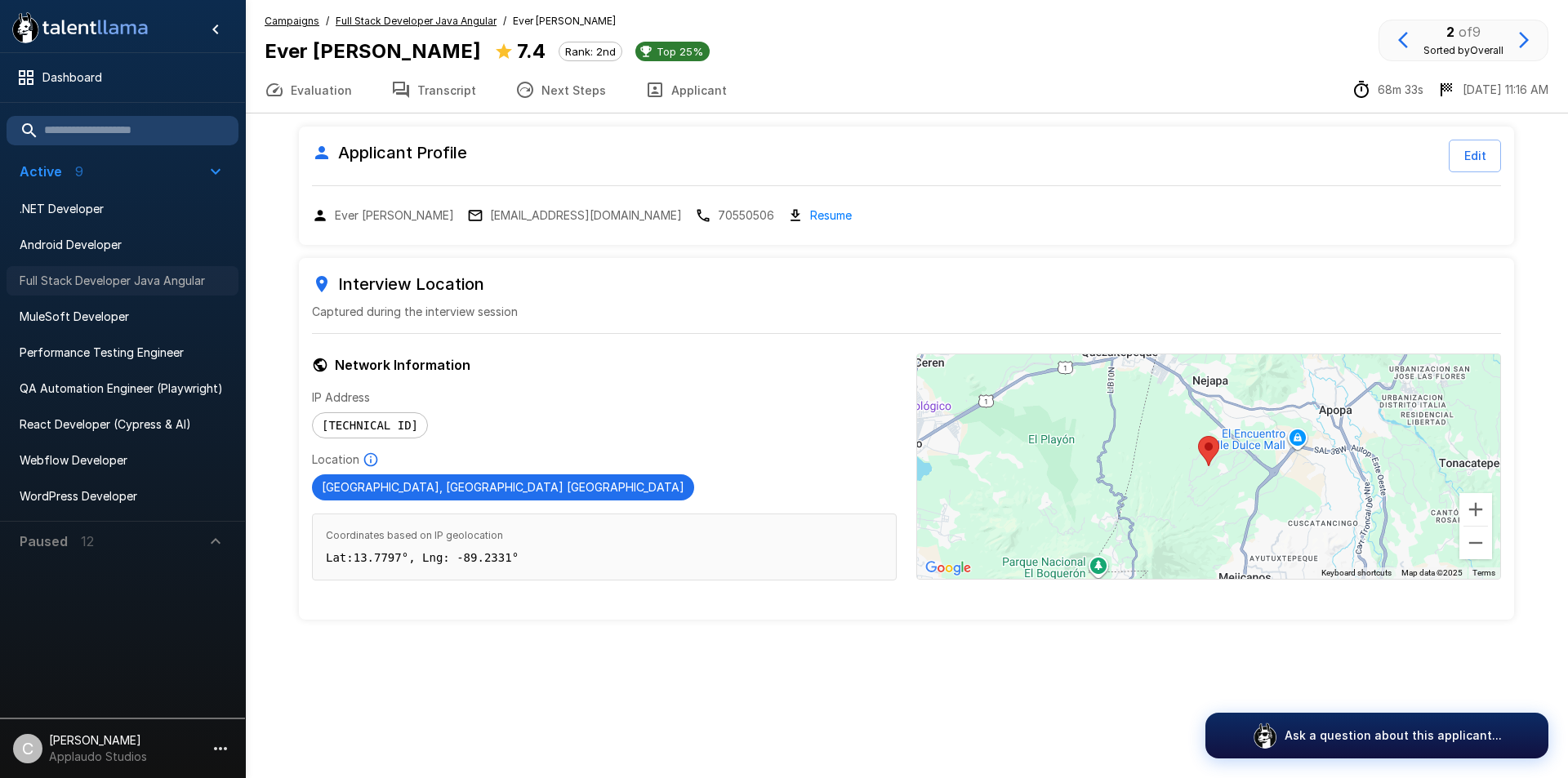
click at [112, 280] on span "Full Stack Developer Java Angular" at bounding box center [123, 280] width 206 height 16
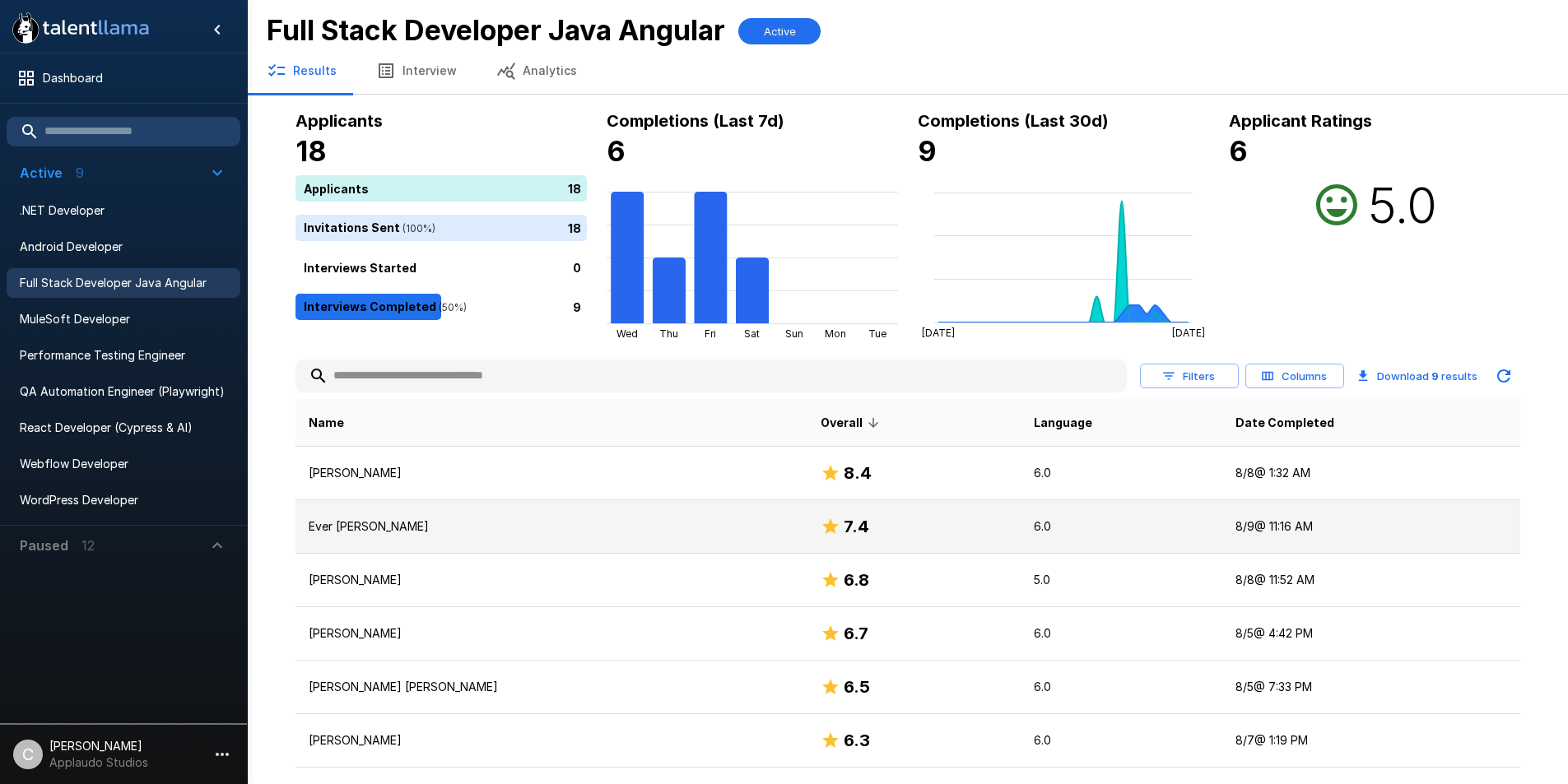
click at [814, 508] on td "7.4" at bounding box center [913, 527] width 213 height 54
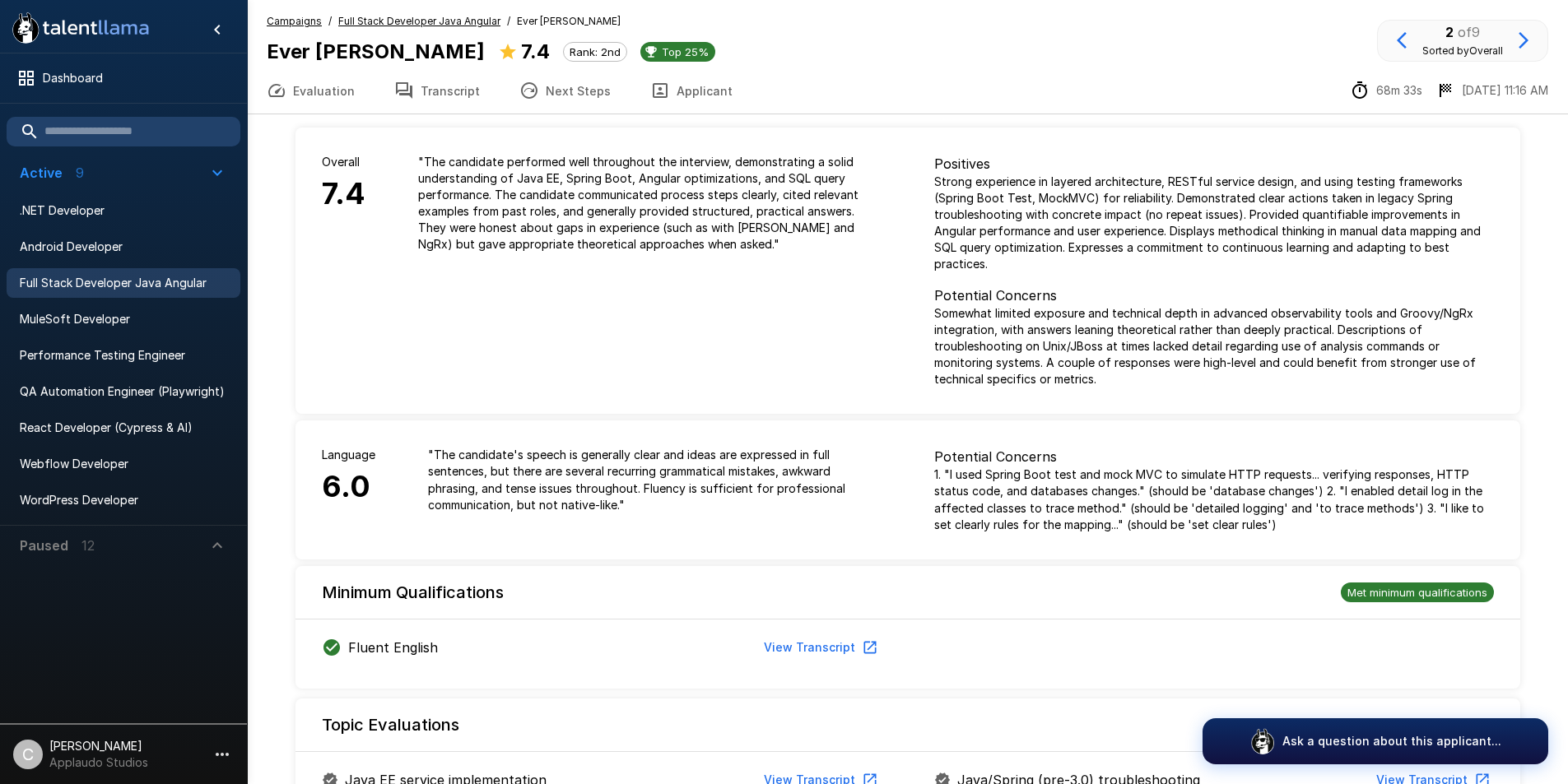
click at [463, 19] on u "Full Stack Developer Java Angular" at bounding box center [420, 21] width 162 height 12
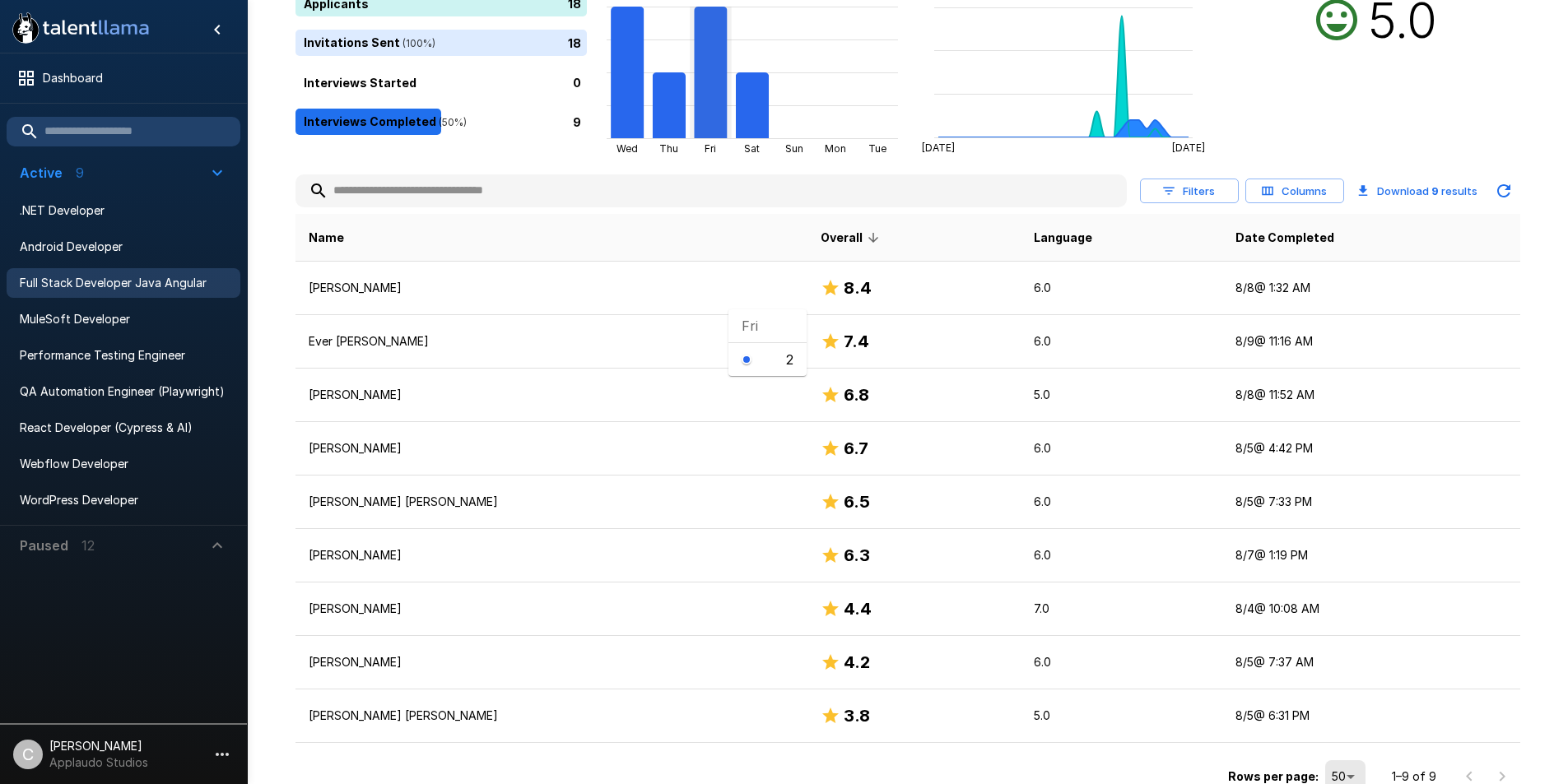
scroll to position [199, 0]
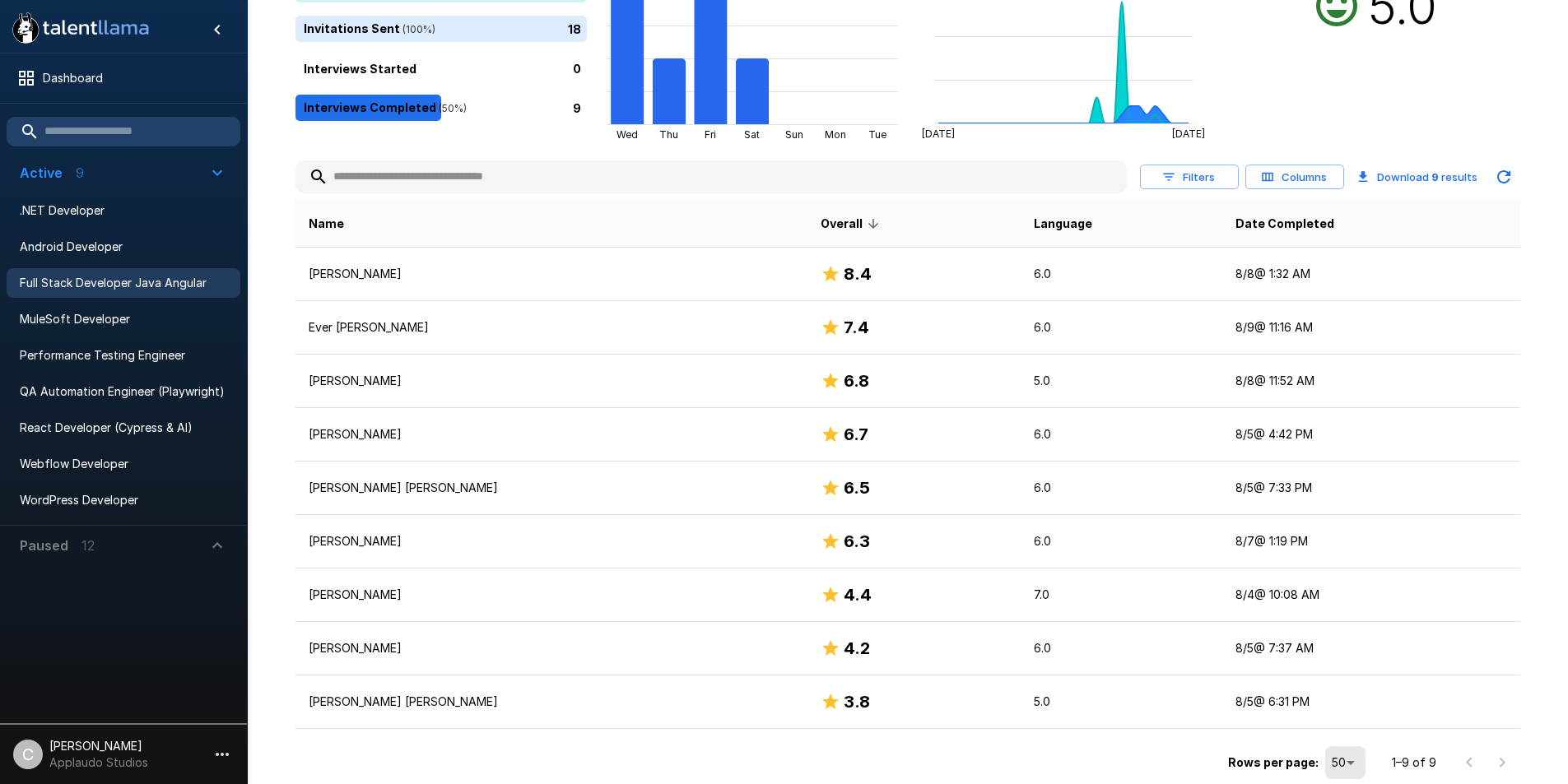
click at [1495, 759] on div at bounding box center [1485, 762] width 66 height 33
click at [1482, 762] on div at bounding box center [1485, 762] width 66 height 33
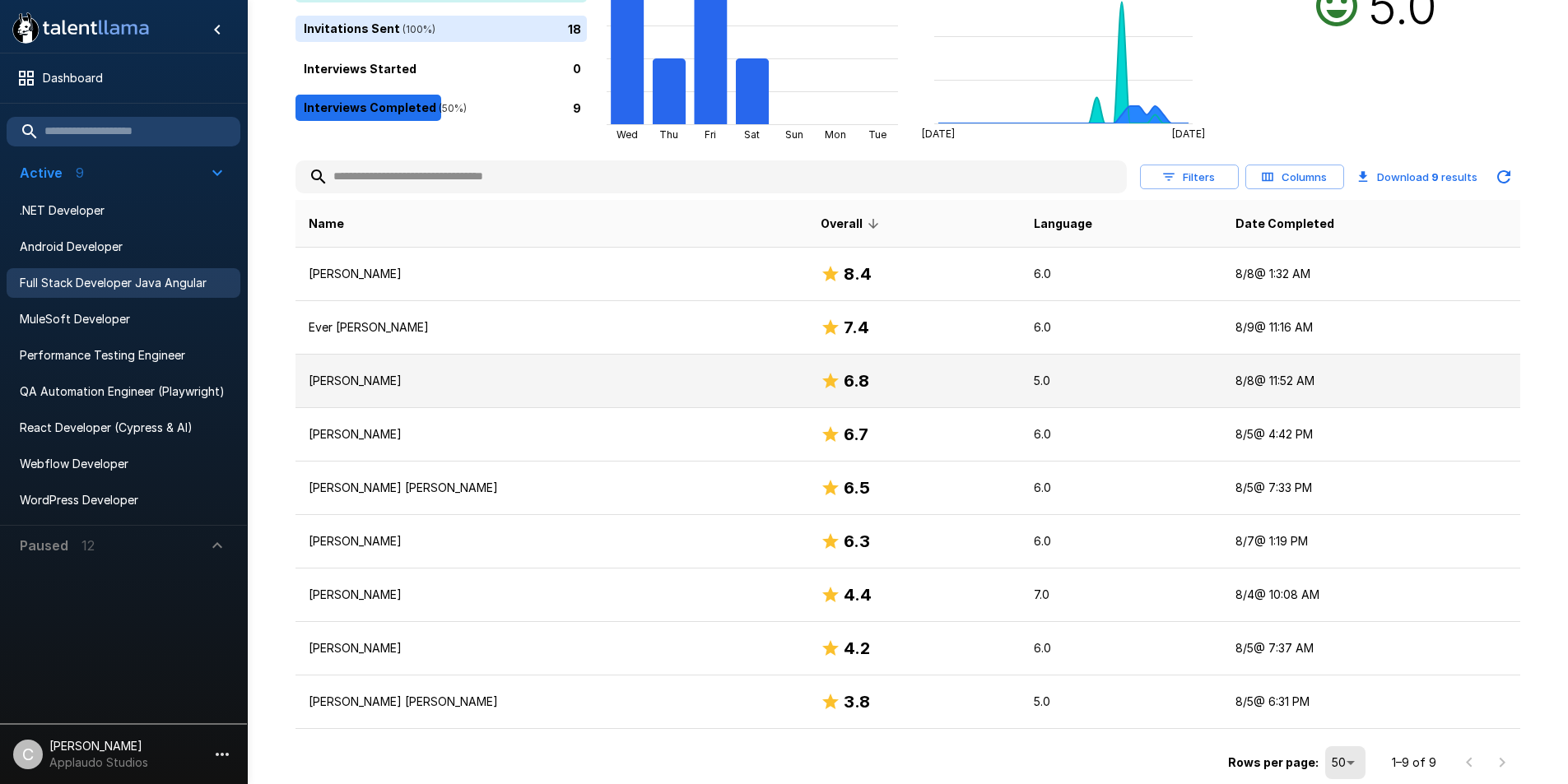
scroll to position [0, 0]
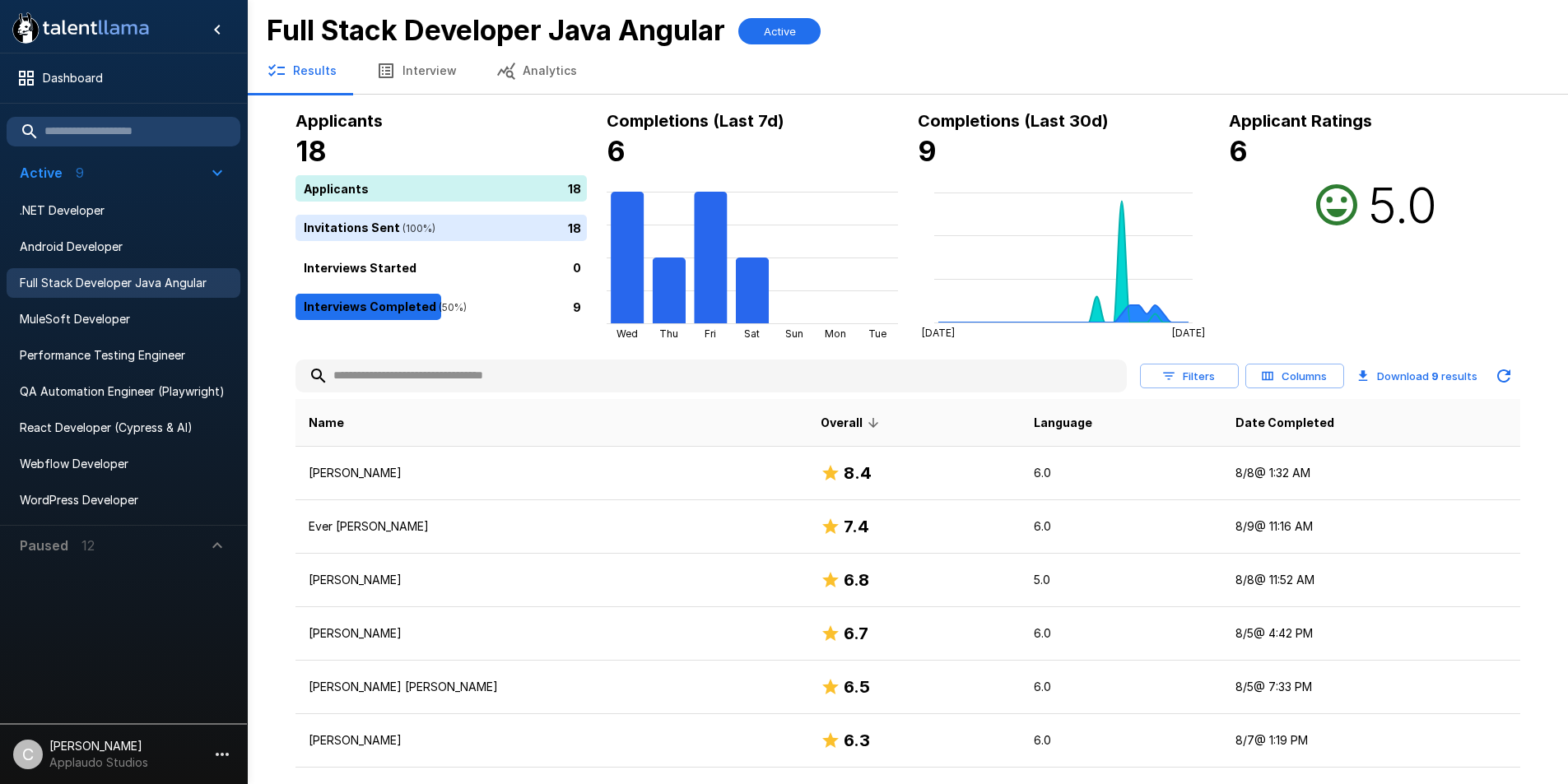
click at [443, 227] on div "18" at bounding box center [444, 228] width 298 height 26
click at [474, 200] on div "18" at bounding box center [444, 188] width 298 height 26
click at [445, 73] on button "Interview" at bounding box center [416, 70] width 120 height 46
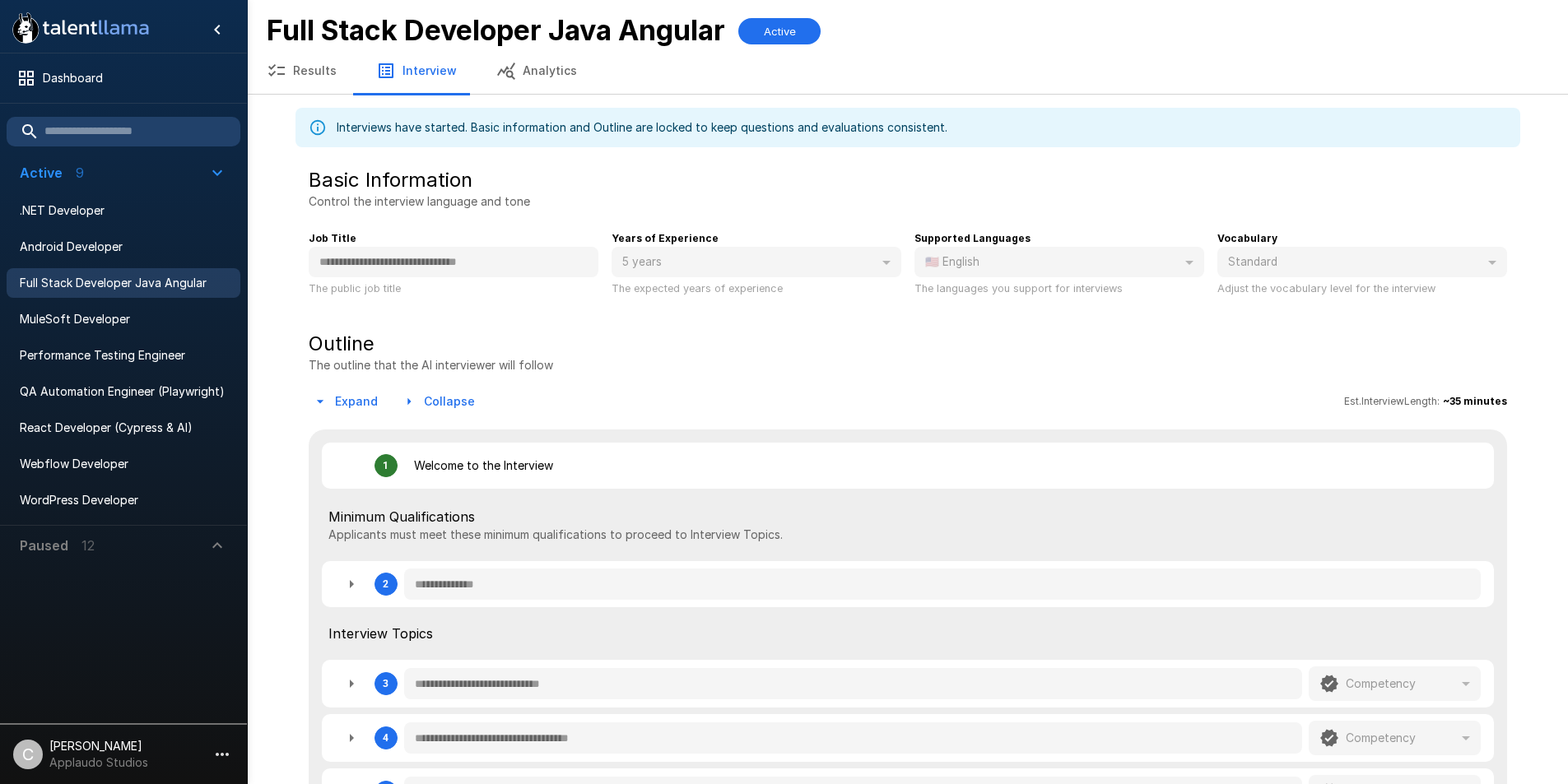
type textarea "*"
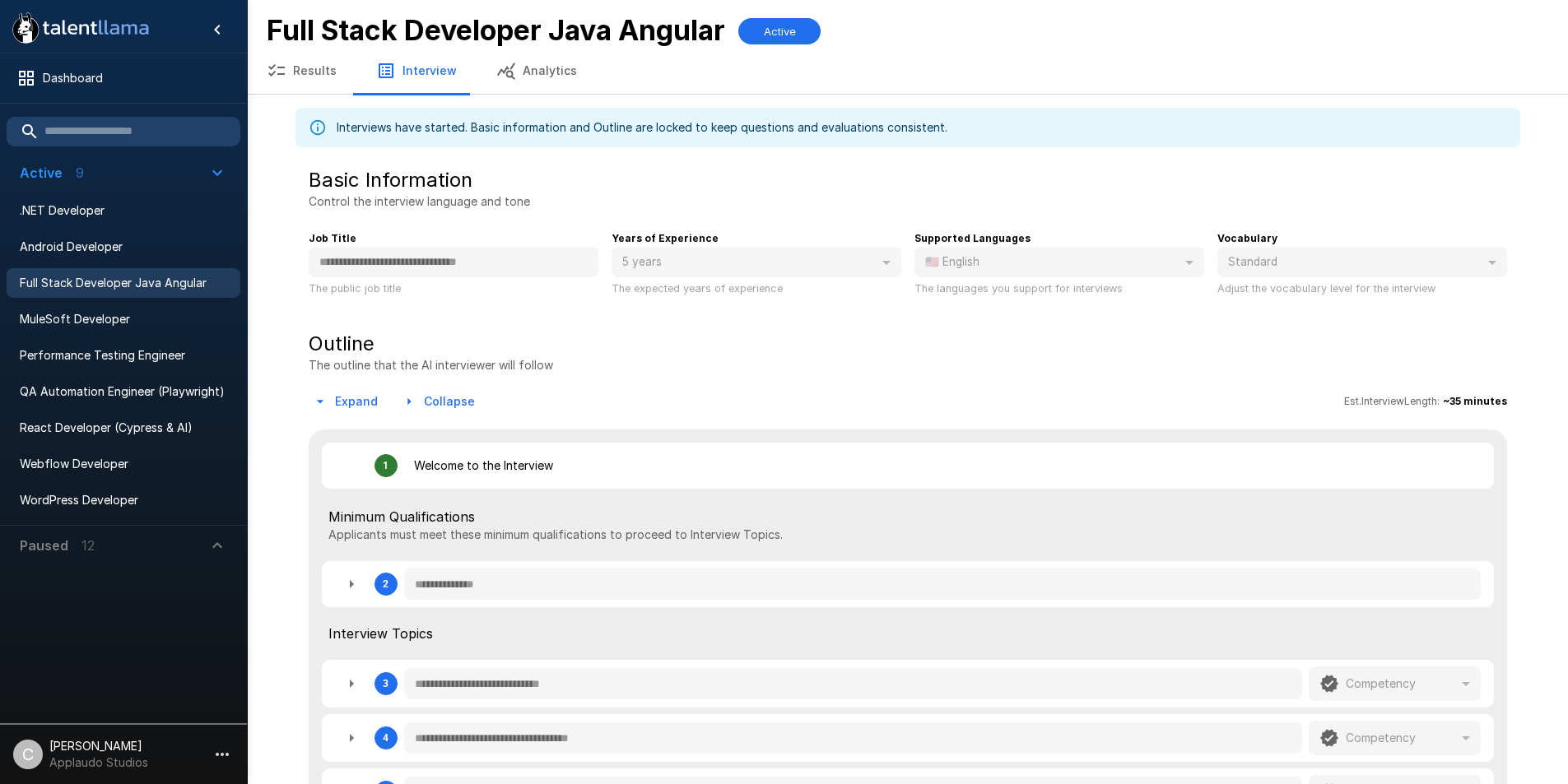
type textarea "*"
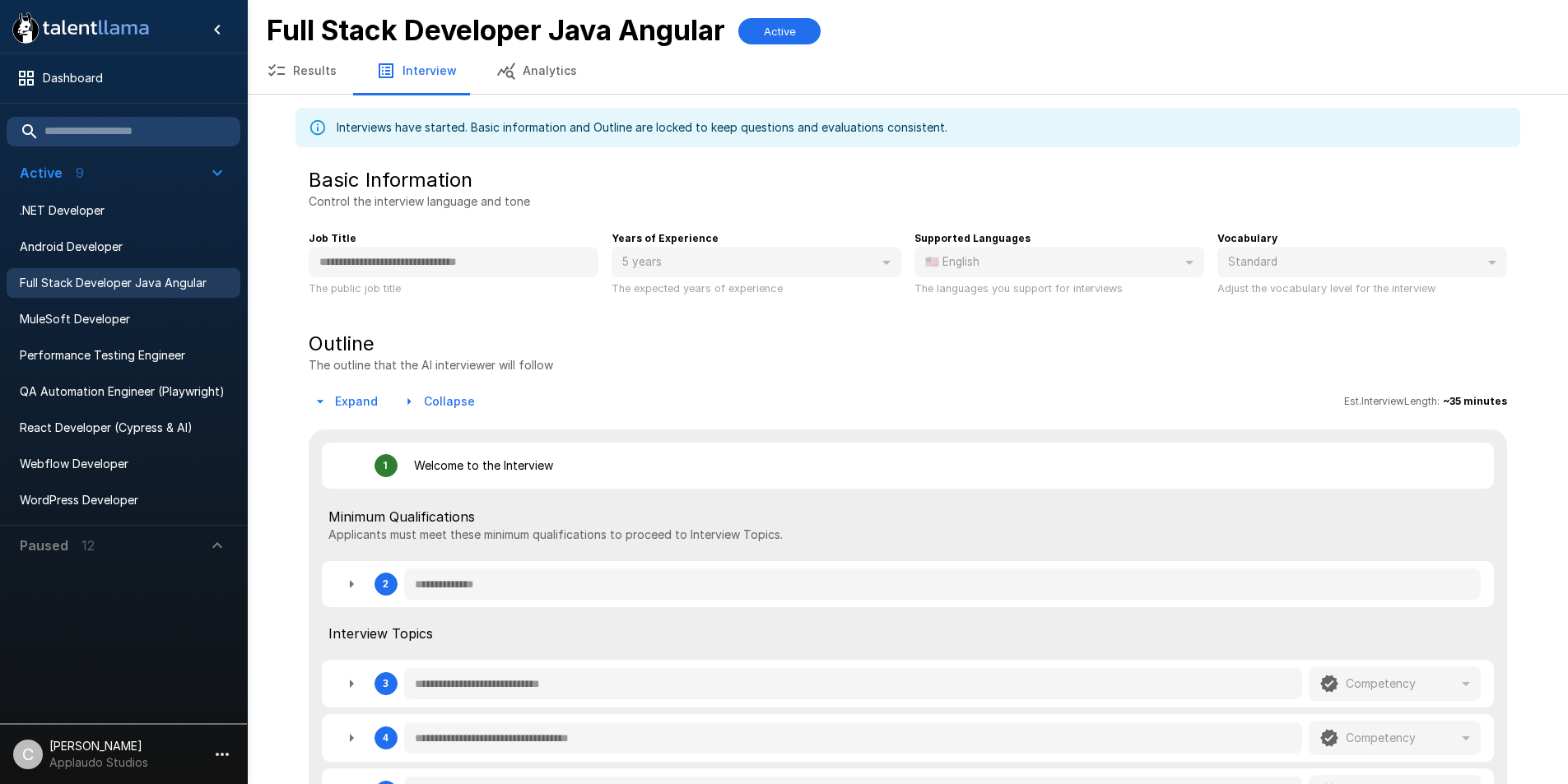
type textarea "*"
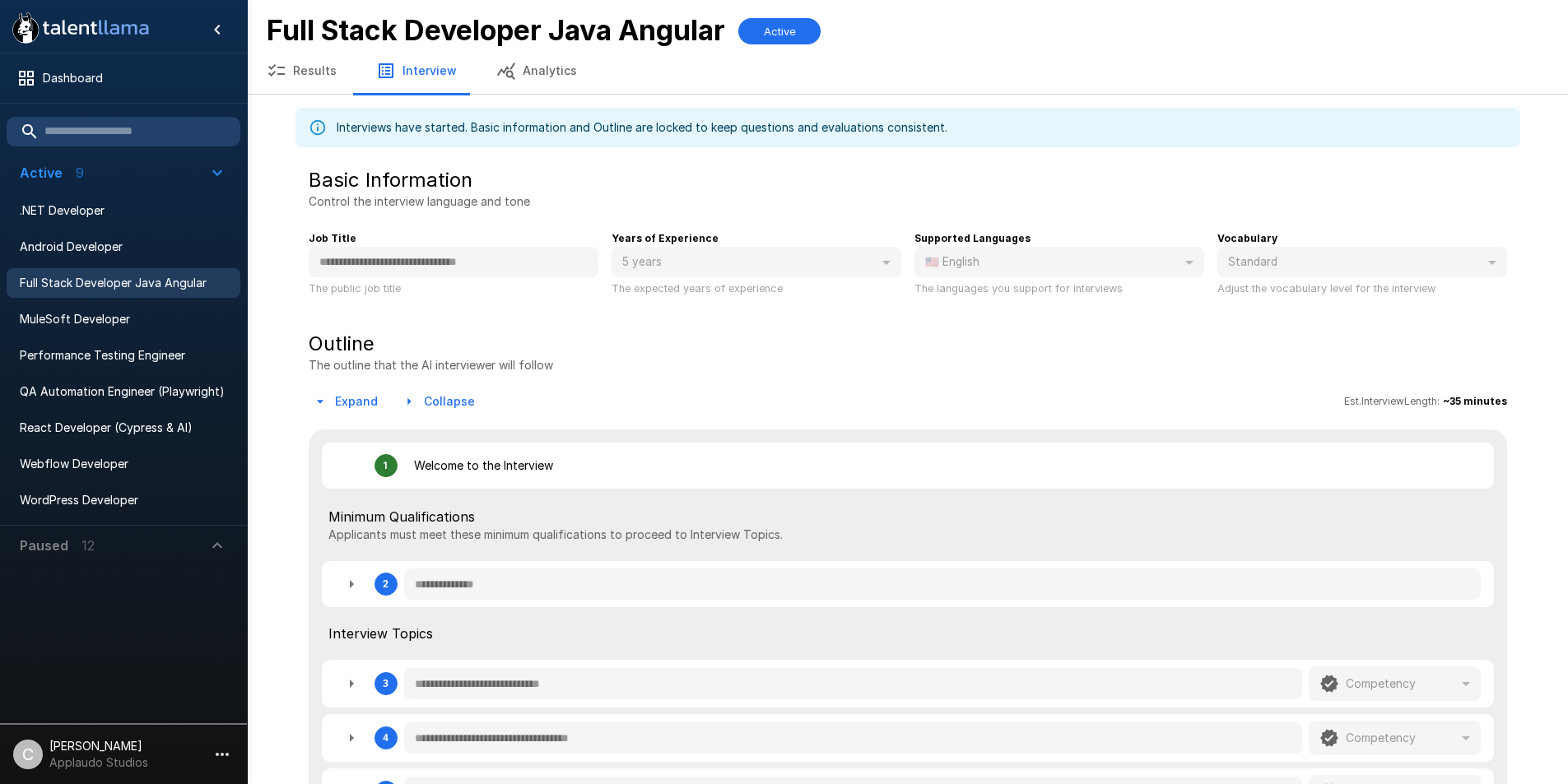
type textarea "*"
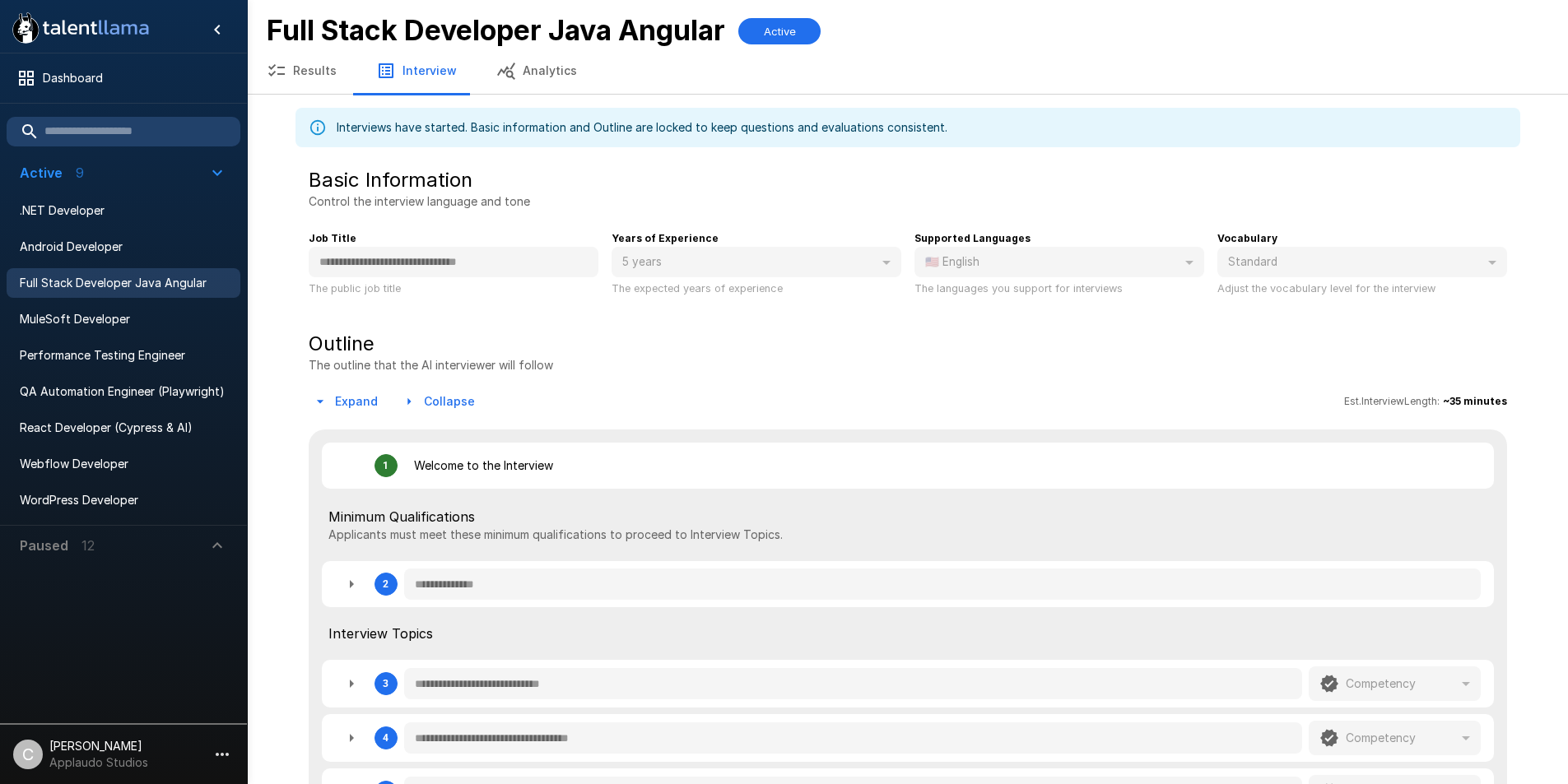
type textarea "*"
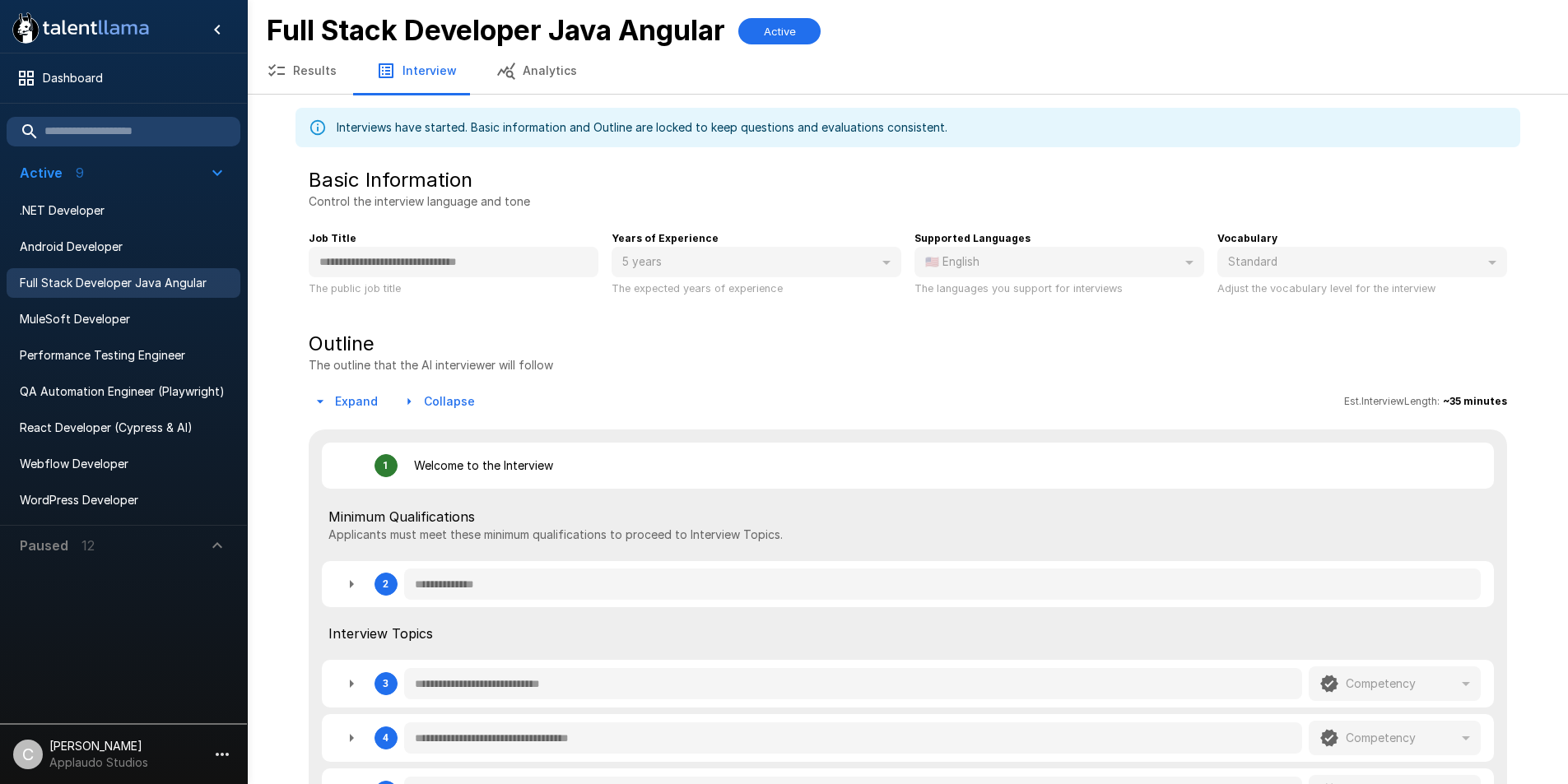
type textarea "*"
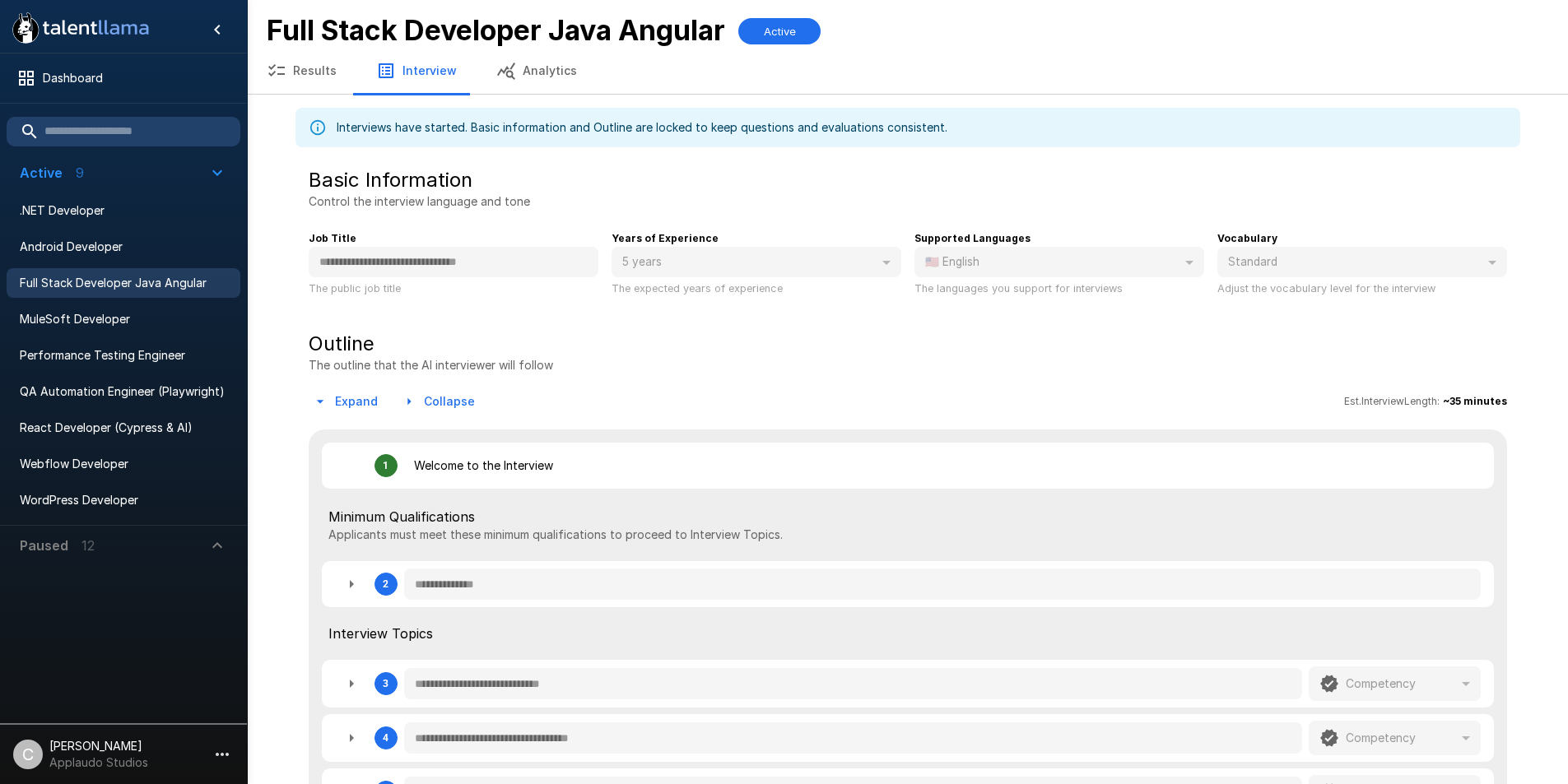
type textarea "*"
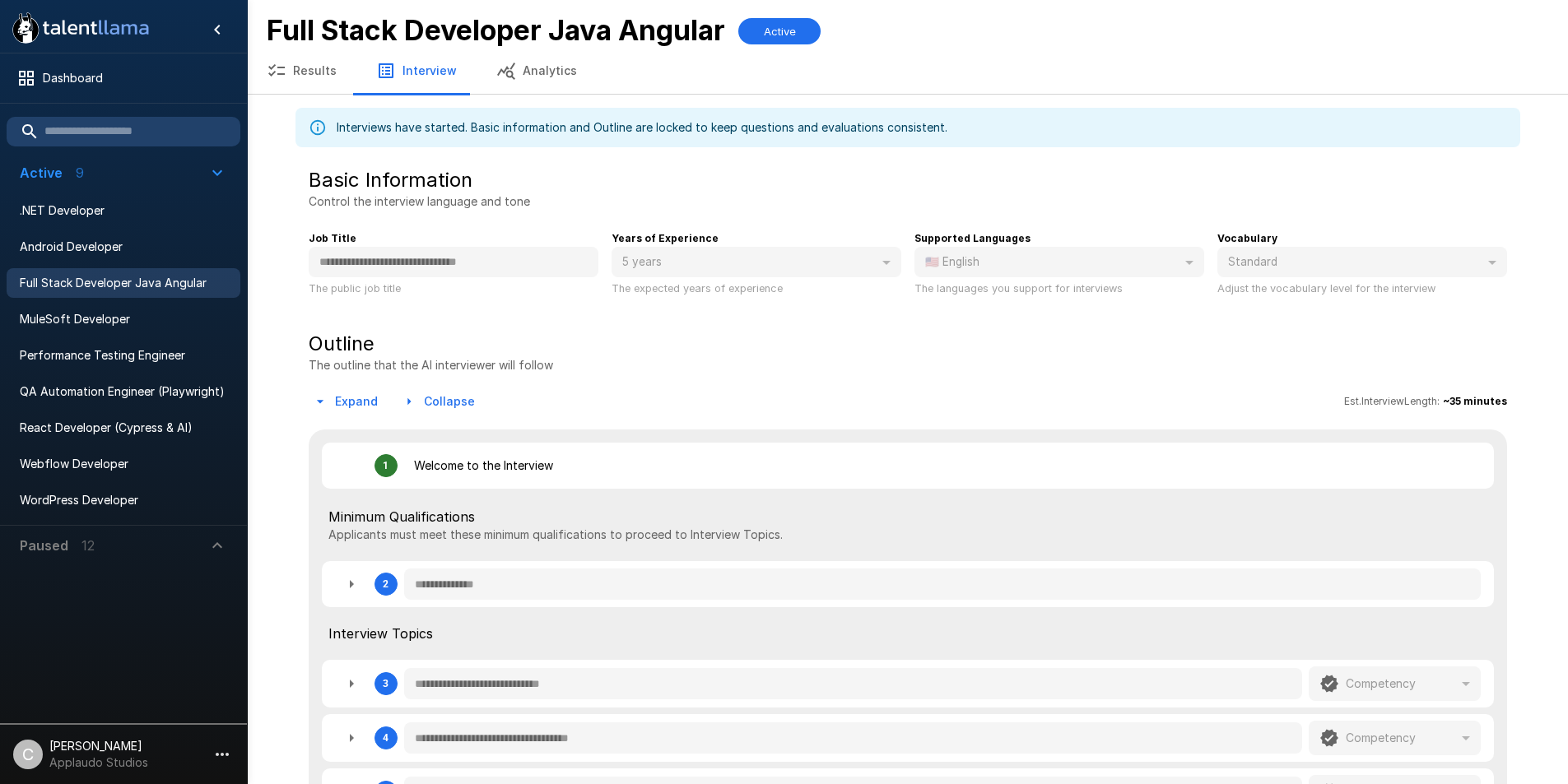
type textarea "*"
click at [524, 78] on button "Analytics" at bounding box center [536, 70] width 120 height 46
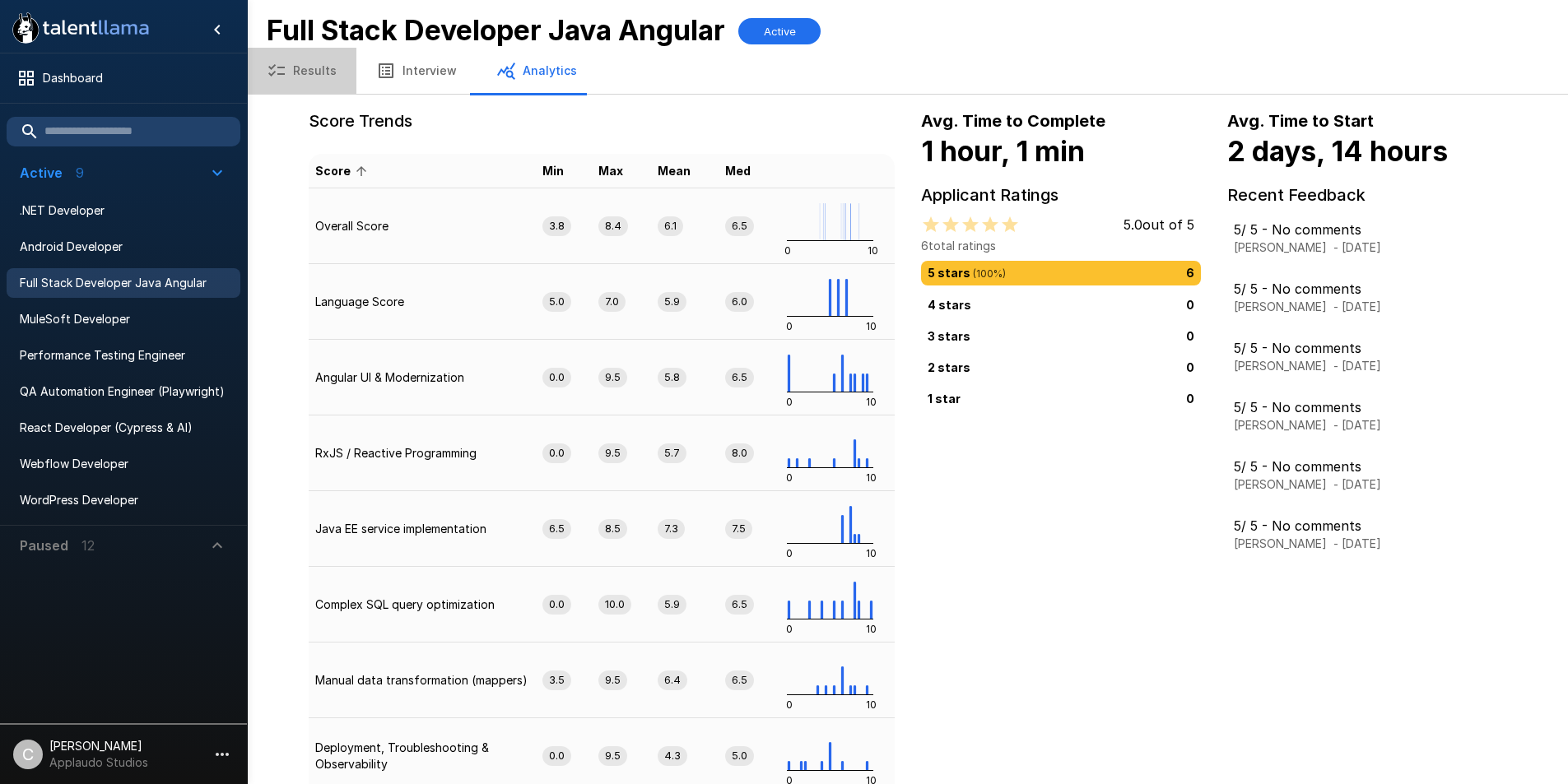
click at [304, 59] on button "Results" at bounding box center [302, 70] width 110 height 46
